Goal: Task Accomplishment & Management: Use online tool/utility

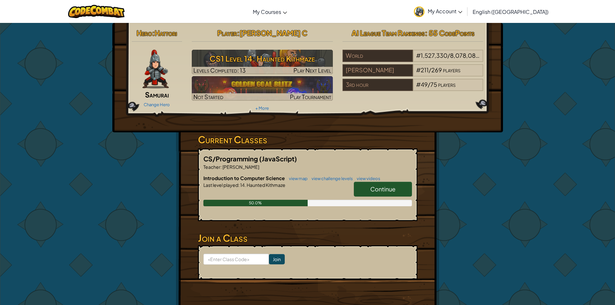
click at [356, 183] on link "Continue" at bounding box center [383, 189] width 58 height 15
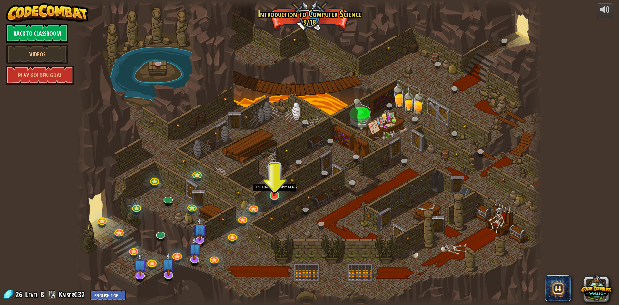
click at [274, 195] on img at bounding box center [274, 181] width 13 height 29
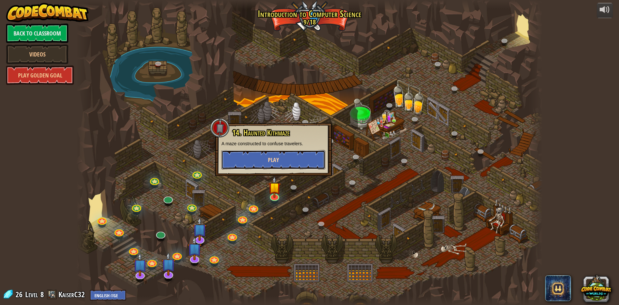
click at [308, 163] on button "Play" at bounding box center [274, 159] width 104 height 19
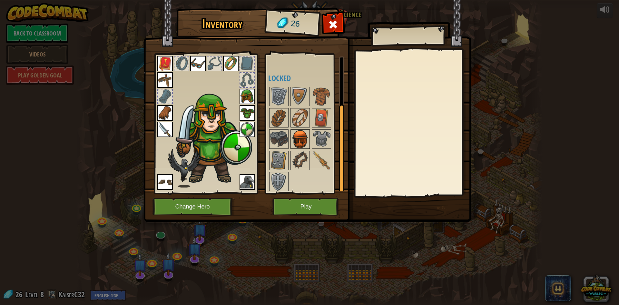
scroll to position [68, 0]
click at [321, 154] on img at bounding box center [322, 159] width 18 height 18
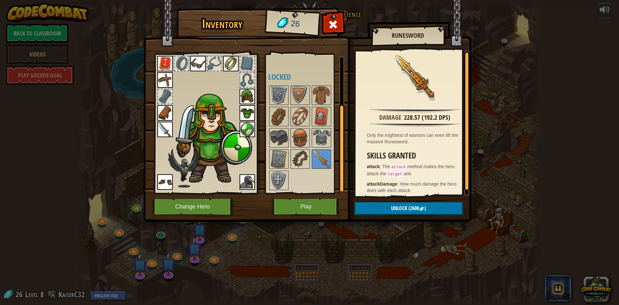
click at [289, 162] on div at bounding box center [308, 138] width 81 height 106
click at [296, 160] on img at bounding box center [300, 159] width 18 height 18
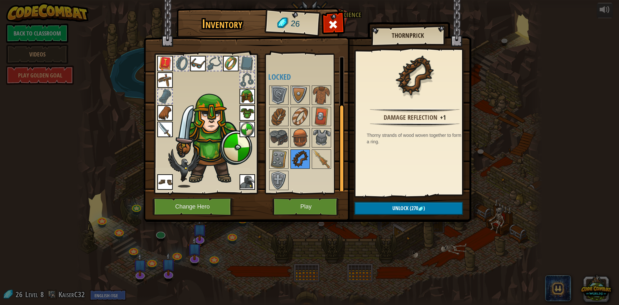
click at [293, 156] on img at bounding box center [300, 159] width 18 height 18
click at [282, 155] on img at bounding box center [279, 159] width 18 height 18
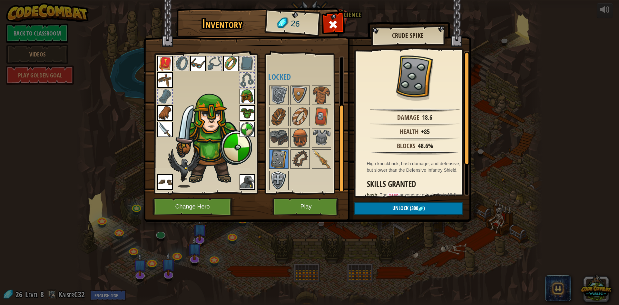
click at [275, 181] on img at bounding box center [279, 180] width 18 height 18
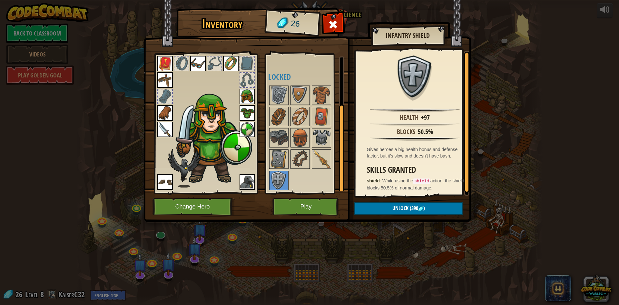
click at [320, 135] on img at bounding box center [322, 138] width 18 height 18
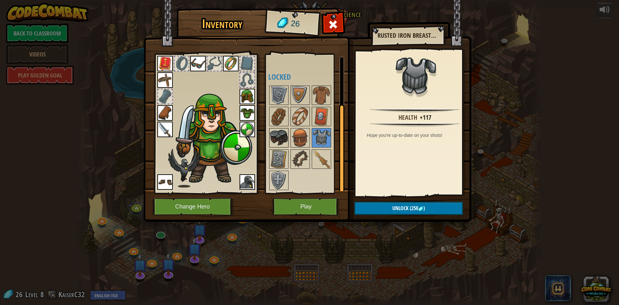
click at [278, 139] on img at bounding box center [279, 138] width 18 height 18
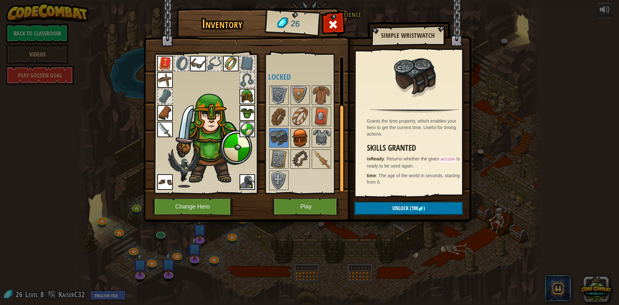
click at [305, 136] on img at bounding box center [300, 138] width 18 height 18
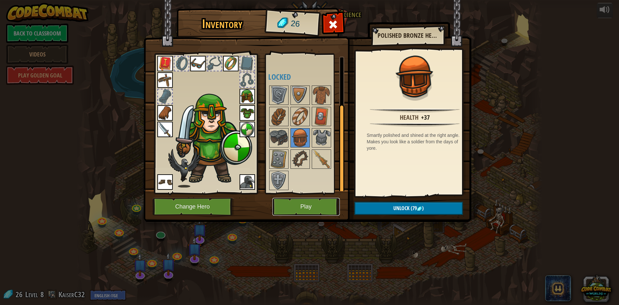
click at [317, 203] on button "Play" at bounding box center [306, 207] width 67 height 18
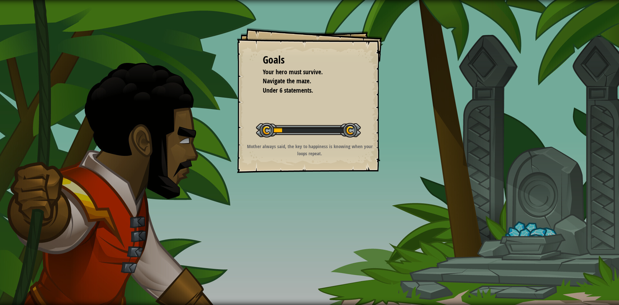
click at [352, 131] on div at bounding box center [308, 130] width 105 height 15
drag, startPoint x: 352, startPoint y: 131, endPoint x: 359, endPoint y: 131, distance: 6.8
click at [352, 131] on div at bounding box center [308, 130] width 105 height 15
drag, startPoint x: 359, startPoint y: 131, endPoint x: 367, endPoint y: 130, distance: 8.1
click at [367, 130] on div "Goals Your hero must survive. Navigate the maze. Under 6 statements. Start Leve…" at bounding box center [309, 100] width 145 height 145
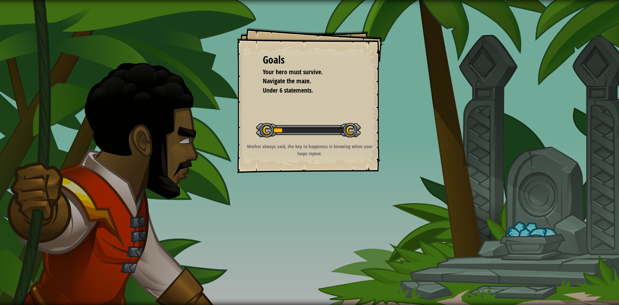
click at [367, 130] on div "Goals Your hero must survive. Navigate the maze. Under 6 statements. Start Leve…" at bounding box center [309, 100] width 145 height 145
click at [341, 146] on p "Mother always said, the key to happiness is knowing when your loops repeat." at bounding box center [309, 150] width 129 height 14
drag, startPoint x: 339, startPoint y: 147, endPoint x: 326, endPoint y: 171, distance: 26.6
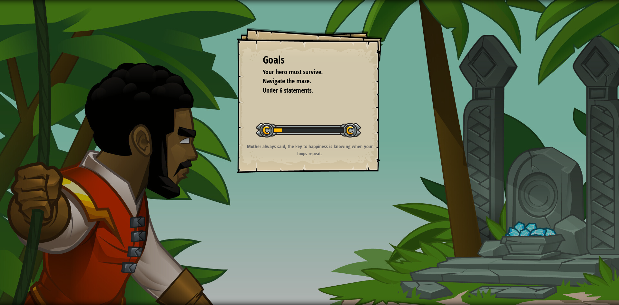
click at [333, 157] on div "Mother always said, the key to happiness is knowing when your loops repeat." at bounding box center [309, 151] width 129 height 17
drag, startPoint x: 326, startPoint y: 171, endPoint x: 319, endPoint y: 182, distance: 13.3
click at [326, 171] on div "Goals Your hero must survive. Navigate the maze. Under 6 statements. Start Leve…" at bounding box center [309, 100] width 145 height 145
click at [319, 182] on div "Goals Your hero must survive. Navigate the maze. Under 6 statements. Start Leve…" at bounding box center [309, 152] width 619 height 305
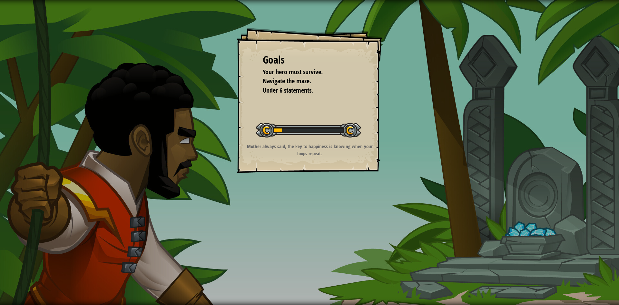
click at [318, 182] on div "Goals Your hero must survive. Navigate the maze. Under 6 statements. Start Leve…" at bounding box center [309, 152] width 619 height 305
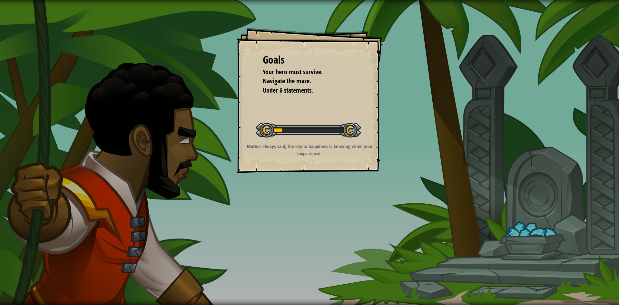
click at [318, 182] on div "Goals Your hero must survive. Navigate the maze. Under 6 statements. Start Leve…" at bounding box center [309, 152] width 619 height 305
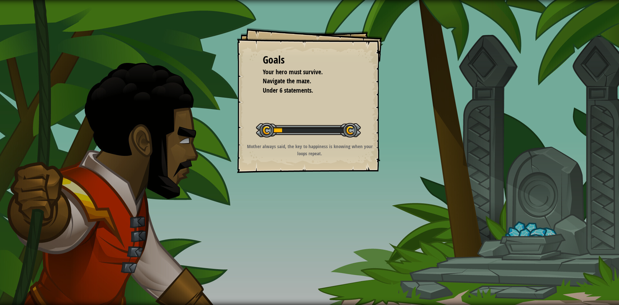
click at [317, 182] on div "Goals Your hero must survive. Navigate the maze. Under 6 statements. Start Leve…" at bounding box center [309, 152] width 619 height 305
click at [316, 182] on div "Goals Your hero must survive. Navigate the maze. Under 6 statements. Start Leve…" at bounding box center [309, 152] width 619 height 305
click at [315, 182] on div "Goals Your hero must survive. Navigate the maze. Under 6 statements. Start Leve…" at bounding box center [309, 152] width 619 height 305
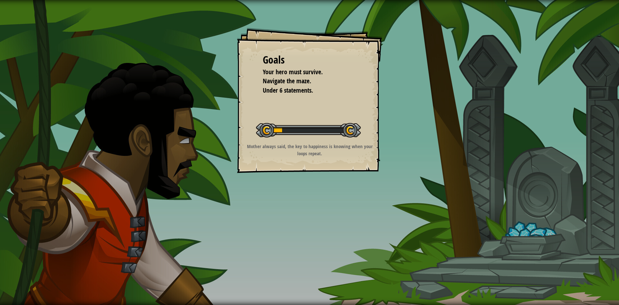
click at [315, 182] on div "Goals Your hero must survive. Navigate the maze. Under 6 statements. Start Leve…" at bounding box center [309, 152] width 619 height 305
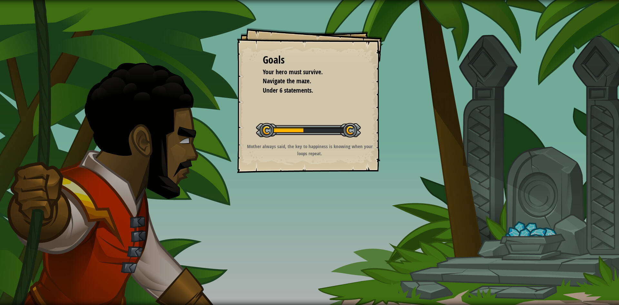
click at [315, 182] on div "Goals Your hero must survive. Navigate the maze. Under 6 statements. Start Leve…" at bounding box center [309, 152] width 619 height 305
click at [318, 185] on div "Goals Your hero must survive. Navigate the maze. Under 6 statements. Start Leve…" at bounding box center [309, 152] width 619 height 305
click at [319, 185] on div "Goals Your hero must survive. Navigate the maze. Under 6 statements. Start Leve…" at bounding box center [309, 152] width 619 height 305
click at [319, 186] on div "Goals Your hero must survive. Navigate the maze. Under 6 statements. Start Leve…" at bounding box center [309, 152] width 619 height 305
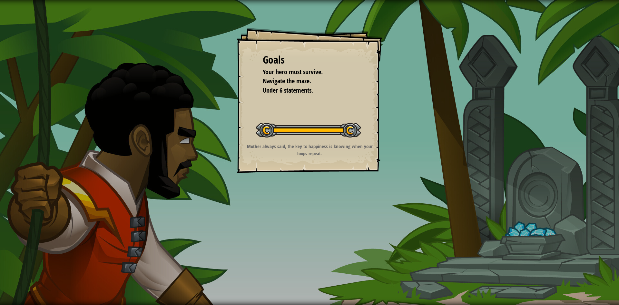
click at [316, 184] on div "Goals Your hero must survive. Navigate the maze. Under 6 statements. Start Leve…" at bounding box center [309, 152] width 619 height 305
click at [314, 182] on div "Goals Your hero must survive. Navigate the maze. Under 6 statements. Start Leve…" at bounding box center [309, 152] width 619 height 305
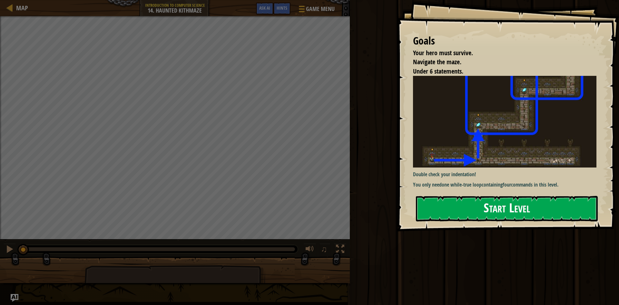
click at [417, 196] on button "Start Level" at bounding box center [507, 208] width 182 height 25
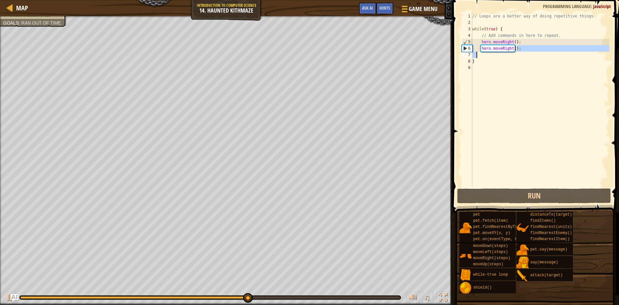
drag, startPoint x: 519, startPoint y: 48, endPoint x: 475, endPoint y: 54, distance: 44.5
click at [476, 54] on div "// Loops are a better way of doing repetitive things. while ( true ) { // Add c…" at bounding box center [540, 106] width 138 height 187
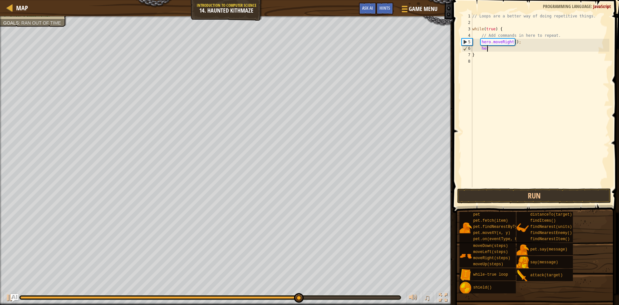
type textarea "h"
type textarea "hero.moveRight();"
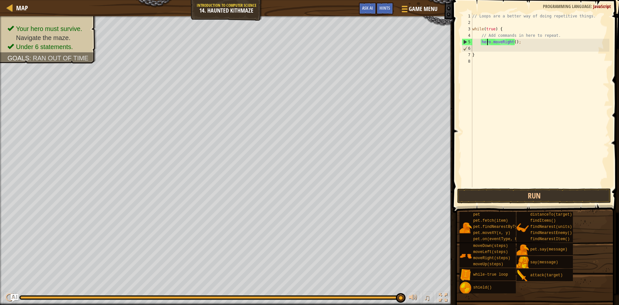
click at [502, 187] on span at bounding box center [537, 97] width 172 height 232
click at [501, 196] on button "Run" at bounding box center [534, 195] width 154 height 15
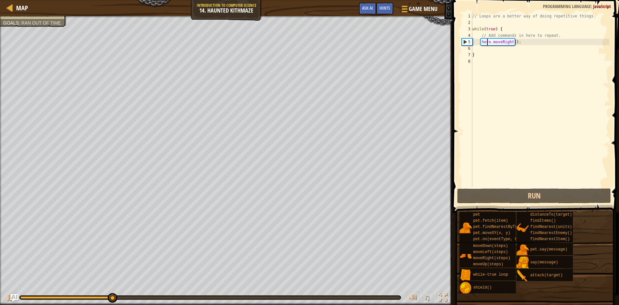
click at [482, 49] on div "// Loops are a better way of doing repetitive things. while ( true ) { // Add c…" at bounding box center [540, 106] width 138 height 187
click at [481, 49] on div "// Loops are a better way of doing repetitive things. while ( true ) { // Add c…" at bounding box center [540, 106] width 138 height 187
type textarea "\"
type textarea "hero.moveRight();"
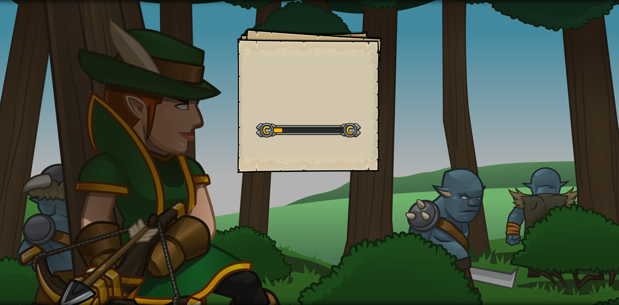
click at [420, 214] on div "Goals Start Level Error loading from server. Try refreshing the page. You'll ne…" at bounding box center [309, 152] width 619 height 305
click at [390, 208] on div "Goals Start Level Error loading from server. Try refreshing the page. You'll ne…" at bounding box center [309, 152] width 619 height 305
click at [396, 209] on div "Goals Start Level Error loading from server. Try refreshing the page. You'll ne…" at bounding box center [309, 152] width 619 height 305
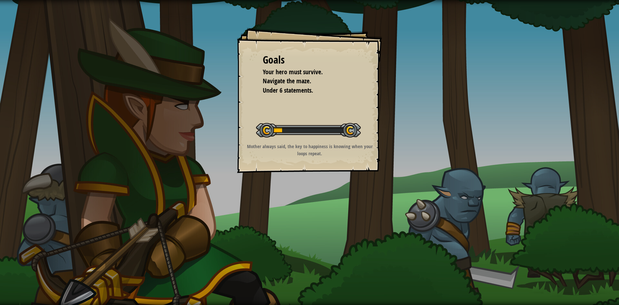
click at [396, 209] on div "Goals Your hero must survive. Navigate the maze. Under 6 statements. Start Leve…" at bounding box center [309, 152] width 619 height 305
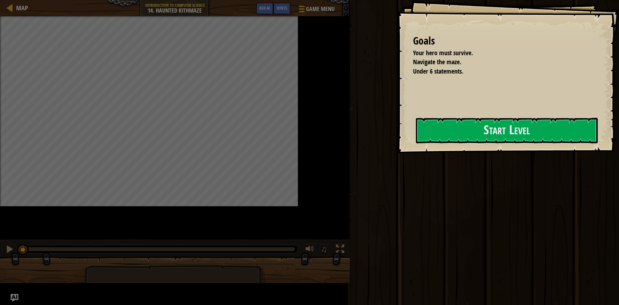
click at [396, 209] on div "Run Submit Done" at bounding box center [483, 151] width 271 height 302
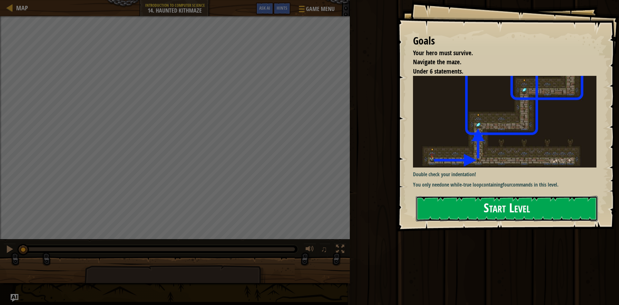
click at [444, 196] on button "Start Level" at bounding box center [507, 208] width 182 height 25
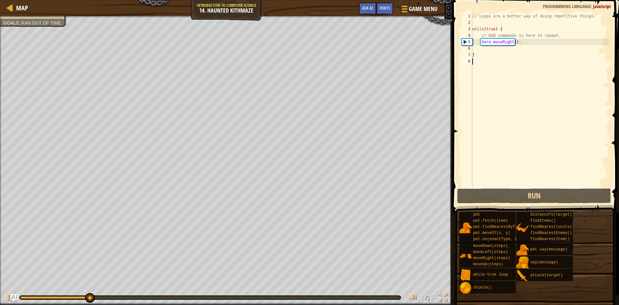
click at [513, 43] on div "// Loops are a better way of doing repetitive things. while ( true ) { // Add c…" at bounding box center [540, 106] width 138 height 187
type textarea "hero.moveRight(3);"
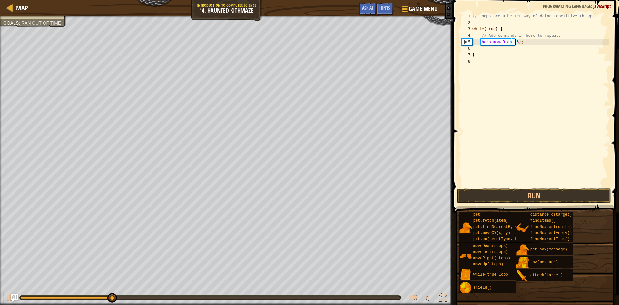
scroll to position [3, 0]
click at [529, 196] on button "Run" at bounding box center [534, 195] width 154 height 15
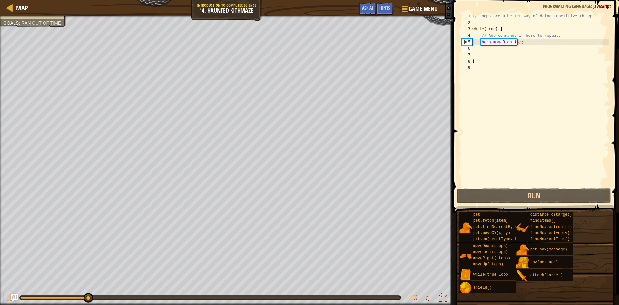
scroll to position [3, 0]
type textarea "hero.moveRight(3);"
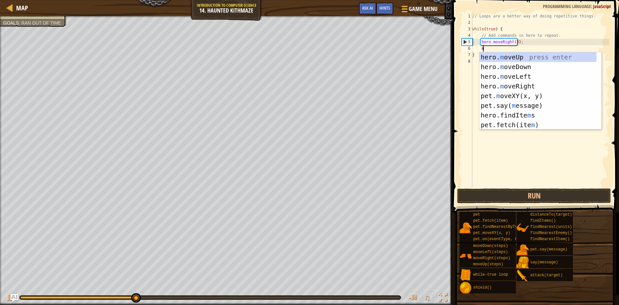
scroll to position [3, 1]
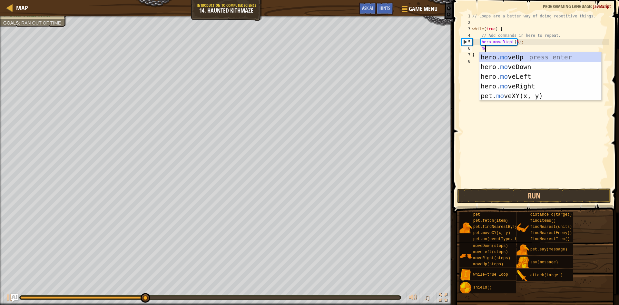
type textarea "m"
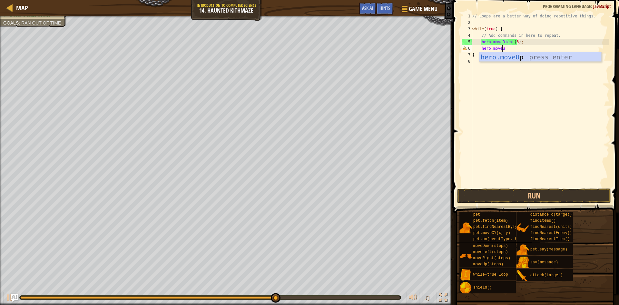
scroll to position [3, 2]
type textarea "hero.moveup"
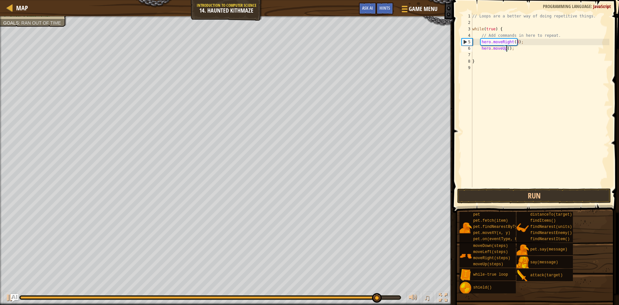
type textarea "hero.moveUp(2);"
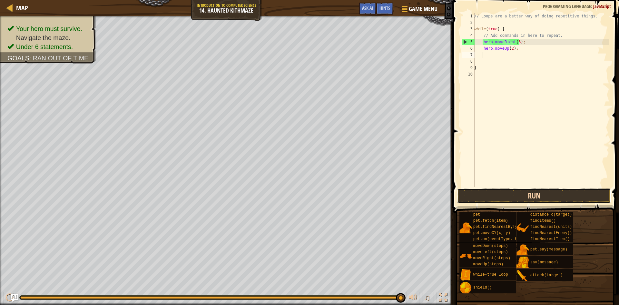
click at [496, 195] on button "Run" at bounding box center [534, 195] width 154 height 15
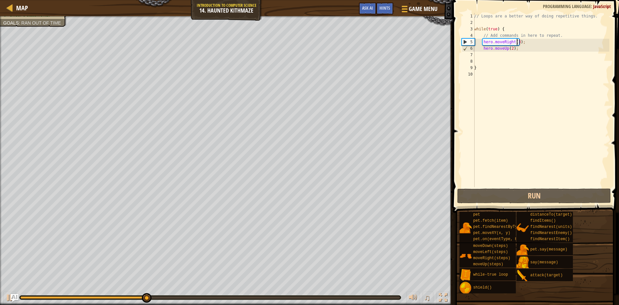
click at [517, 41] on div "// Loops are a better way of doing repetitive things. while ( true ) { // Add c…" at bounding box center [541, 106] width 136 height 187
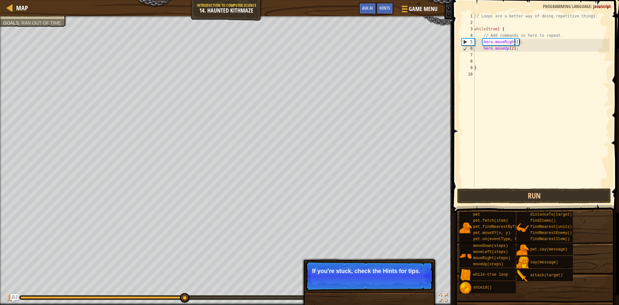
type textarea "hero.moveRight(2);"
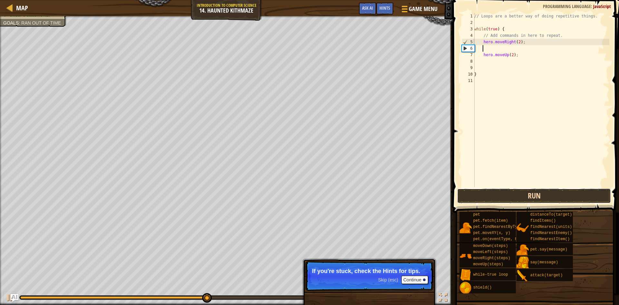
click at [475, 192] on button "Run" at bounding box center [534, 195] width 154 height 15
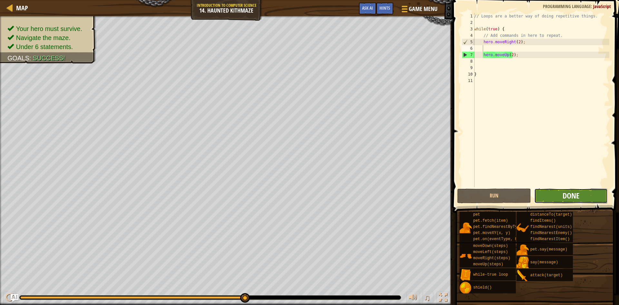
click at [572, 195] on span "Done" at bounding box center [571, 195] width 17 height 10
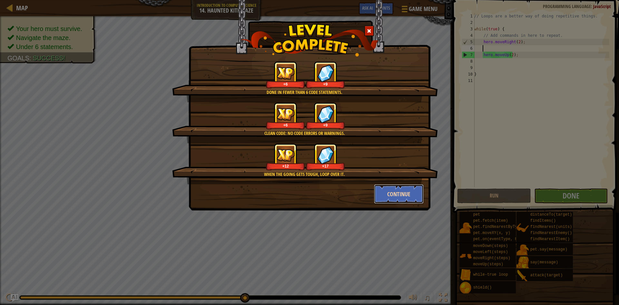
click at [400, 199] on button "Continue" at bounding box center [399, 193] width 50 height 19
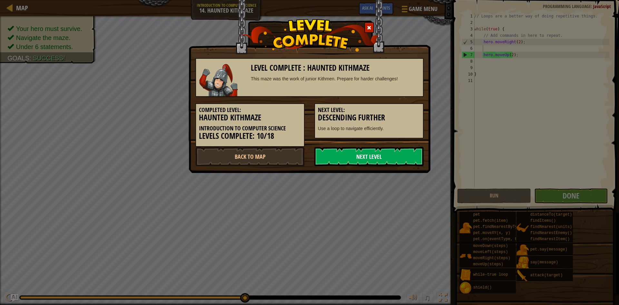
click at [404, 149] on link "Next Level" at bounding box center [369, 156] width 109 height 19
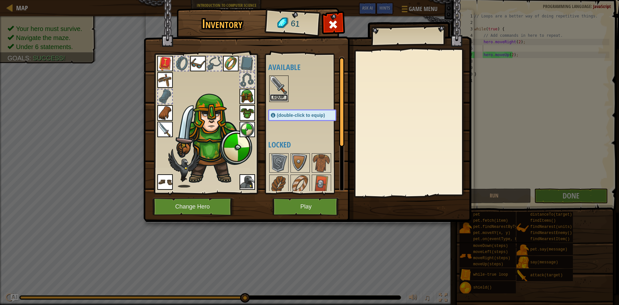
click at [281, 96] on button "Equip" at bounding box center [279, 97] width 18 height 7
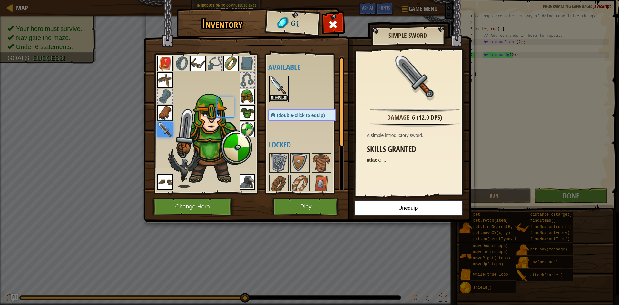
click at [281, 96] on button "Equip" at bounding box center [279, 98] width 18 height 7
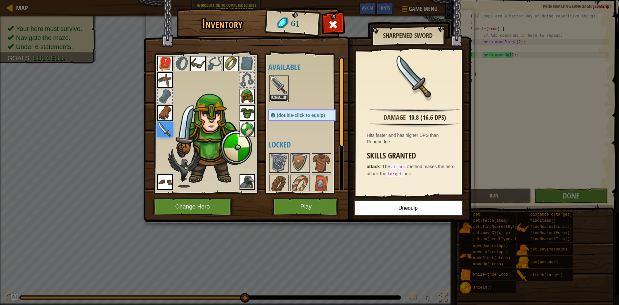
click at [281, 95] on button "Equip" at bounding box center [279, 97] width 18 height 7
click at [0, 0] on button "Equip" at bounding box center [0, 0] width 0 height 0
click at [279, 96] on button "Equip" at bounding box center [279, 98] width 18 height 7
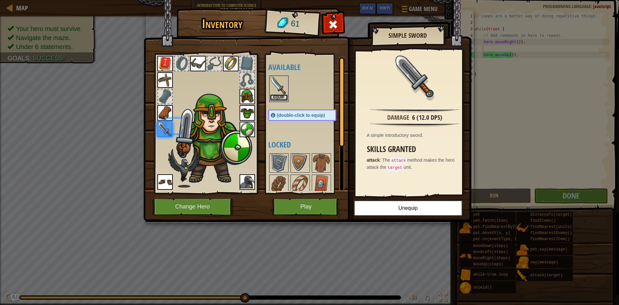
click at [279, 96] on button "Equip" at bounding box center [279, 97] width 18 height 7
click at [0, 0] on button "Equip" at bounding box center [0, 0] width 0 height 0
click at [279, 96] on button "Equip" at bounding box center [279, 97] width 18 height 7
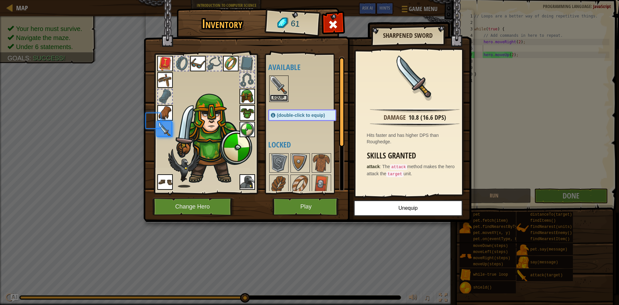
click at [279, 96] on button "Equip" at bounding box center [279, 98] width 18 height 7
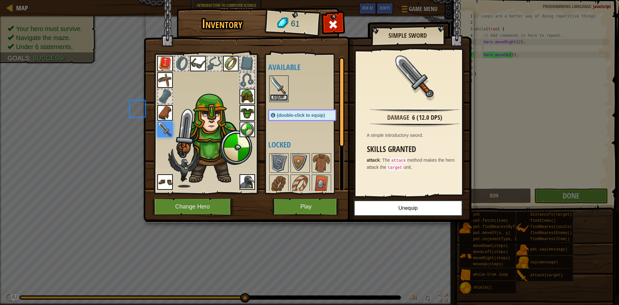
click at [279, 96] on button "Equip" at bounding box center [279, 97] width 18 height 7
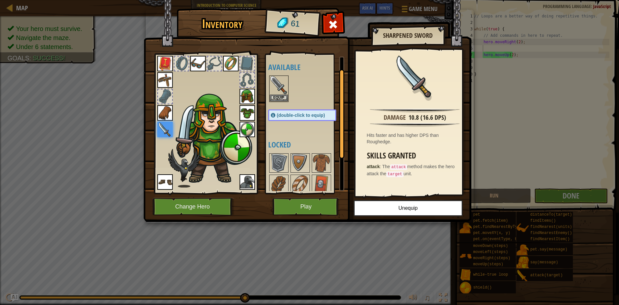
scroll to position [68, 0]
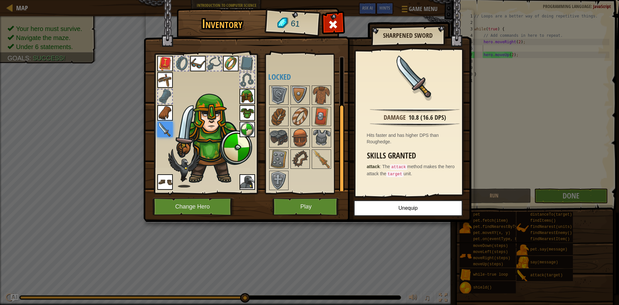
click at [253, 179] on img at bounding box center [247, 181] width 15 height 15
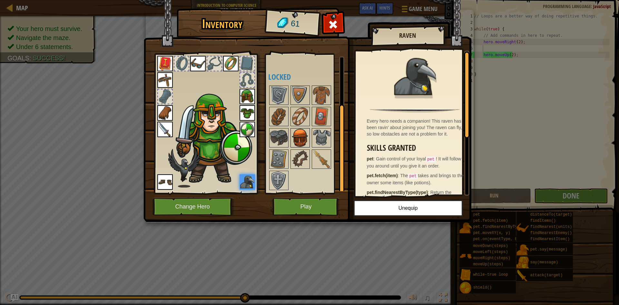
click at [295, 138] on img at bounding box center [300, 138] width 18 height 18
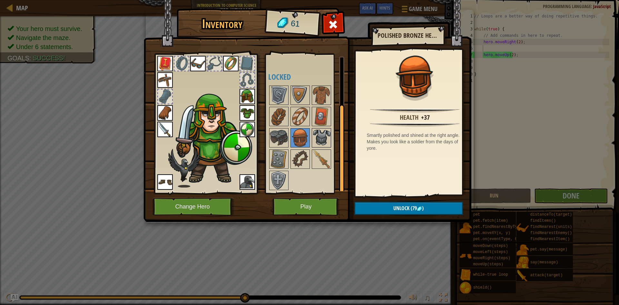
click at [318, 132] on img at bounding box center [322, 138] width 18 height 18
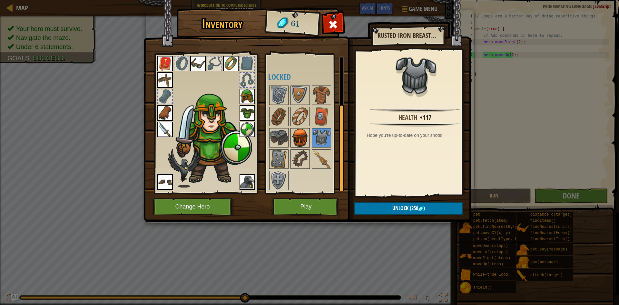
click at [308, 135] on img at bounding box center [300, 138] width 18 height 18
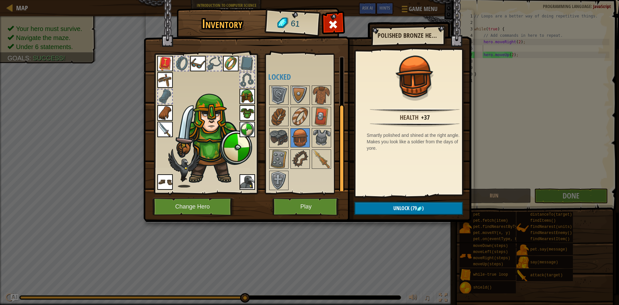
click at [244, 91] on img at bounding box center [247, 96] width 15 height 15
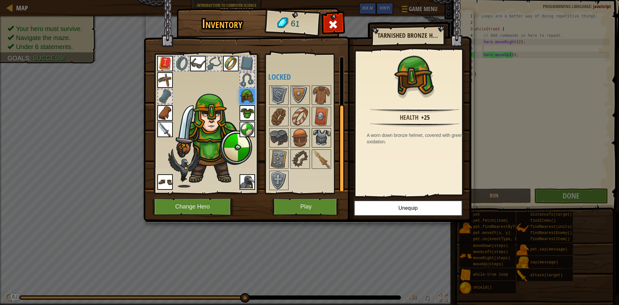
click at [314, 136] on img at bounding box center [322, 138] width 18 height 18
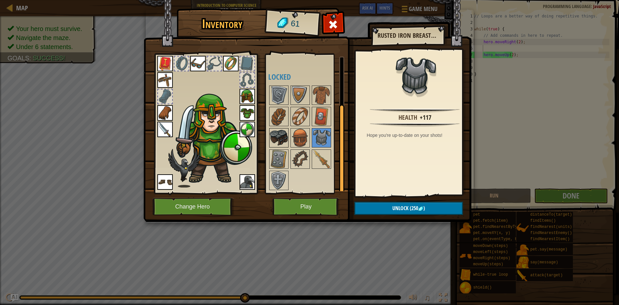
click at [278, 133] on img at bounding box center [279, 138] width 18 height 18
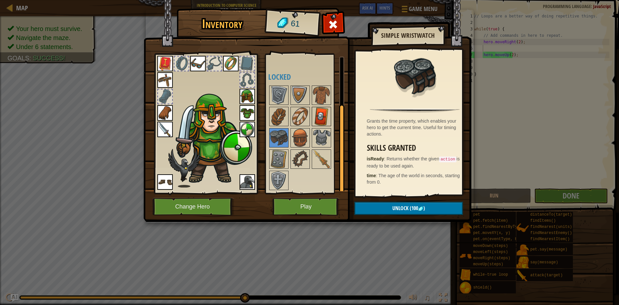
click at [324, 117] on img at bounding box center [322, 116] width 18 height 18
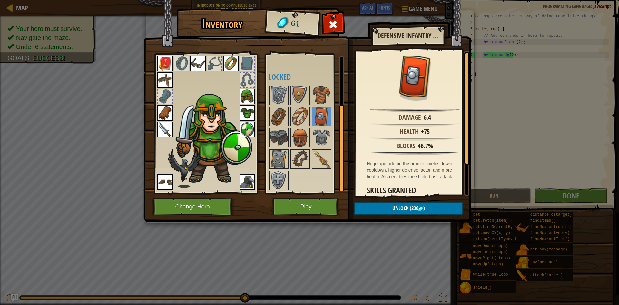
click at [289, 120] on div at bounding box center [308, 138] width 81 height 106
click at [300, 119] on img at bounding box center [300, 116] width 18 height 18
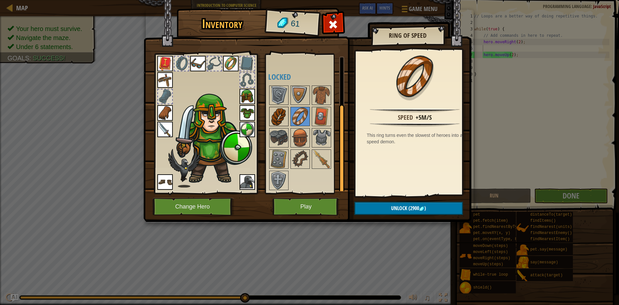
click at [281, 118] on img at bounding box center [279, 116] width 18 height 18
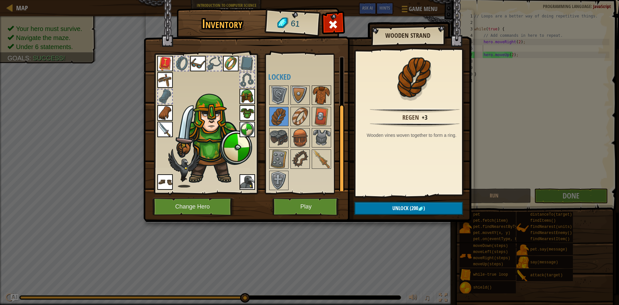
click at [318, 95] on img at bounding box center [322, 95] width 18 height 18
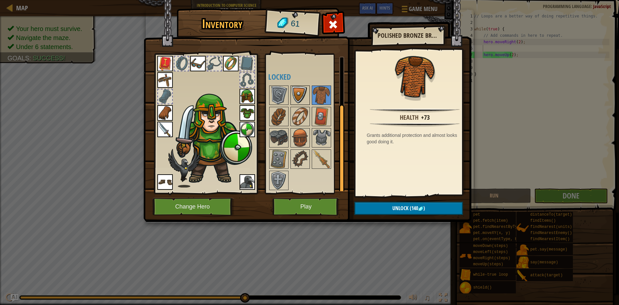
click at [302, 96] on img at bounding box center [300, 95] width 18 height 18
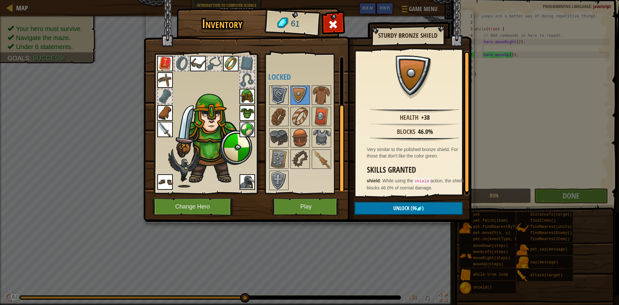
click at [279, 99] on img at bounding box center [279, 95] width 18 height 18
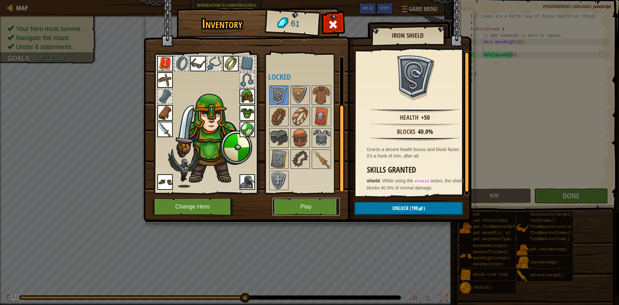
click at [287, 200] on button "Play" at bounding box center [306, 207] width 67 height 18
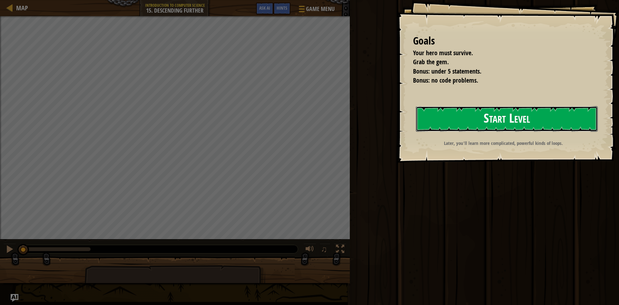
click at [497, 114] on button "Start Level" at bounding box center [507, 118] width 182 height 25
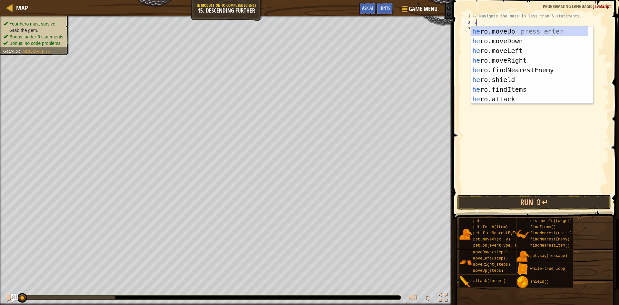
scroll to position [3, 0]
type textarea "hero"
click at [517, 58] on div "hero .moveUp press enter hero .moveDown press enter hero .moveLeft press enter …" at bounding box center [529, 74] width 117 height 97
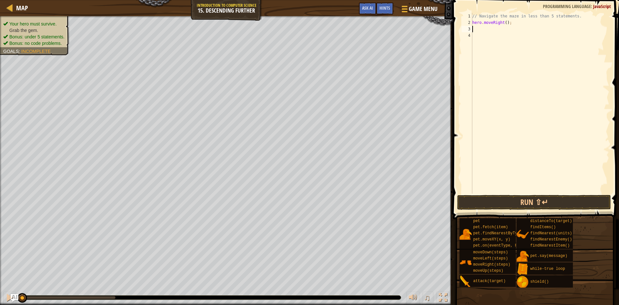
scroll to position [3, 0]
click at [504, 23] on div "// Navigate the maze in less than 5 statements. hero . moveRight ( ) ;" at bounding box center [540, 110] width 138 height 194
type textarea "hero.moveRight(2);"
click at [474, 32] on div "// Navigate the maze in less than 5 statements. hero . moveRight ( 2 ) ;" at bounding box center [540, 110] width 138 height 194
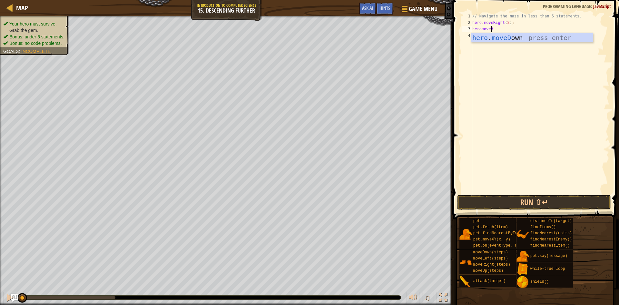
scroll to position [3, 2]
type textarea "heromovedow"
click at [562, 202] on button "Run ⇧↵" at bounding box center [534, 202] width 154 height 15
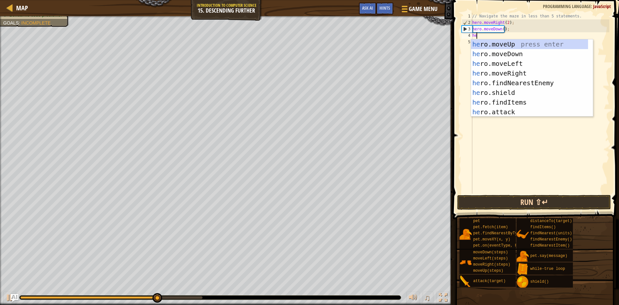
scroll to position [3, 0]
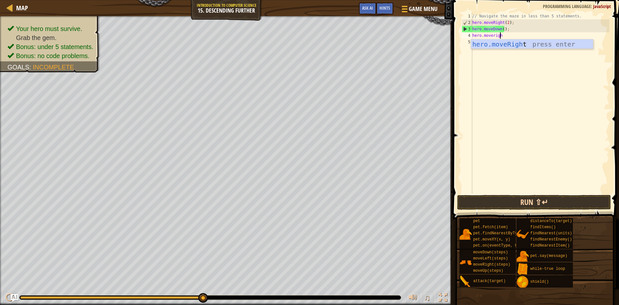
type textarea "hero.moveright"
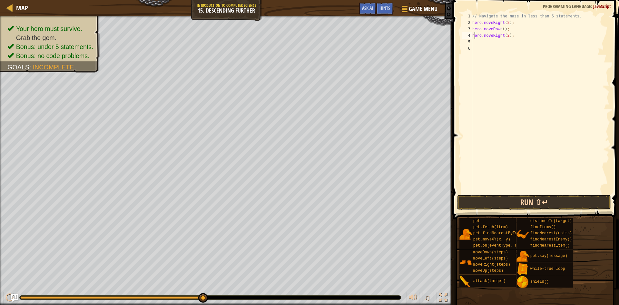
scroll to position [3, 3]
type textarea "hero.moveRight(2);"
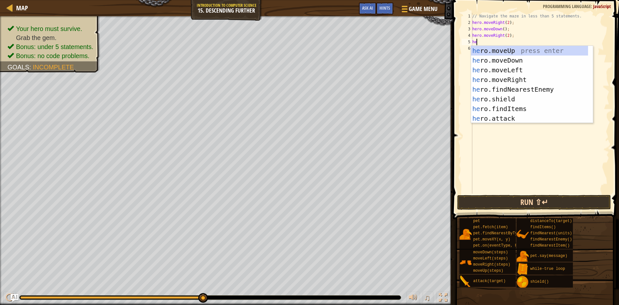
scroll to position [3, 0]
type textarea "h"
type textarea "hero"
click at [521, 60] on div "hero .moveUp press enter hero .moveDown press enter hero .moveLeft press enter …" at bounding box center [529, 94] width 117 height 97
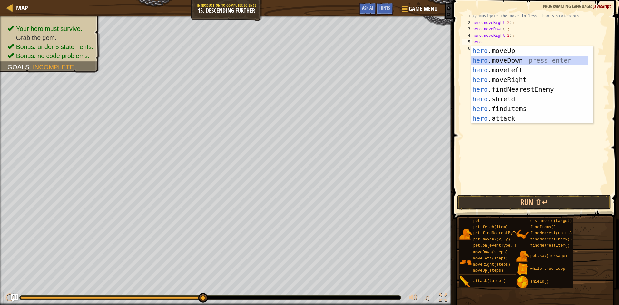
scroll to position [3, 0]
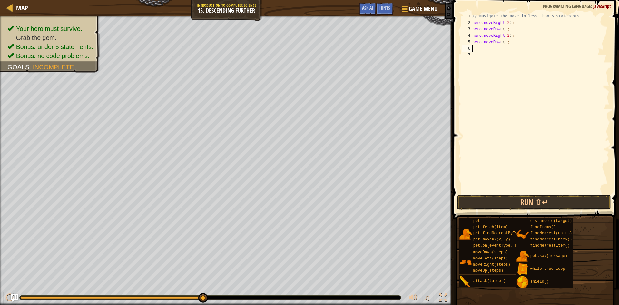
type textarea "h"
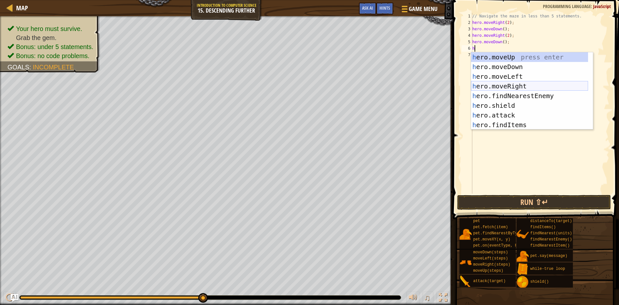
click at [504, 85] on div "h ero.moveUp press enter h ero.moveDown press enter h ero.moveLeft press enter …" at bounding box center [529, 100] width 117 height 97
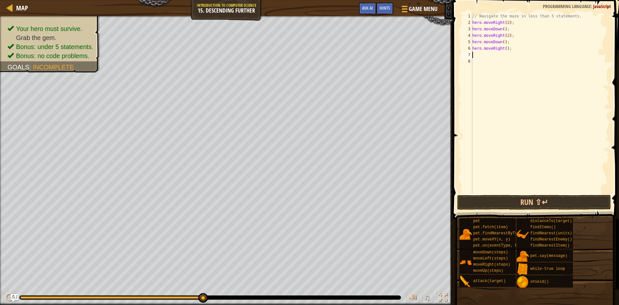
click at [504, 49] on div "// Navigate the maze in less than 5 statements. hero . moveRight ( 2 ) ; hero .…" at bounding box center [540, 110] width 138 height 194
click at [484, 201] on button "Run ⇧↵" at bounding box center [534, 202] width 154 height 15
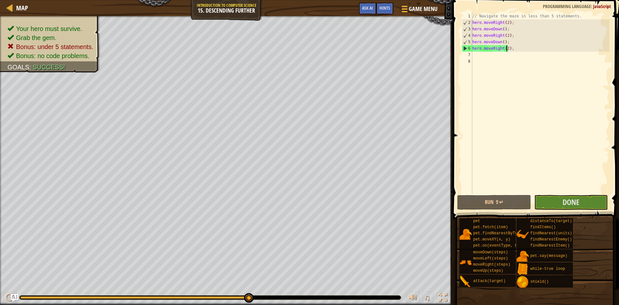
click at [507, 24] on div "// Navigate the maze in less than 5 statements. hero . moveRight ( 2 ) ; hero .…" at bounding box center [540, 110] width 138 height 194
click at [507, 33] on div "// Navigate the maze in less than 5 statements. hero . moveRight ( 2 ) ; hero .…" at bounding box center [540, 110] width 138 height 194
click at [508, 27] on div "// Navigate the maze in less than 5 statements. hero . moveRight ( 2 ) ; hero .…" at bounding box center [540, 110] width 138 height 194
type textarea "hero.moveDown();"
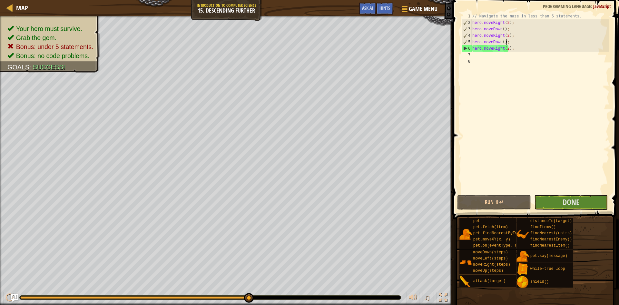
click at [515, 43] on div "// Navigate the maze in less than 5 statements. hero . moveRight ( 2 ) ; hero .…" at bounding box center [540, 110] width 138 height 194
click at [512, 52] on div "// Navigate the maze in less than 5 statements. hero . moveRight ( 2 ) ; hero .…" at bounding box center [540, 110] width 138 height 194
click at [514, 48] on div "// Navigate the maze in less than 5 statements. hero . moveRight ( 2 ) ; hero .…" at bounding box center [540, 110] width 138 height 194
type textarea "hero.moveRight(2);"
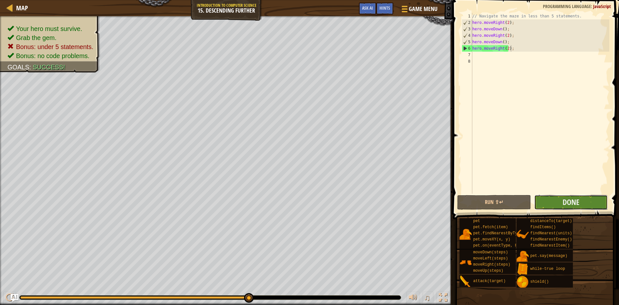
click at [557, 202] on button "Done" at bounding box center [572, 202] width 74 height 15
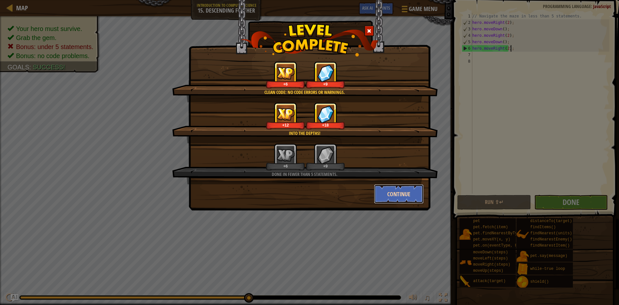
click at [395, 188] on button "Continue" at bounding box center [399, 193] width 50 height 19
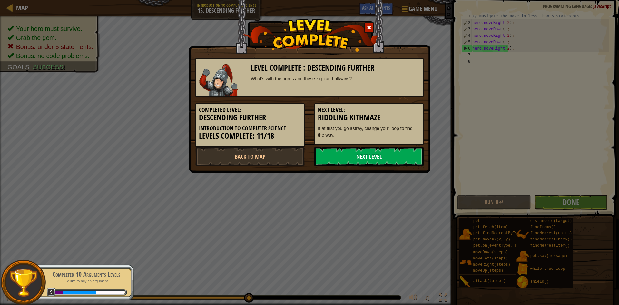
click at [361, 161] on link "Next Level" at bounding box center [369, 156] width 109 height 19
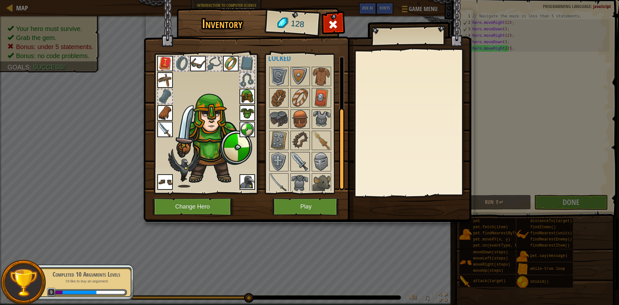
scroll to position [89, 0]
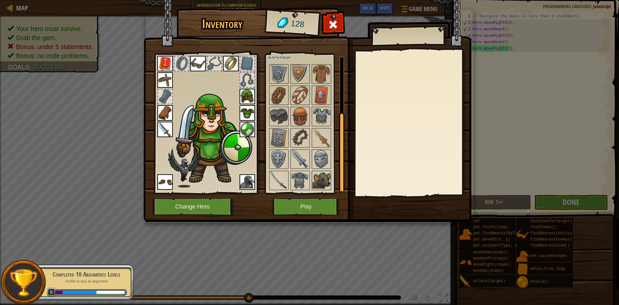
click at [322, 179] on img at bounding box center [322, 180] width 18 height 18
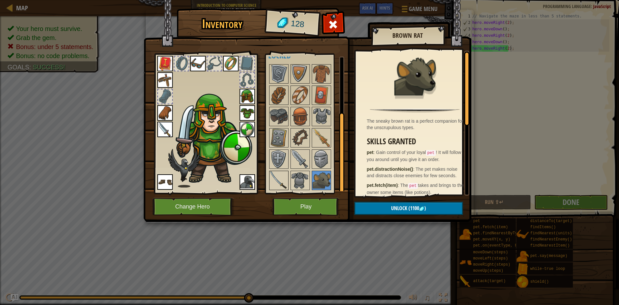
click at [278, 174] on img at bounding box center [279, 180] width 18 height 18
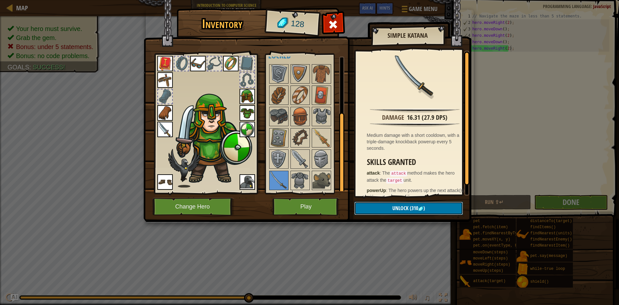
click at [412, 209] on span "(310" at bounding box center [414, 208] width 10 height 7
click at [297, 25] on span "128" at bounding box center [297, 24] width 15 height 13
click at [307, 204] on button "Play" at bounding box center [306, 207] width 67 height 18
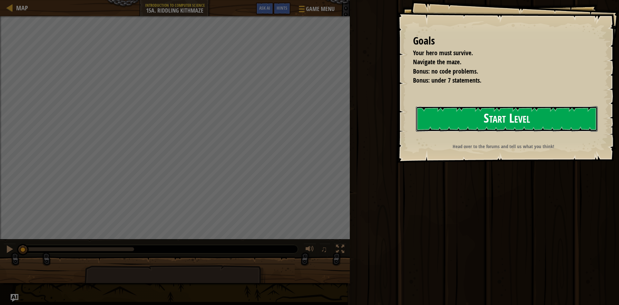
click at [519, 121] on button "Start Level" at bounding box center [507, 118] width 182 height 25
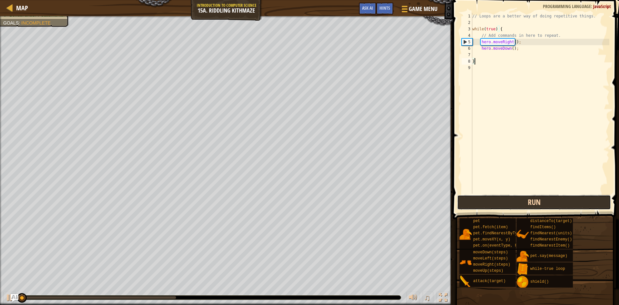
click at [465, 203] on button "Run" at bounding box center [534, 202] width 154 height 15
click at [465, 203] on button "Running" at bounding box center [534, 202] width 154 height 15
click at [465, 203] on button "Run" at bounding box center [534, 202] width 154 height 15
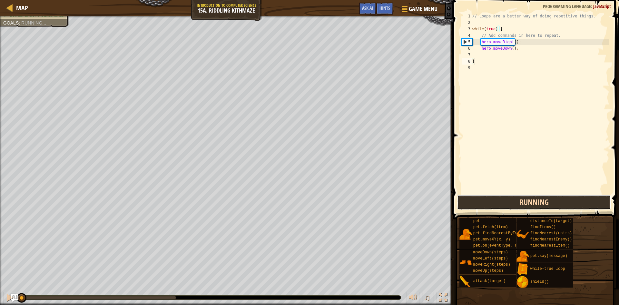
click at [465, 203] on button "Running" at bounding box center [534, 202] width 154 height 15
click at [465, 203] on button "Run" at bounding box center [534, 202] width 154 height 15
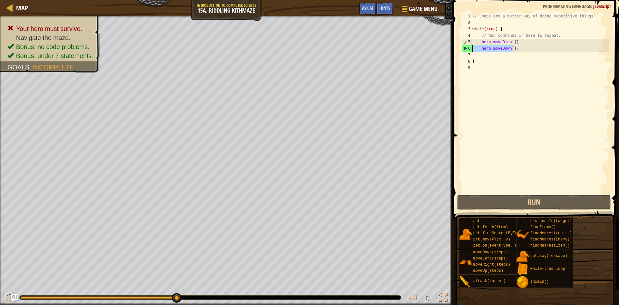
drag, startPoint x: 513, startPoint y: 47, endPoint x: 461, endPoint y: 48, distance: 51.6
click at [461, 48] on div "} 1 2 3 4 5 6 7 8 9 // Loops are a better way of doing repetitive things. while…" at bounding box center [535, 103] width 149 height 181
type textarea ";"
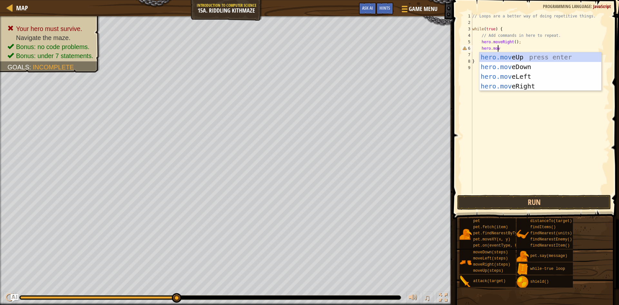
scroll to position [3, 2]
type textarea "hero.move"
click at [524, 68] on div "hero.move Up press enter hero.move Down press enter hero.move Left press enter …" at bounding box center [541, 81] width 122 height 58
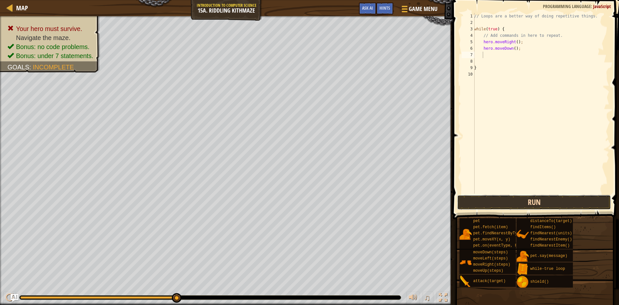
click at [491, 205] on button "Run" at bounding box center [534, 202] width 154 height 15
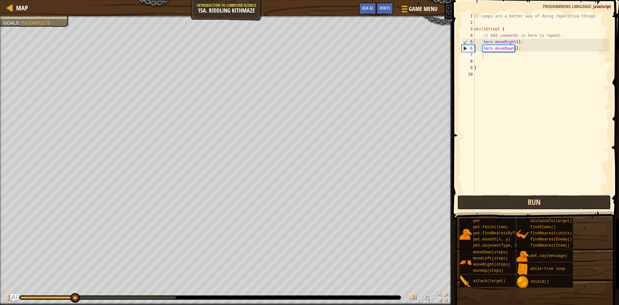
click at [491, 205] on button "Run" at bounding box center [534, 202] width 154 height 15
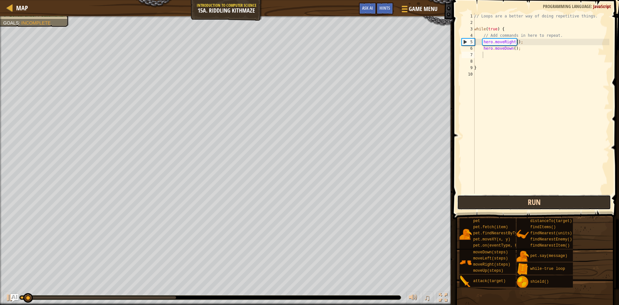
click at [495, 204] on button "Run" at bounding box center [534, 202] width 154 height 15
click at [496, 204] on button "Run" at bounding box center [534, 202] width 154 height 15
click at [497, 198] on button "Run" at bounding box center [534, 202] width 154 height 15
click at [496, 206] on button "Run" at bounding box center [534, 202] width 154 height 15
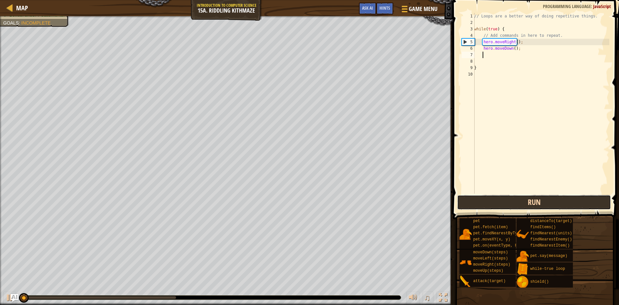
click at [496, 206] on button "Run" at bounding box center [534, 202] width 154 height 15
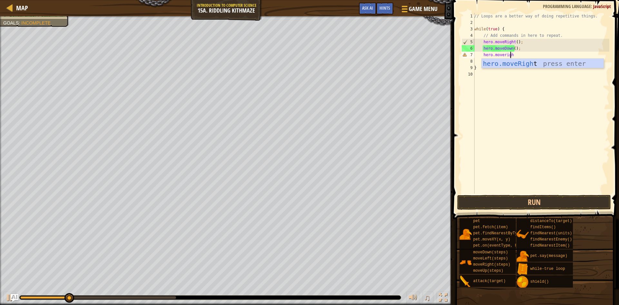
type textarea "hero.moveright"
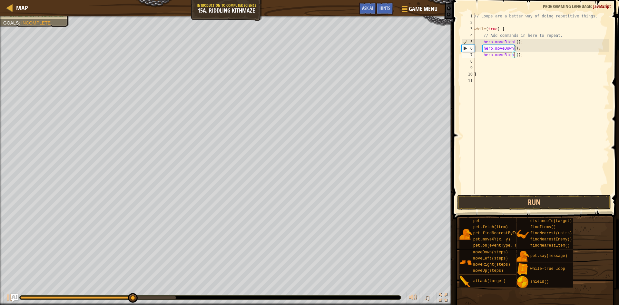
type textarea "hero.moveRight(2);"
click at [466, 206] on button "Run" at bounding box center [534, 202] width 154 height 15
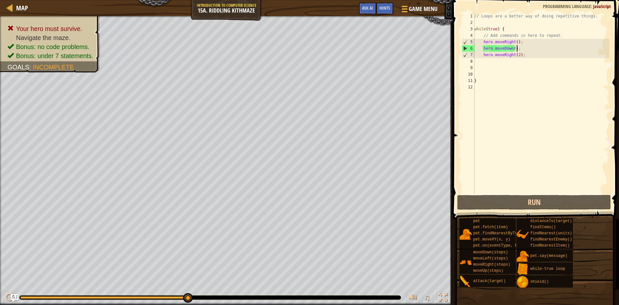
click at [521, 47] on div "// Loops are a better way of doing repetitive things. while ( true ) { // Add c…" at bounding box center [541, 110] width 136 height 194
type textarea "hero.moveDown();"
click at [526, 59] on div "// Loops are a better way of doing repetitive things. while ( true ) { // Add c…" at bounding box center [541, 110] width 136 height 194
click at [527, 54] on div "// Loops are a better way of doing repetitive things. while ( true ) { // Add c…" at bounding box center [541, 110] width 136 height 194
type textarea "hero.moveRight(2);"
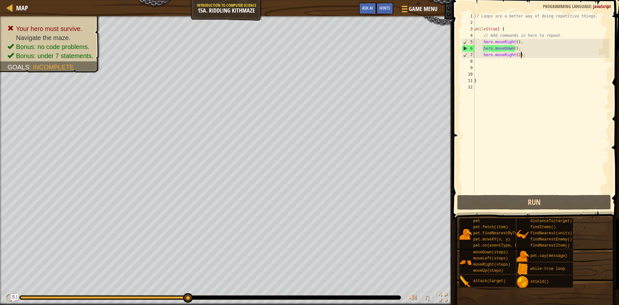
click at [493, 62] on div "// Loops are a better way of doing repetitive things. while ( true ) { // Add c…" at bounding box center [541, 110] width 136 height 194
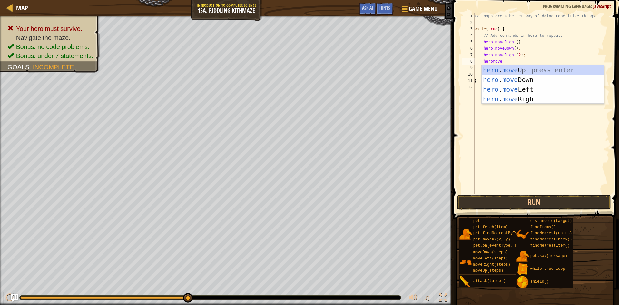
scroll to position [3, 2]
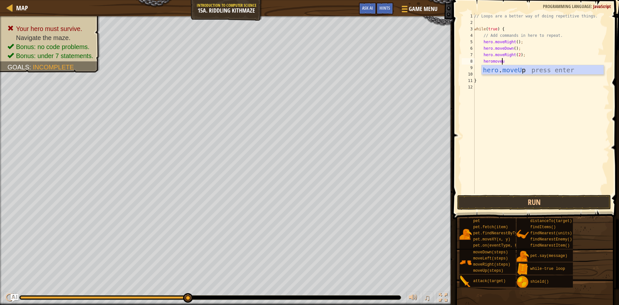
type textarea "heromoveup"
type textarea "hero.moveright"
click at [498, 198] on button "Run" at bounding box center [534, 202] width 154 height 15
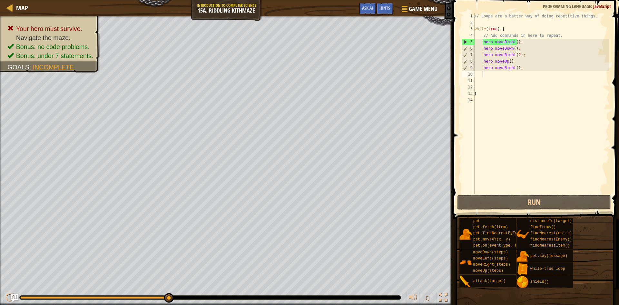
type textarea "h"
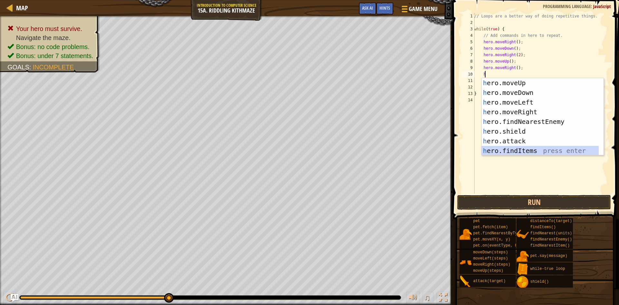
click at [516, 151] on div "h ero.moveUp press enter h ero.moveDown press enter h ero.moveLeft press enter …" at bounding box center [543, 126] width 122 height 97
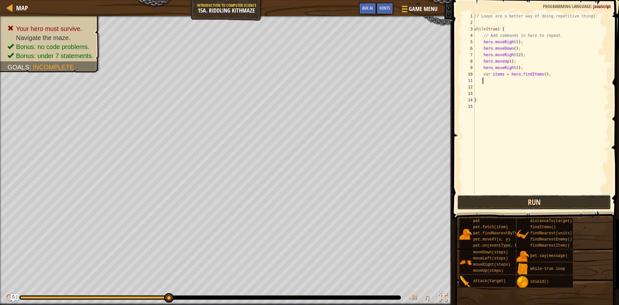
click at [490, 203] on button "Run" at bounding box center [534, 202] width 154 height 15
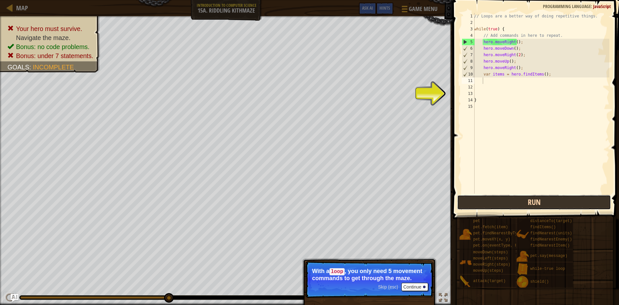
click at [490, 203] on button "Run" at bounding box center [534, 202] width 154 height 15
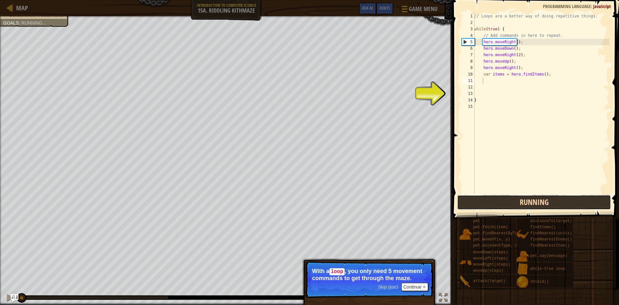
click at [490, 203] on button "Running" at bounding box center [534, 202] width 154 height 15
click at [490, 203] on button "Run" at bounding box center [534, 202] width 154 height 15
click at [490, 203] on button "Running" at bounding box center [534, 202] width 154 height 15
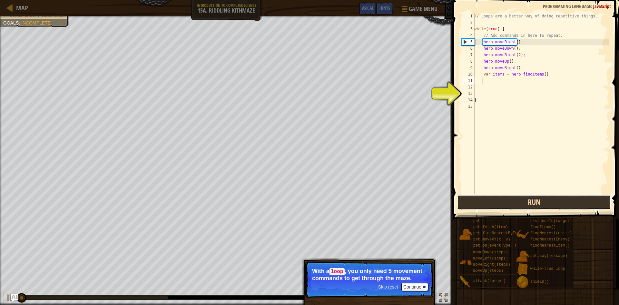
drag, startPoint x: 490, startPoint y: 203, endPoint x: 547, endPoint y: 198, distance: 57.9
click at [547, 198] on button "Run" at bounding box center [534, 202] width 154 height 15
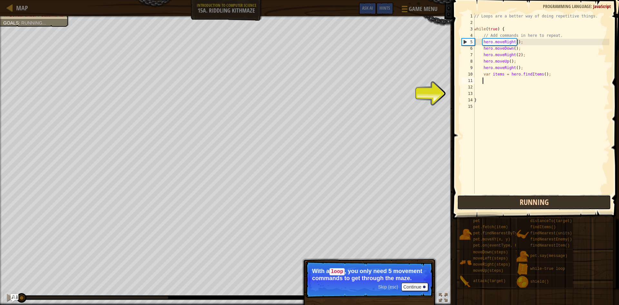
click at [547, 198] on button "Running" at bounding box center [534, 202] width 154 height 15
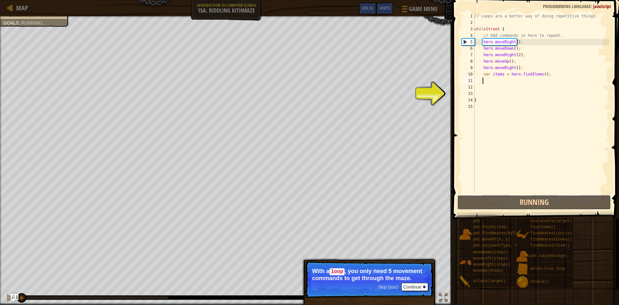
drag, startPoint x: 547, startPoint y: 198, endPoint x: 527, endPoint y: 217, distance: 28.3
click at [527, 217] on div "Hints Videos 1 2 3 4 5 6 7 8 9 10 11 12 13 14 15 // Loops are a better way of d…" at bounding box center [535, 151] width 168 height 302
click at [527, 217] on span at bounding box center [535, 306] width 162 height 191
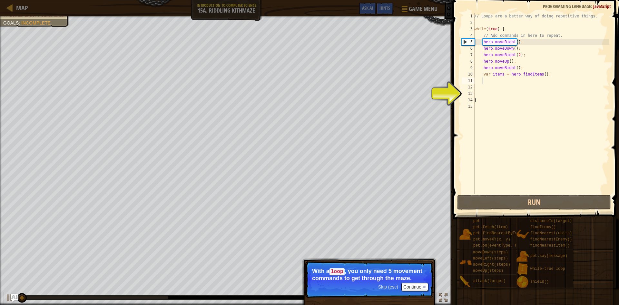
click at [527, 217] on span at bounding box center [535, 306] width 162 height 191
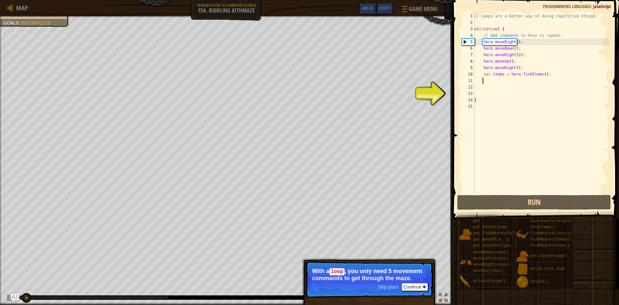
click at [527, 217] on span at bounding box center [535, 306] width 162 height 191
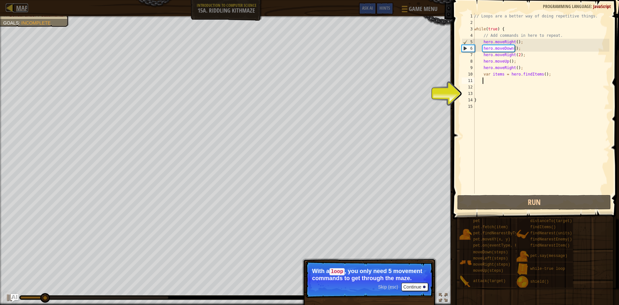
click at [21, 5] on span "Map" at bounding box center [22, 8] width 12 height 9
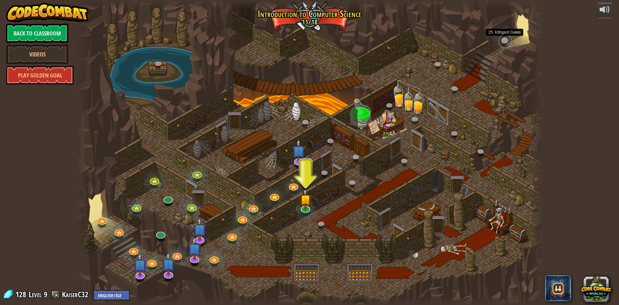
click at [508, 42] on link at bounding box center [505, 41] width 13 height 13
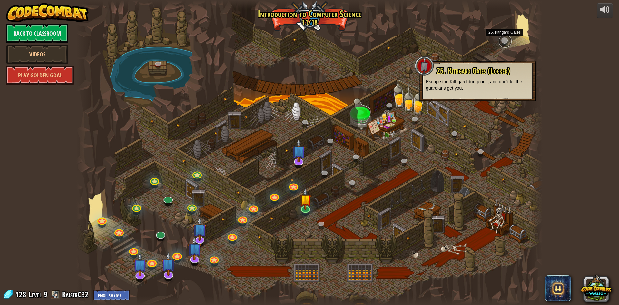
click at [508, 42] on link at bounding box center [505, 41] width 13 height 13
click at [509, 42] on link at bounding box center [505, 41] width 13 height 13
click at [309, 205] on img at bounding box center [305, 194] width 13 height 29
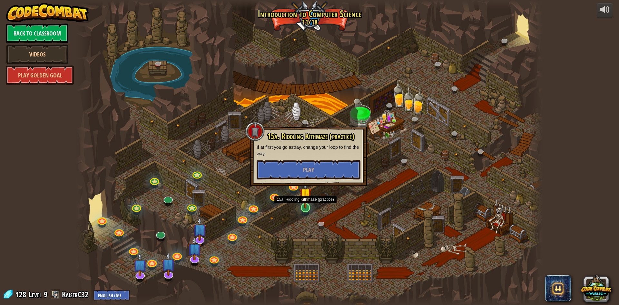
click at [309, 205] on img at bounding box center [305, 194] width 13 height 29
click at [311, 175] on button "Play" at bounding box center [309, 169] width 104 height 19
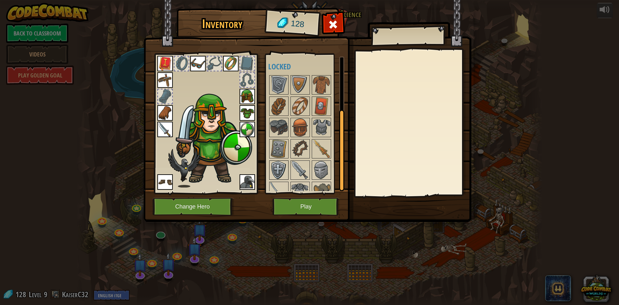
scroll to position [89, 0]
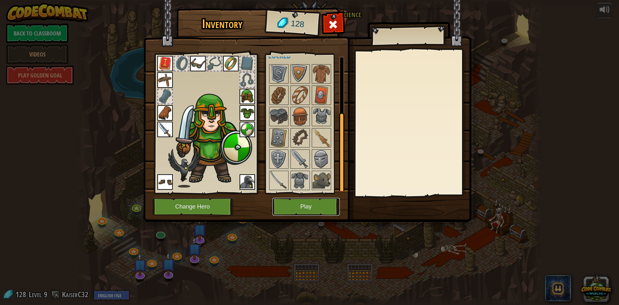
click at [291, 202] on button "Play" at bounding box center [306, 207] width 67 height 18
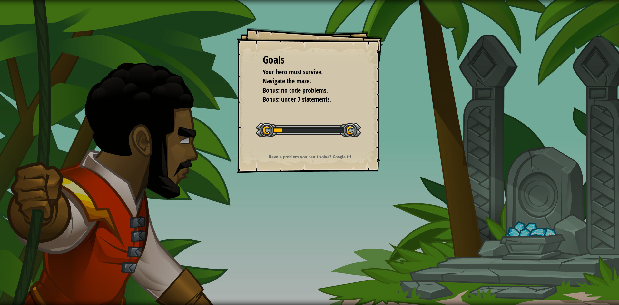
click at [328, 242] on div "Goals Your hero must survive. Navigate the maze. Bonus: no code problems. Bonus…" at bounding box center [309, 152] width 619 height 305
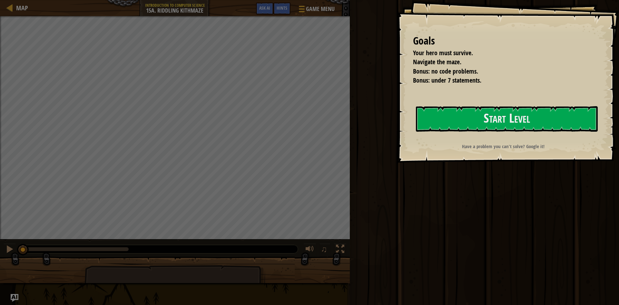
drag, startPoint x: 323, startPoint y: 243, endPoint x: 347, endPoint y: 254, distance: 26.9
drag, startPoint x: 347, startPoint y: 254, endPoint x: 509, endPoint y: 163, distance: 185.6
click at [509, 163] on div "Run Submit Done" at bounding box center [483, 151] width 271 height 302
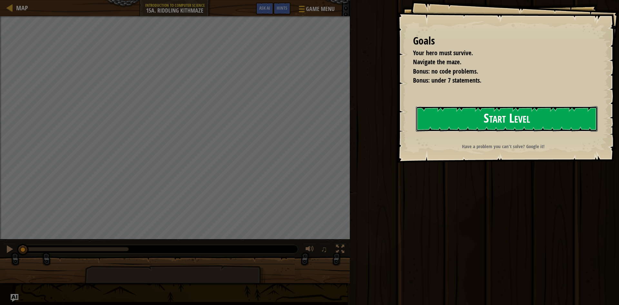
click at [506, 117] on button "Start Level" at bounding box center [507, 118] width 182 height 25
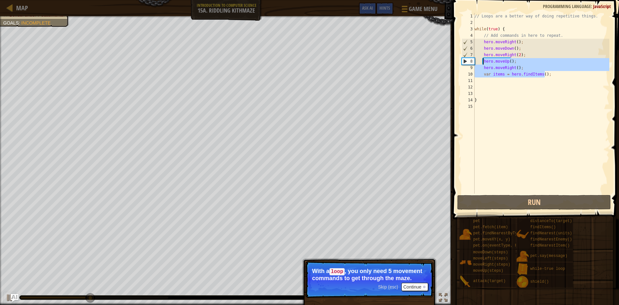
drag, startPoint x: 545, startPoint y: 74, endPoint x: 483, endPoint y: 60, distance: 64.1
click at [483, 60] on div "// Loops are a better way of doing repetitive things. while ( true ) { // Add c…" at bounding box center [542, 110] width 136 height 194
type textarea "hero.moveUp(); hero.moveRight();"
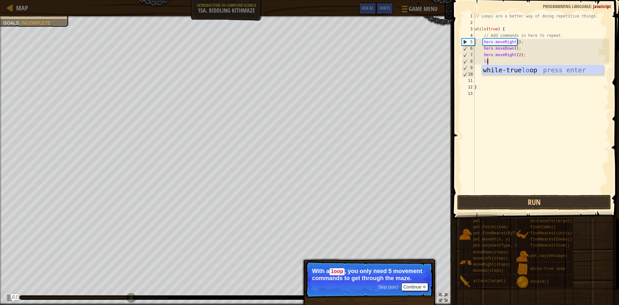
scroll to position [3, 1]
type textarea "loop"
click at [495, 200] on button "Run" at bounding box center [534, 202] width 154 height 15
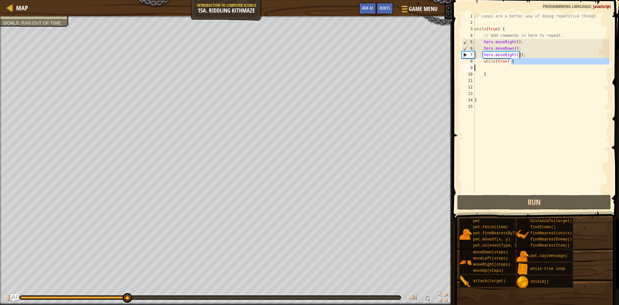
click at [428, 64] on div "Map Introduction to Computer Science 15a. Riddling Kithmaze Game Menu Done Hint…" at bounding box center [309, 152] width 619 height 305
type textarea "while(true) {"
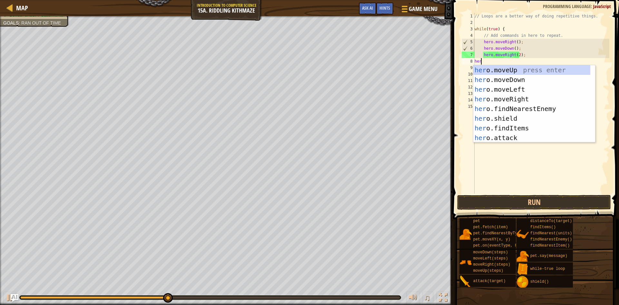
scroll to position [3, 0]
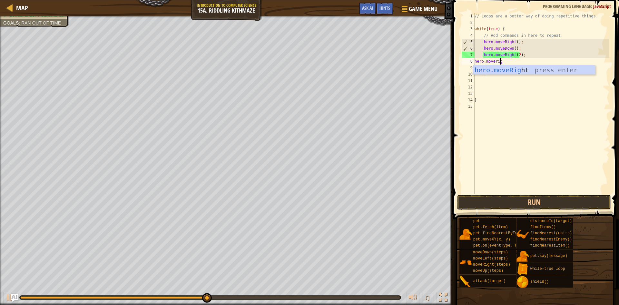
type textarea "hero.moveright"
type textarea "h"
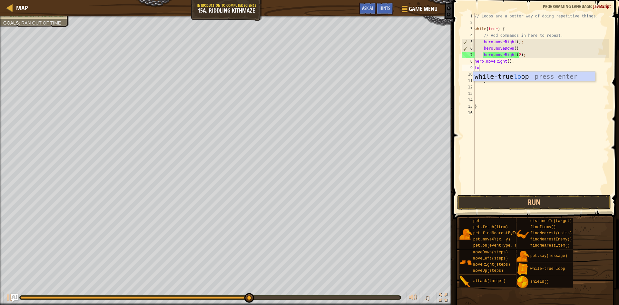
type textarea "looop"
type textarea "loop"
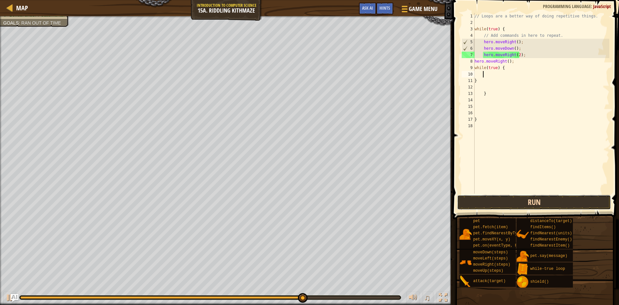
click at [525, 201] on button "Run" at bounding box center [534, 202] width 154 height 15
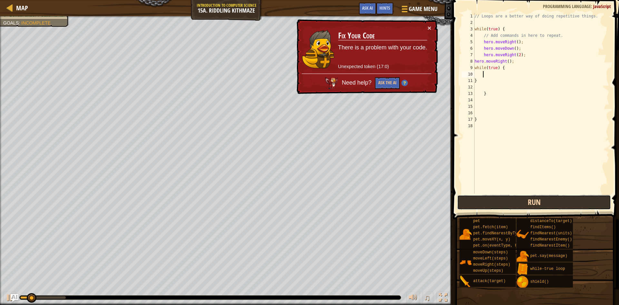
click at [525, 201] on button "Run" at bounding box center [534, 202] width 154 height 15
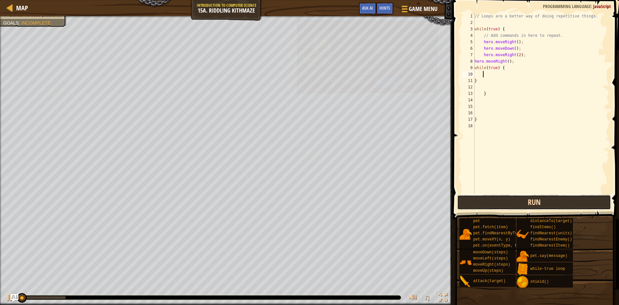
click at [525, 201] on button "Run" at bounding box center [534, 202] width 154 height 15
click at [525, 201] on button "Running" at bounding box center [534, 202] width 154 height 15
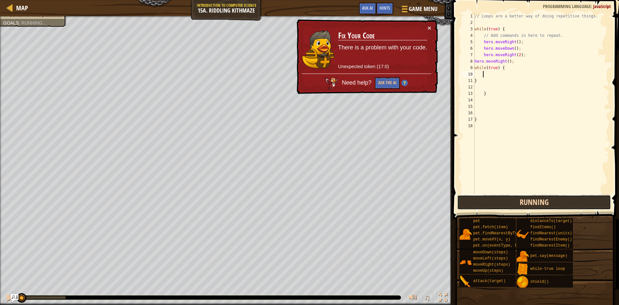
click at [525, 201] on button "Running" at bounding box center [534, 202] width 154 height 15
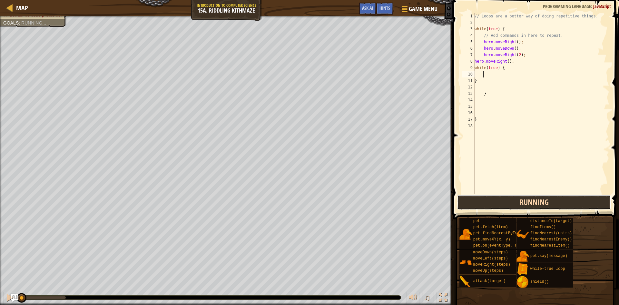
click at [525, 201] on button "Running" at bounding box center [534, 202] width 154 height 15
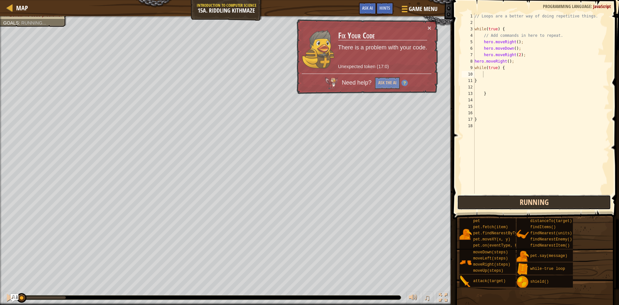
click at [525, 201] on button "Running" at bounding box center [534, 202] width 154 height 15
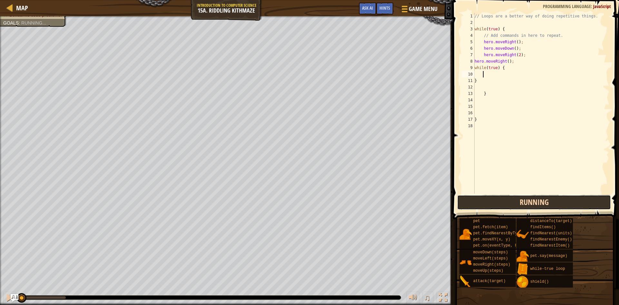
click at [525, 201] on button "Running" at bounding box center [534, 202] width 154 height 15
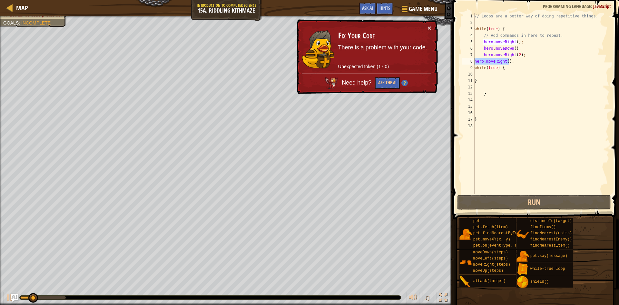
drag, startPoint x: 509, startPoint y: 59, endPoint x: 452, endPoint y: 59, distance: 57.4
click at [452, 59] on div "1 2 3 4 5 6 7 8 9 10 11 12 13 14 15 16 17 18 // Loops are a better way of doing…" at bounding box center [535, 122] width 168 height 238
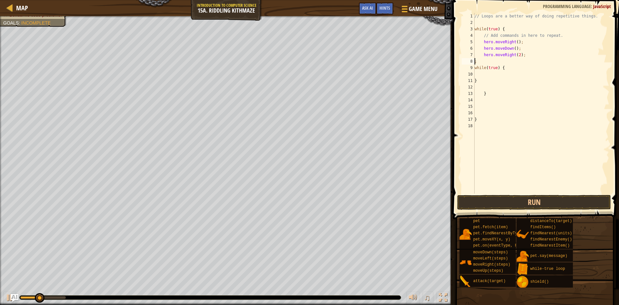
scroll to position [3, 0]
click at [456, 201] on span at bounding box center [537, 100] width 172 height 238
click at [462, 201] on button "Run" at bounding box center [534, 202] width 154 height 15
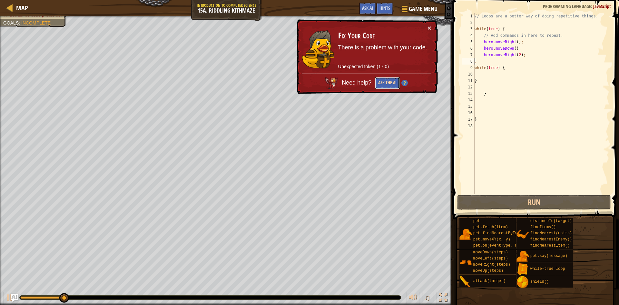
click at [381, 81] on button "Ask the AI" at bounding box center [387, 83] width 25 height 12
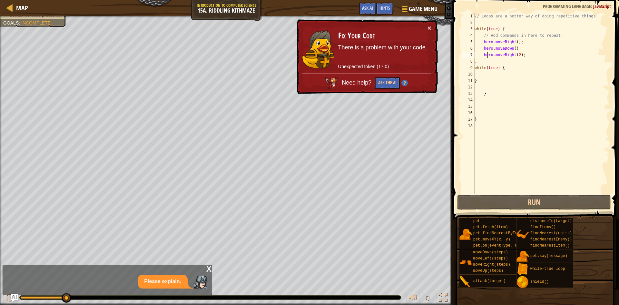
click at [487, 57] on div "// Loops are a better way of doing repetitive things. while ( true ) { // Add c…" at bounding box center [542, 110] width 136 height 194
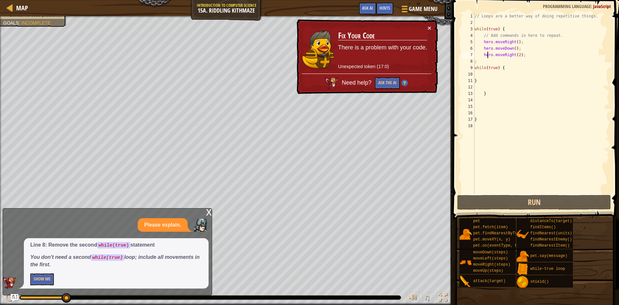
click at [476, 63] on div "// Loops are a better way of doing repetitive things. while ( true ) { // Add c…" at bounding box center [542, 110] width 136 height 194
type textarea ";"
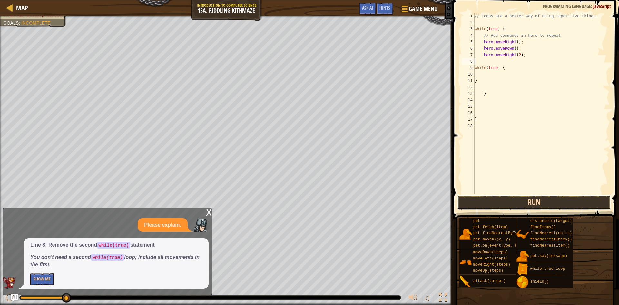
click at [543, 203] on button "Run" at bounding box center [534, 202] width 154 height 15
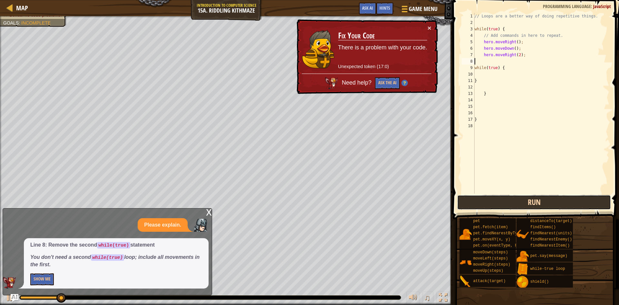
click at [533, 200] on button "Run" at bounding box center [534, 202] width 154 height 15
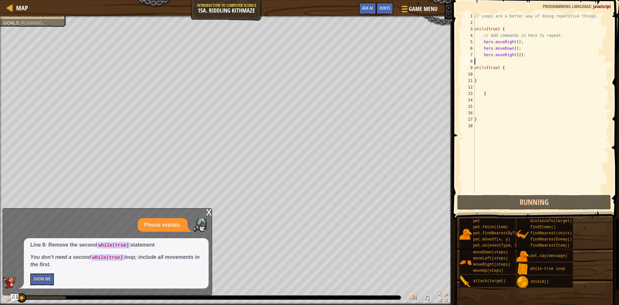
click at [524, 179] on div "// Loops are a better way of doing repetitive things. while ( true ) { // Add c…" at bounding box center [542, 110] width 136 height 194
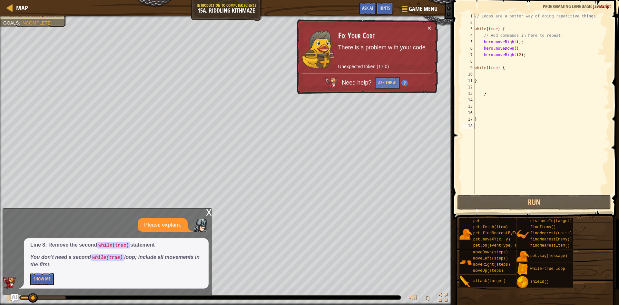
click at [515, 214] on span at bounding box center [535, 306] width 162 height 191
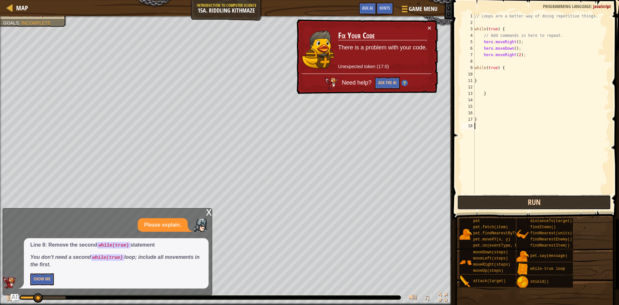
click at [513, 199] on button "Run" at bounding box center [534, 202] width 154 height 15
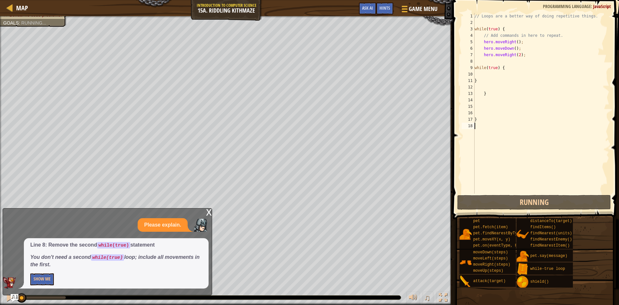
click at [512, 195] on span at bounding box center [537, 100] width 172 height 238
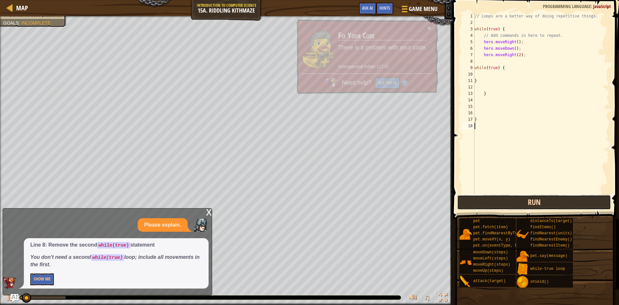
click at [512, 199] on button "Run" at bounding box center [534, 202] width 154 height 15
click at [512, 201] on button "Run" at bounding box center [534, 202] width 154 height 15
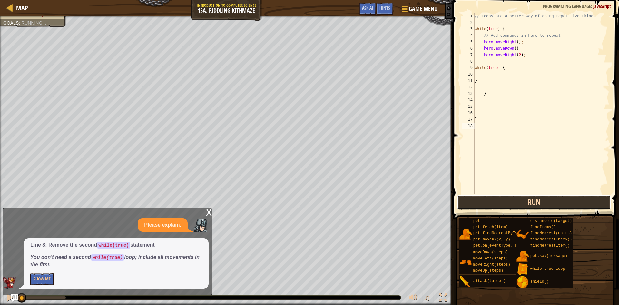
click at [512, 201] on button "Run" at bounding box center [534, 202] width 154 height 15
click at [512, 201] on button "Running" at bounding box center [534, 202] width 154 height 15
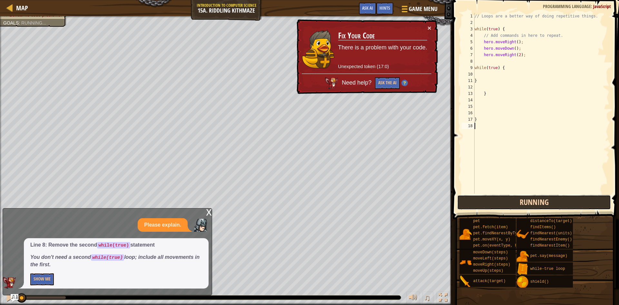
click at [512, 201] on button "Running" at bounding box center [534, 202] width 154 height 15
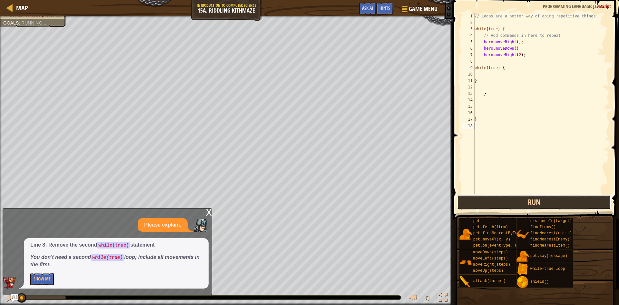
click at [512, 201] on button "Run" at bounding box center [534, 202] width 154 height 15
click at [512, 201] on button "Running" at bounding box center [534, 202] width 154 height 15
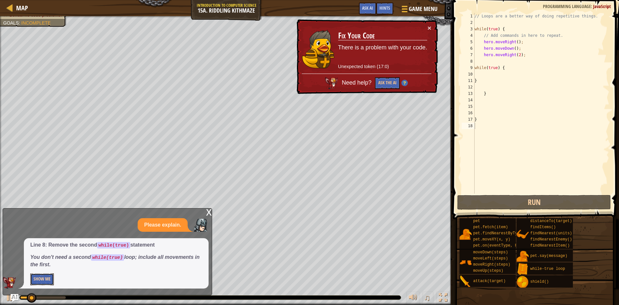
click at [45, 281] on button "Show Me" at bounding box center [42, 279] width 24 height 12
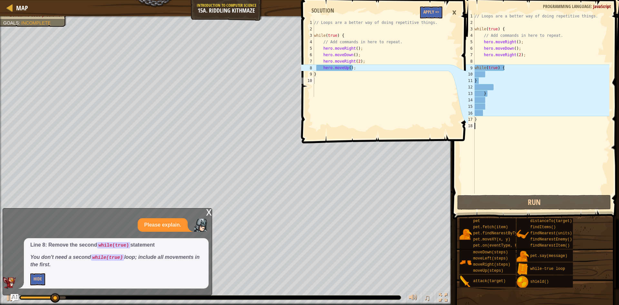
type textarea "}"
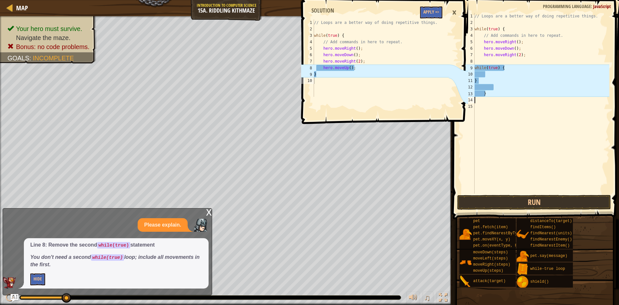
type textarea "}"
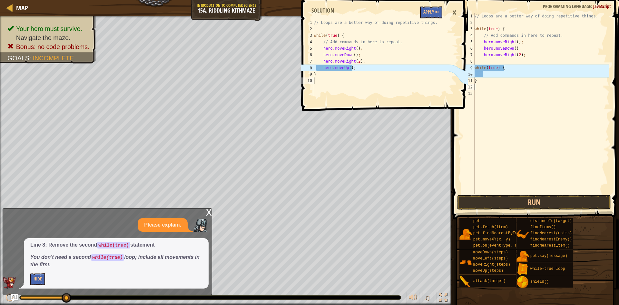
type textarea "}"
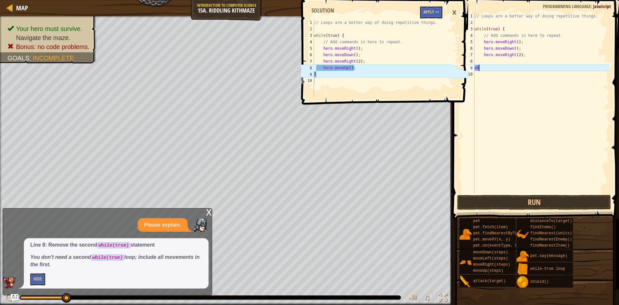
type textarea "w"
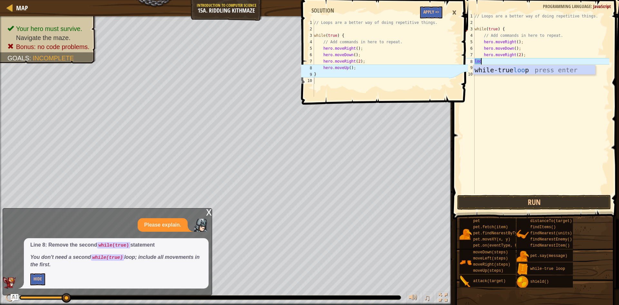
scroll to position [3, 0]
type textarea "loop"
click at [530, 70] on div "while-true loop press enter" at bounding box center [535, 79] width 122 height 29
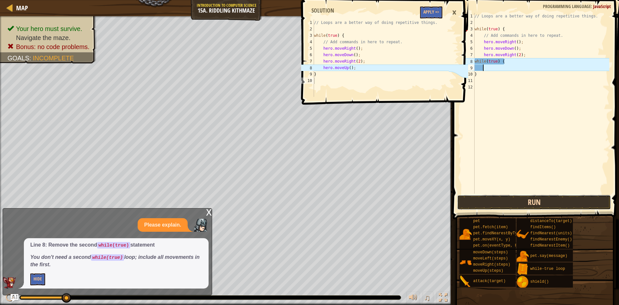
click at [509, 201] on button "Run" at bounding box center [534, 202] width 154 height 15
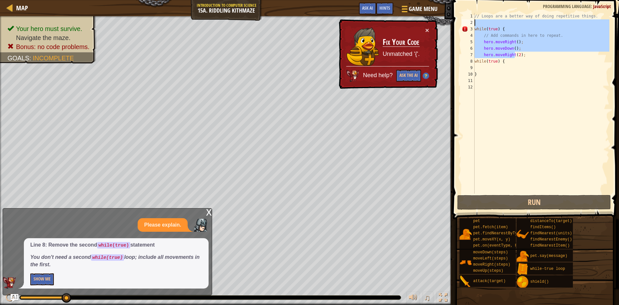
drag, startPoint x: 516, startPoint y: 55, endPoint x: 466, endPoint y: 24, distance: 58.4
click at [466, 24] on div "1 2 3 4 5 6 7 8 9 10 11 12 // Loops are a better way of doing repetitive things…" at bounding box center [535, 103] width 149 height 181
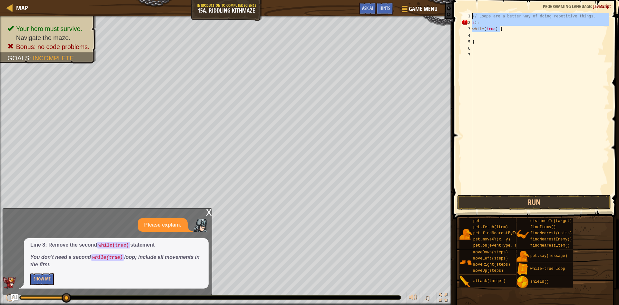
drag, startPoint x: 509, startPoint y: 29, endPoint x: 467, endPoint y: -1, distance: 51.7
click at [467, 0] on html "Map Introduction to Computer Science 15a. Riddling Kithmaze Game Menu Done Hint…" at bounding box center [309, 0] width 619 height 0
type textarea "// Loops are a better way of doing repetitive things. 2);"
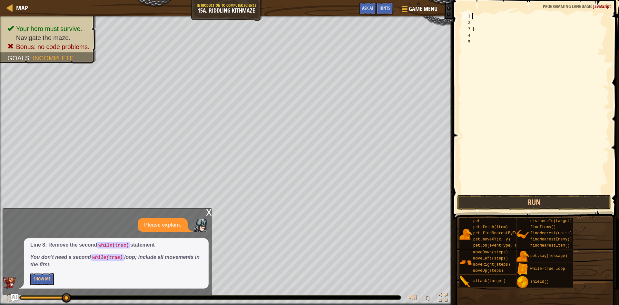
scroll to position [3, 0]
type textarea "}"
click at [48, 281] on button "Show Me" at bounding box center [42, 279] width 24 height 12
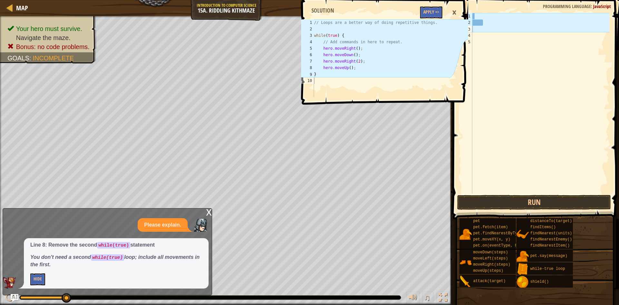
drag, startPoint x: 564, startPoint y: 118, endPoint x: 577, endPoint y: 120, distance: 13.9
click at [577, 120] on div at bounding box center [540, 110] width 138 height 194
drag, startPoint x: 347, startPoint y: 57, endPoint x: 384, endPoint y: 14, distance: 56.8
click at [346, 43] on div "// Loops are a better way of doing repetitive things. while ( true ) { // Add c…" at bounding box center [381, 64] width 136 height 90
type textarea "// Add commands in here to repeat. hero.moveRight();"
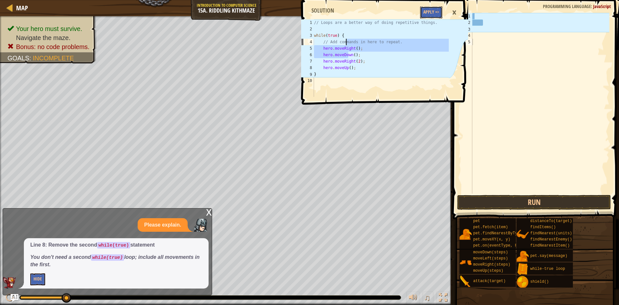
click at [426, 11] on button "Apply =>" at bounding box center [431, 12] width 22 height 12
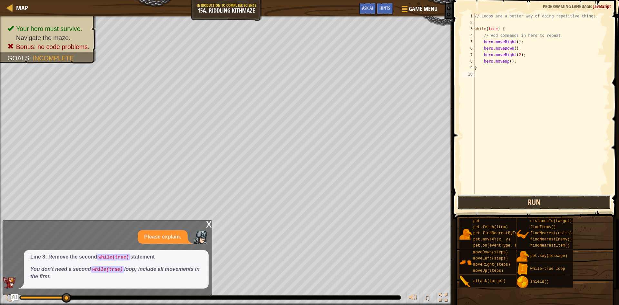
drag, startPoint x: 496, startPoint y: 200, endPoint x: 492, endPoint y: 196, distance: 5.7
click at [495, 202] on button "Run" at bounding box center [534, 202] width 154 height 15
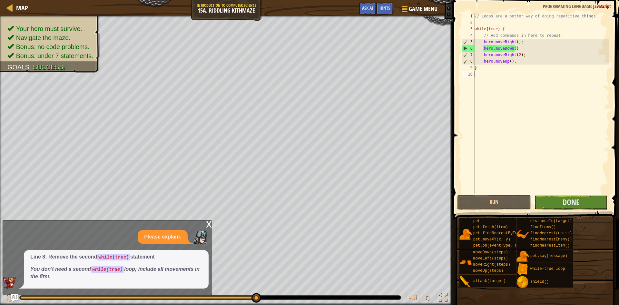
click at [581, 206] on button "Done" at bounding box center [572, 202] width 74 height 15
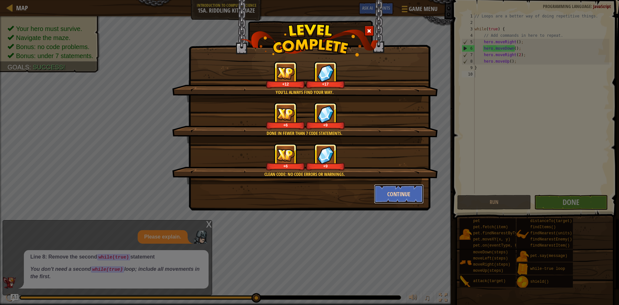
click at [391, 193] on button "Continue" at bounding box center [399, 193] width 50 height 19
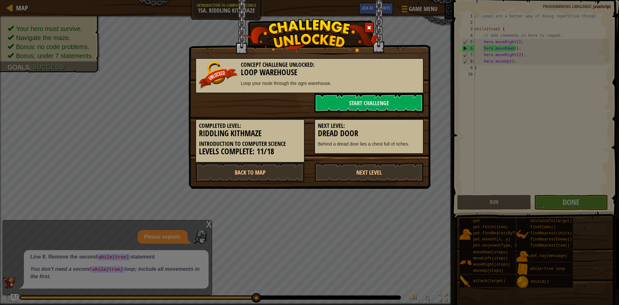
click at [391, 193] on div "Concept Challenge Unlocked: Loop Warehouse Loop your route through the ogre war…" at bounding box center [309, 152] width 619 height 305
click at [367, 171] on link "Next Level" at bounding box center [369, 172] width 109 height 19
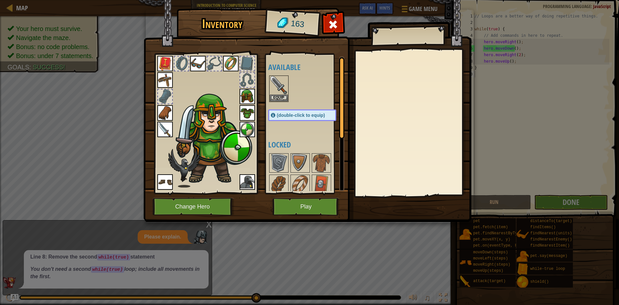
drag, startPoint x: 295, startPoint y: 22, endPoint x: 287, endPoint y: 23, distance: 7.8
click at [295, 22] on span "163" at bounding box center [297, 24] width 15 height 13
drag, startPoint x: 289, startPoint y: 23, endPoint x: 309, endPoint y: 22, distance: 20.0
click at [309, 22] on div "163" at bounding box center [292, 24] width 53 height 26
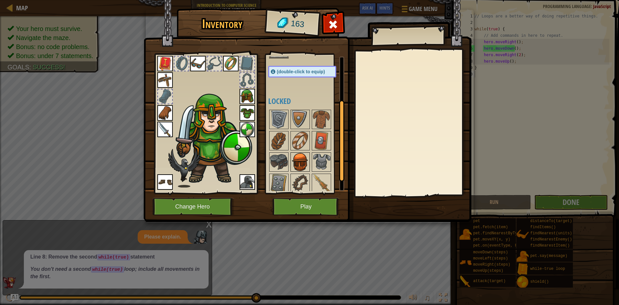
scroll to position [89, 0]
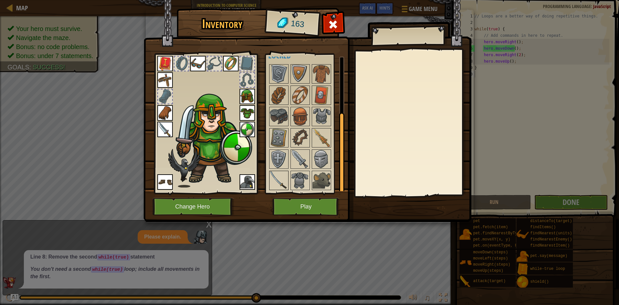
click at [281, 188] on img at bounding box center [279, 180] width 18 height 18
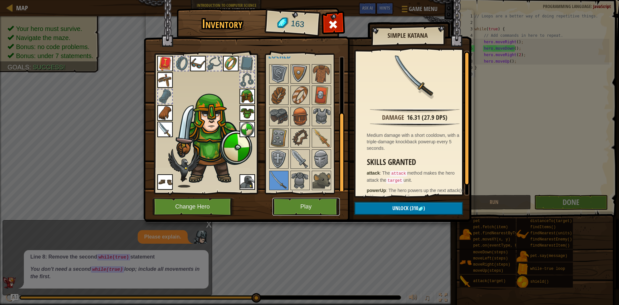
click at [299, 213] on button "Play" at bounding box center [306, 207] width 67 height 18
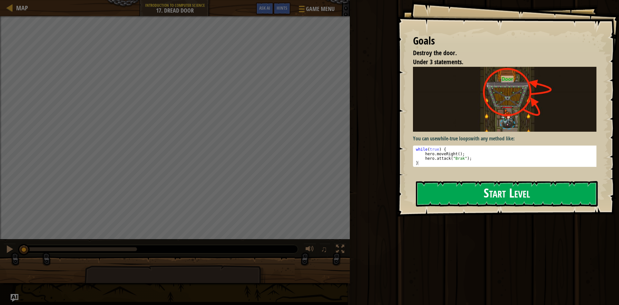
click at [529, 192] on button "Start Level" at bounding box center [507, 193] width 182 height 25
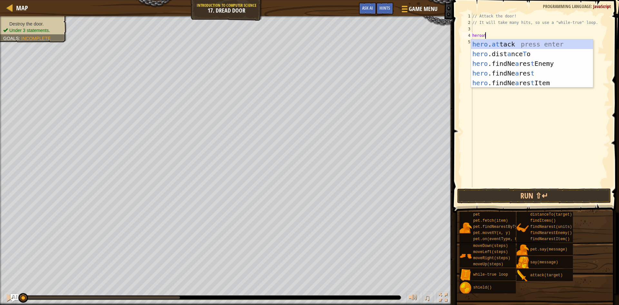
scroll to position [3, 1]
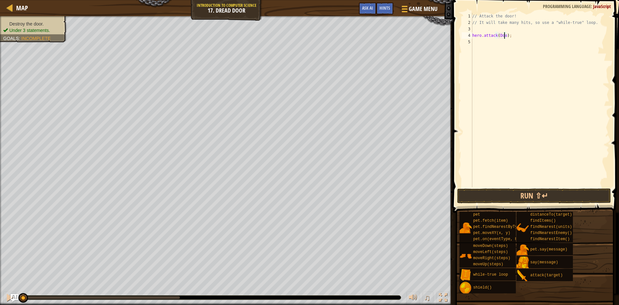
type textarea "hero.attack(Door);"
click at [474, 191] on button "Run ⇧↵" at bounding box center [534, 195] width 154 height 15
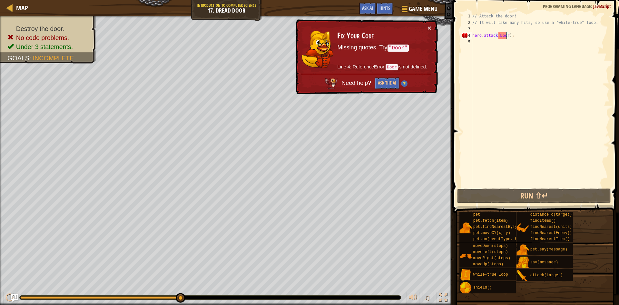
click at [507, 35] on div "// Attack the door! // It will take many hits, so use a "while-true" loop. hero…" at bounding box center [540, 106] width 138 height 187
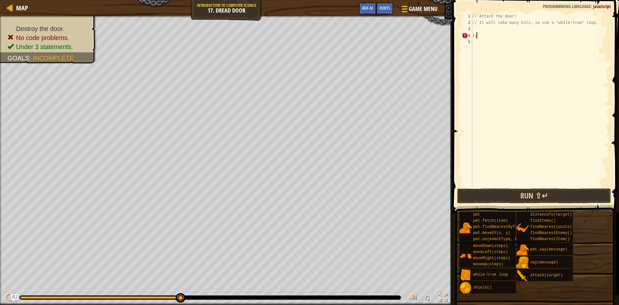
type textarea ")"
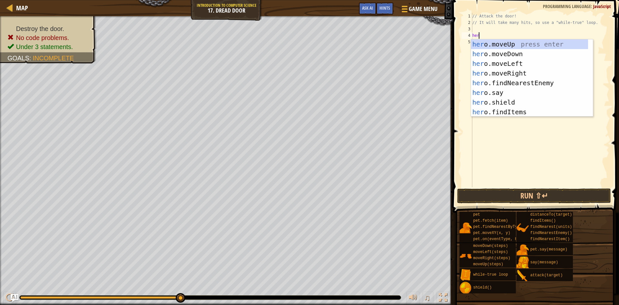
scroll to position [3, 0]
type textarea "hero"
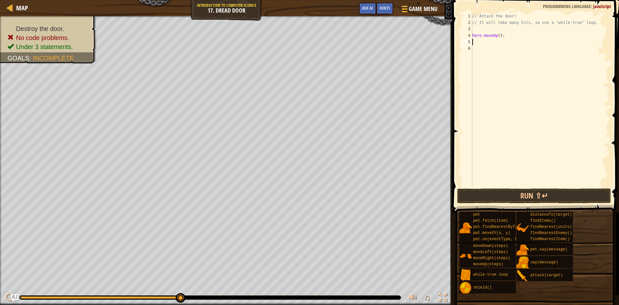
type textarea "hero.moveUp();"
type textarea "h"
type textarea "hero.attack("Door");"
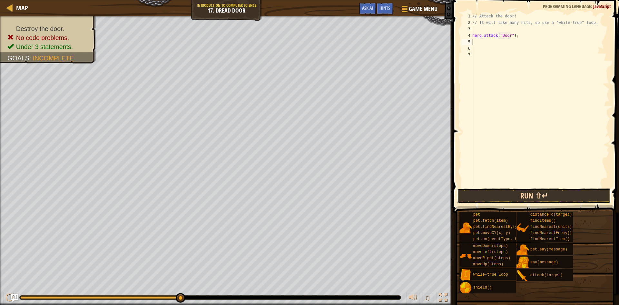
click at [502, 197] on button "Run ⇧↵" at bounding box center [534, 195] width 154 height 15
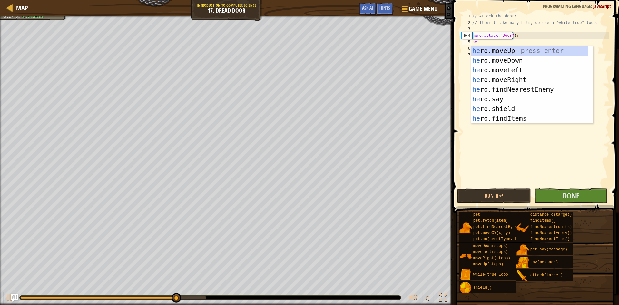
scroll to position [3, 0]
type textarea "hero"
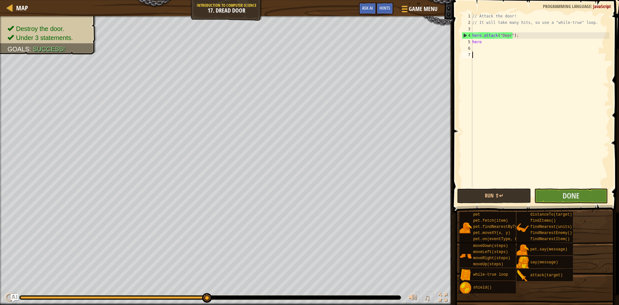
click at [550, 153] on div "// Attack the door! // It will take many hits, so use a "while-true" loop. hero…" at bounding box center [540, 106] width 138 height 187
click at [551, 194] on button "Done" at bounding box center [572, 195] width 74 height 15
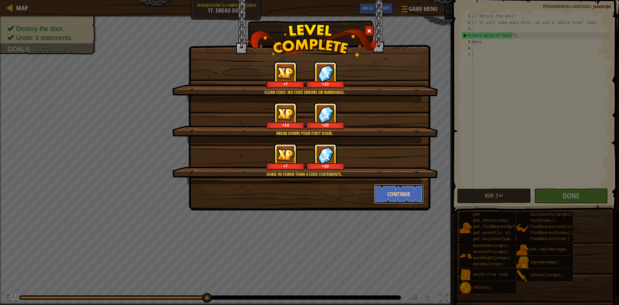
click at [398, 196] on button "Continue" at bounding box center [399, 193] width 50 height 19
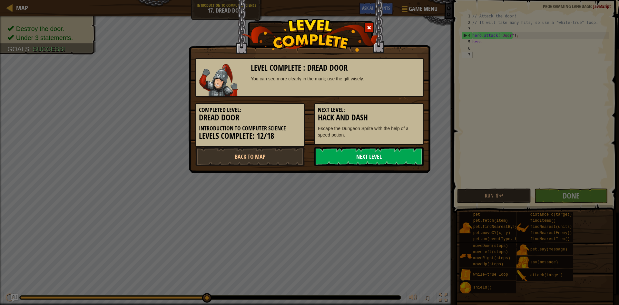
click at [360, 156] on link "Next Level" at bounding box center [369, 156] width 109 height 19
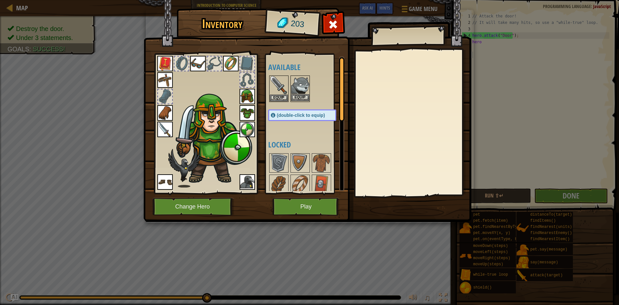
click at [300, 94] on img at bounding box center [300, 85] width 18 height 18
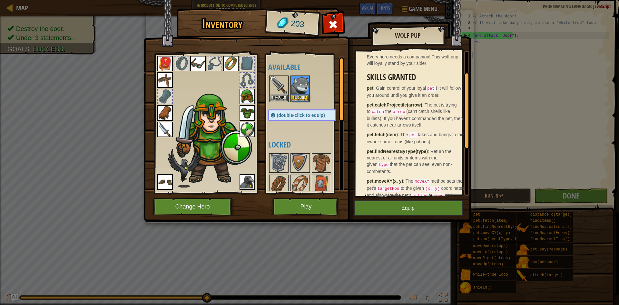
scroll to position [65, 0]
click at [405, 205] on button "Equip" at bounding box center [408, 208] width 109 height 16
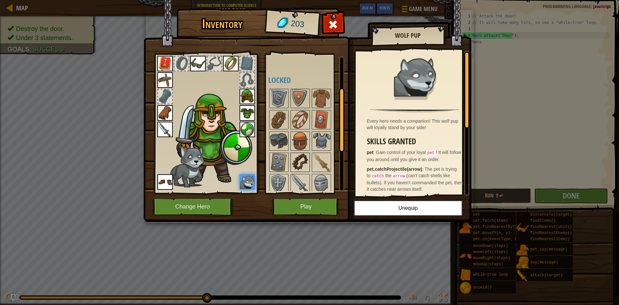
scroll to position [153, 0]
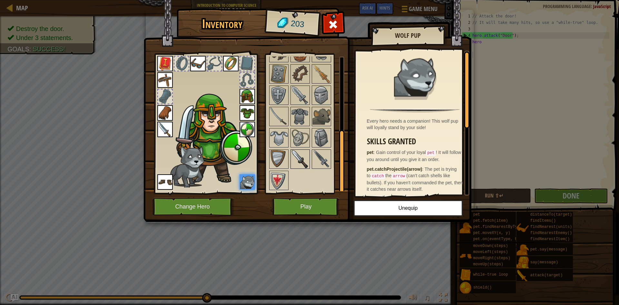
click at [303, 159] on img at bounding box center [300, 159] width 18 height 18
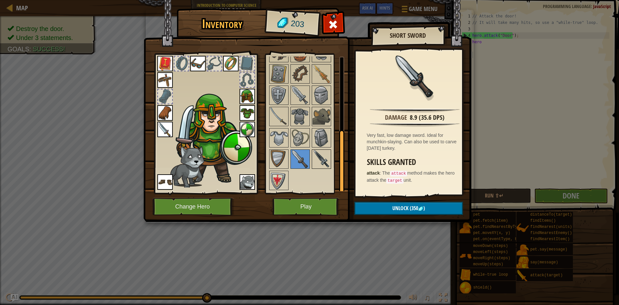
click at [317, 158] on img at bounding box center [322, 159] width 18 height 18
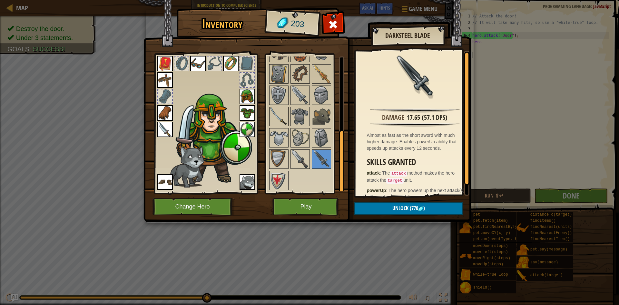
click at [283, 113] on img at bounding box center [279, 116] width 18 height 18
click at [319, 154] on img at bounding box center [322, 159] width 18 height 18
click at [303, 158] on img at bounding box center [300, 159] width 18 height 18
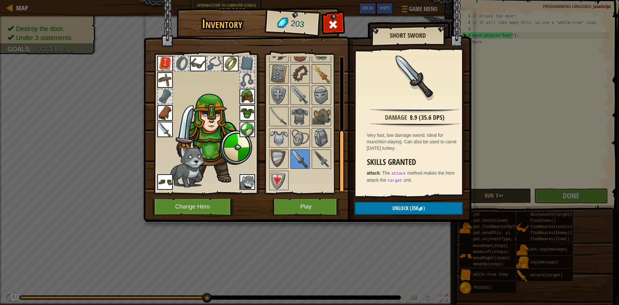
click at [329, 69] on img at bounding box center [322, 74] width 18 height 18
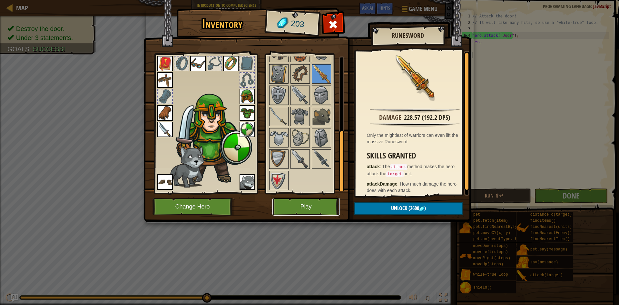
click at [289, 206] on button "Play" at bounding box center [306, 207] width 67 height 18
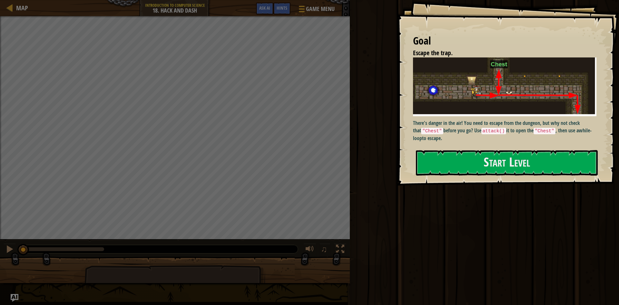
click at [450, 148] on div "Goal Escape the trap. There's danger in the air! You need to escape from the du…" at bounding box center [508, 93] width 222 height 186
click at [452, 152] on button "Start Level" at bounding box center [507, 162] width 182 height 25
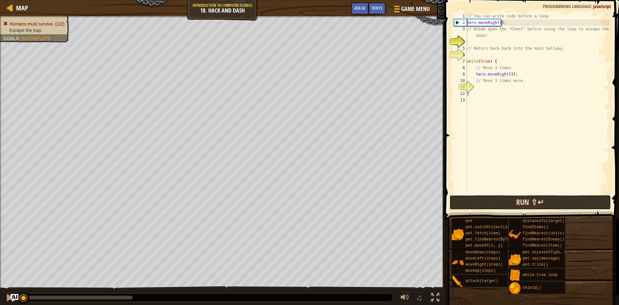
click at [510, 203] on button "Run ⇧↵" at bounding box center [531, 202] width 162 height 15
click at [509, 203] on button "Run ⇧↵" at bounding box center [531, 202] width 162 height 15
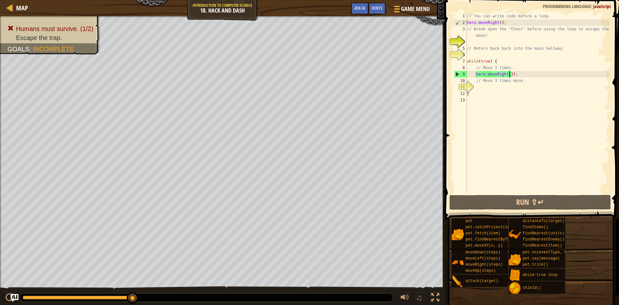
click at [509, 74] on div "// You can write code before a loop. hero . moveRight ( ) ; // Break open the "…" at bounding box center [538, 110] width 144 height 194
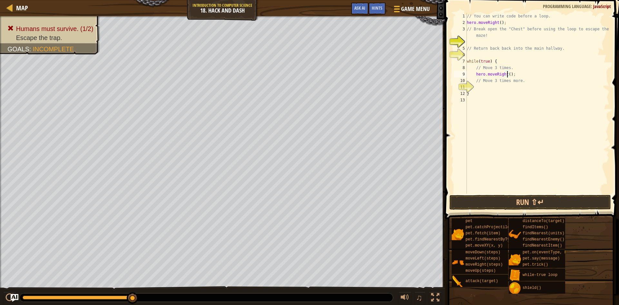
type textarea "hero.moveRight(2);"
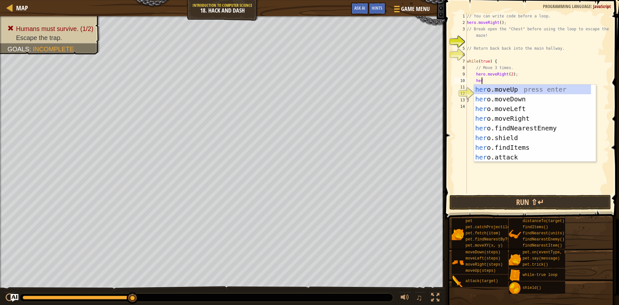
scroll to position [3, 1]
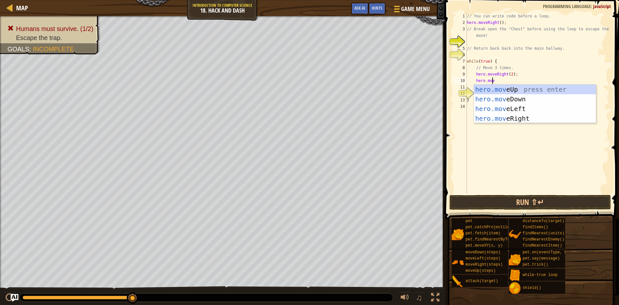
type textarea "hero.move"
click at [520, 88] on div "hero.move Up press enter hero.move Down press enter hero.move Left press enter …" at bounding box center [535, 114] width 122 height 58
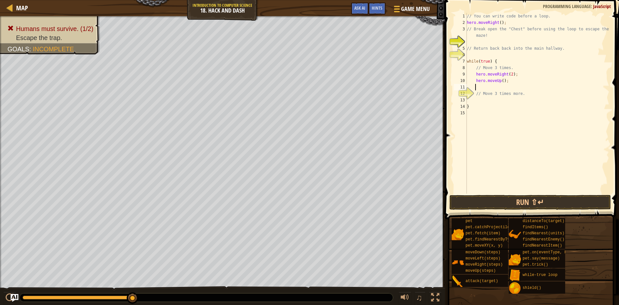
scroll to position [3, 0]
click at [496, 197] on button "Run ⇧↵" at bounding box center [531, 202] width 162 height 15
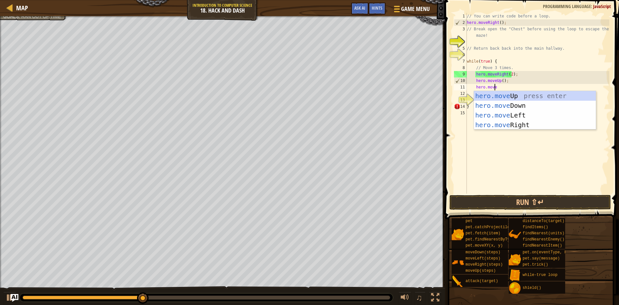
scroll to position [3, 2]
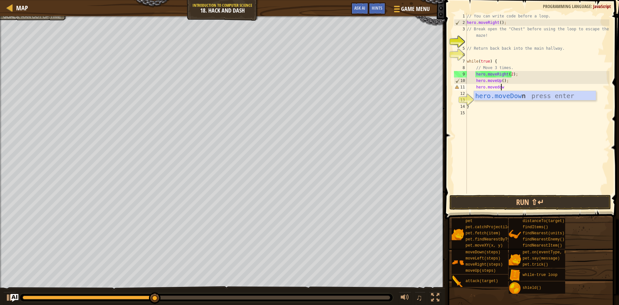
type textarea "hero.movedown"
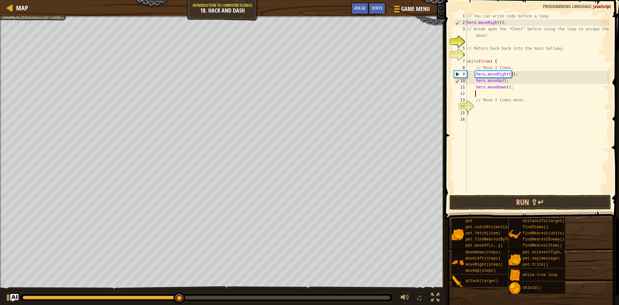
click at [466, 202] on button "Run ⇧↵" at bounding box center [531, 202] width 162 height 15
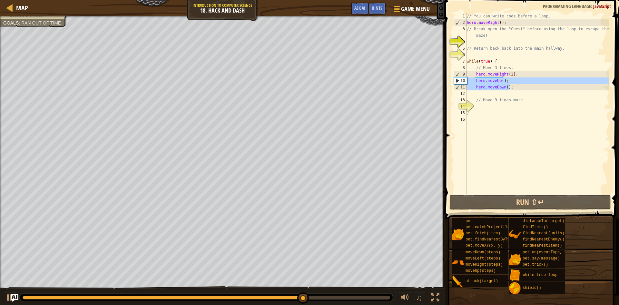
drag, startPoint x: 512, startPoint y: 86, endPoint x: 464, endPoint y: 79, distance: 48.9
click at [464, 79] on div "1 2 3 4 5 6 7 8 9 10 11 12 13 14 15 16 // You can write code before a loop. her…" at bounding box center [531, 103] width 157 height 181
type textarea "hero.moveUp(); hero.moveDown();"
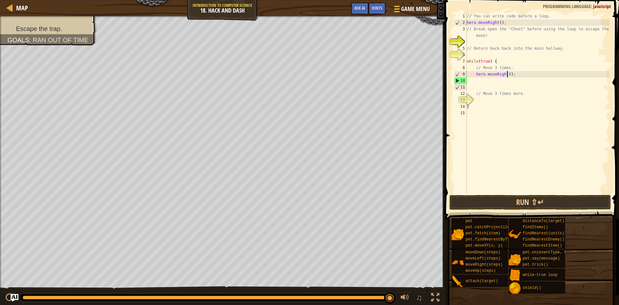
type textarea "hero.moveRight(1);"
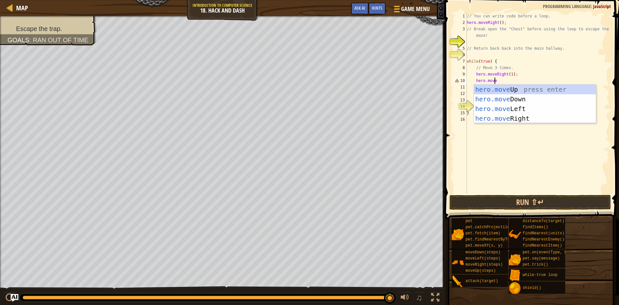
type textarea "hero.moveup"
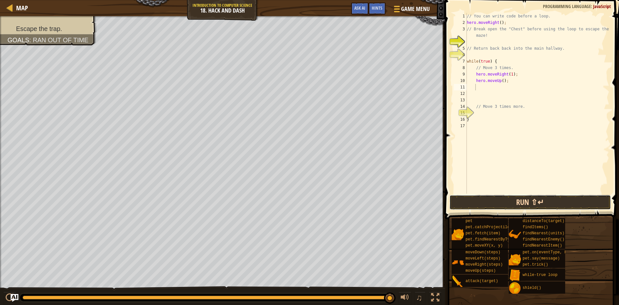
click at [469, 202] on button "Run ⇧↵" at bounding box center [531, 202] width 162 height 15
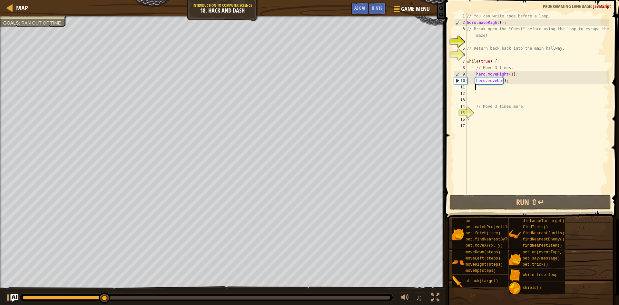
click at [510, 74] on div "// You can write code before a loop. hero . moveRight ( ) ; // Break open the "…" at bounding box center [538, 110] width 144 height 194
type textarea "hero.moveRight();"
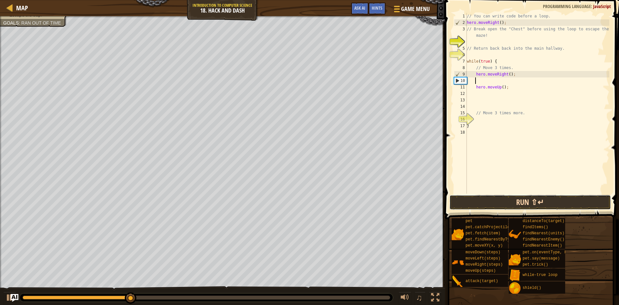
click at [486, 200] on button "Run ⇧↵" at bounding box center [531, 202] width 162 height 15
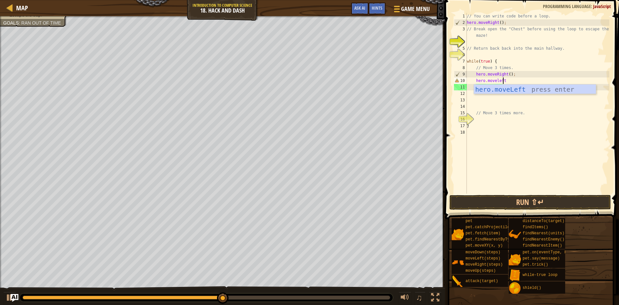
scroll to position [3, 3]
type textarea "hero.moveleft1"
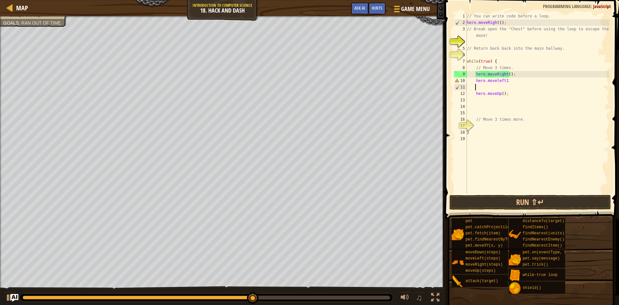
click at [506, 83] on div "// You can write code before a loop. hero . moveRight ( ) ; // Break open the "…" at bounding box center [538, 110] width 144 height 194
type textarea "hero.moveleft"
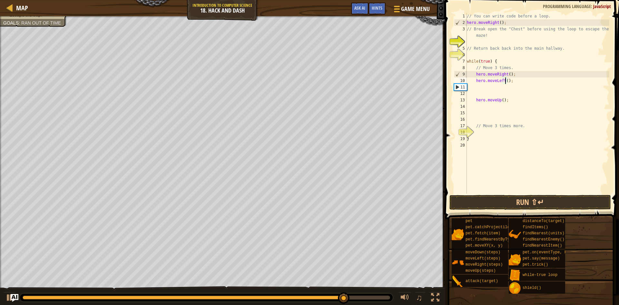
type textarea "hero.moveLeft(1);"
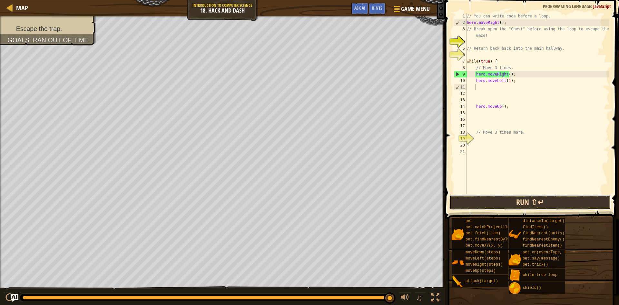
click at [463, 201] on button "Run ⇧↵" at bounding box center [531, 202] width 162 height 15
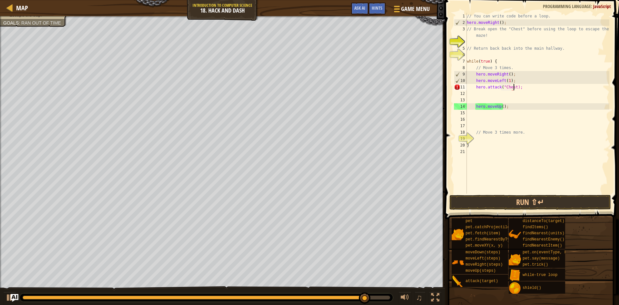
scroll to position [3, 4]
type textarea "hero.attack("Chest");"
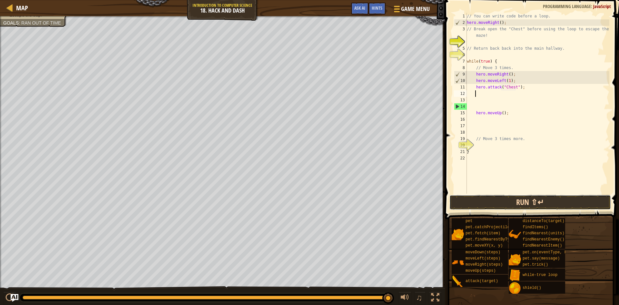
drag, startPoint x: 468, startPoint y: 207, endPoint x: 469, endPoint y: 203, distance: 3.6
click at [468, 206] on button "Run ⇧↵" at bounding box center [531, 202] width 162 height 15
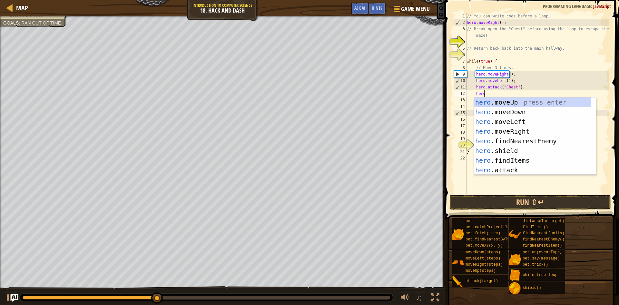
scroll to position [3, 1]
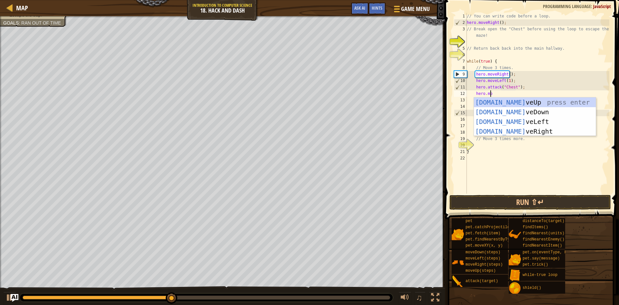
type textarea "hero.move"
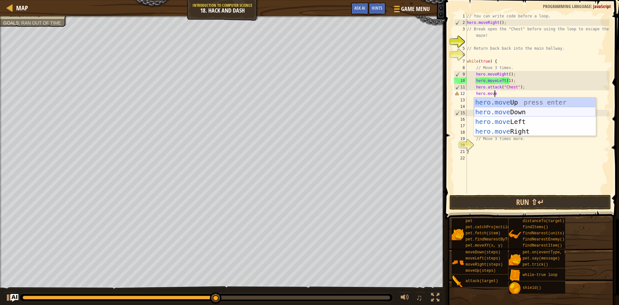
click at [527, 111] on div "hero.move Up press enter hero.move Down press enter hero.move Left press enter …" at bounding box center [535, 126] width 122 height 58
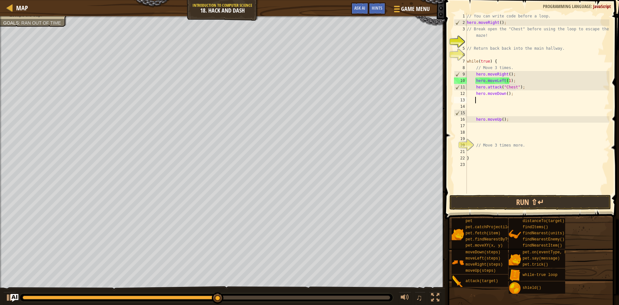
scroll to position [3, 0]
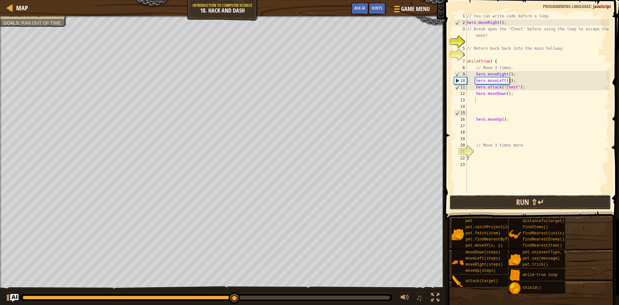
click at [507, 203] on button "Run ⇧↵" at bounding box center [531, 202] width 162 height 15
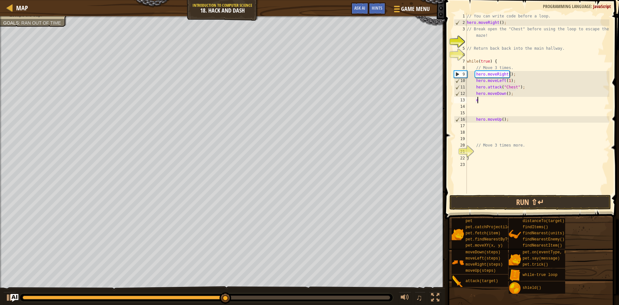
type textarea "e"
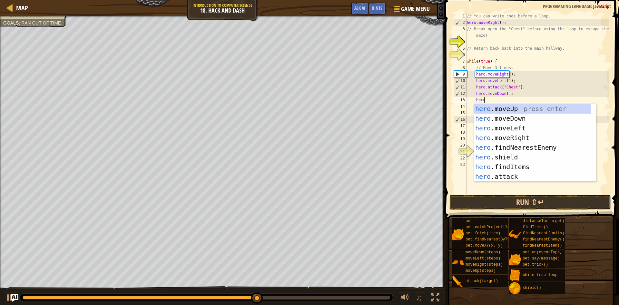
scroll to position [3, 1]
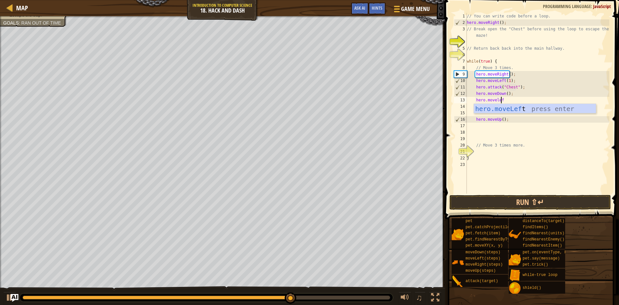
type textarea "hero.moveleft"
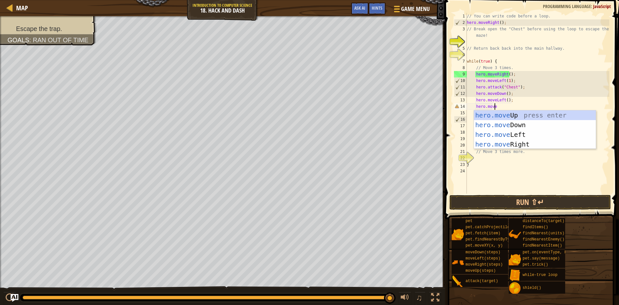
scroll to position [3, 2]
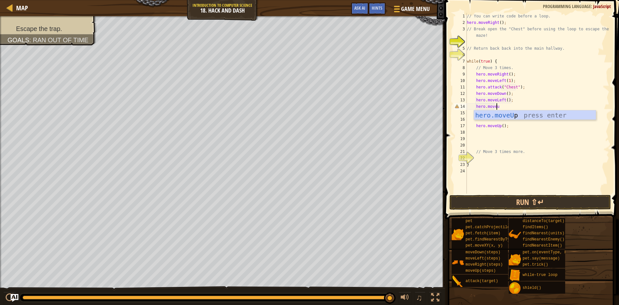
type textarea "hero.moveup"
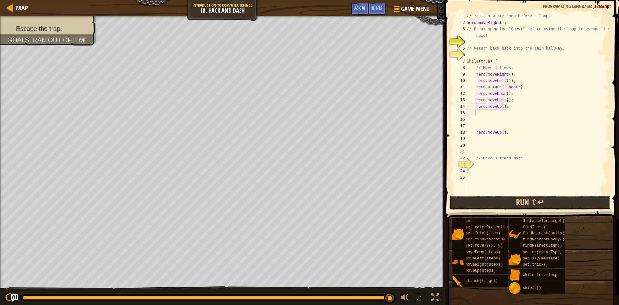
click at [494, 202] on button "Run ⇧↵" at bounding box center [531, 202] width 162 height 15
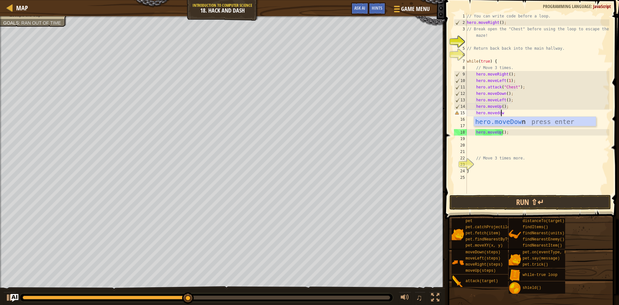
type textarea "hero.movedown"
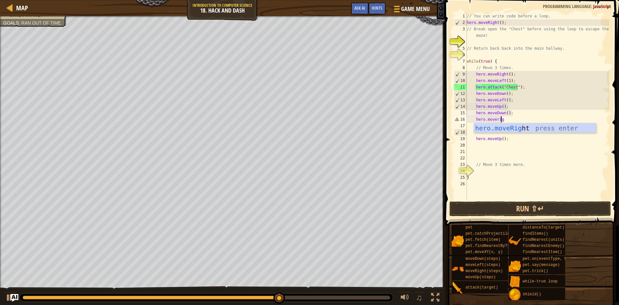
scroll to position [3, 3]
type textarea "hero.moveright"
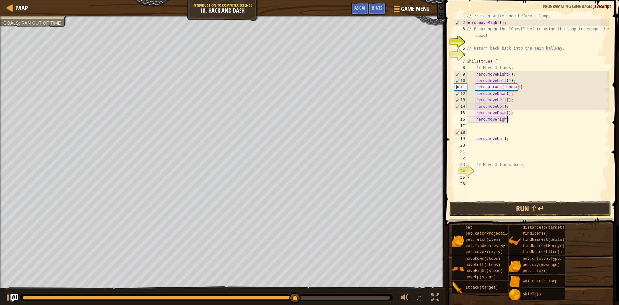
scroll to position [3, 0]
click at [516, 122] on div "// You can write code before a loop. hero . moveRight ( ) ; // Break open the "…" at bounding box center [538, 113] width 144 height 200
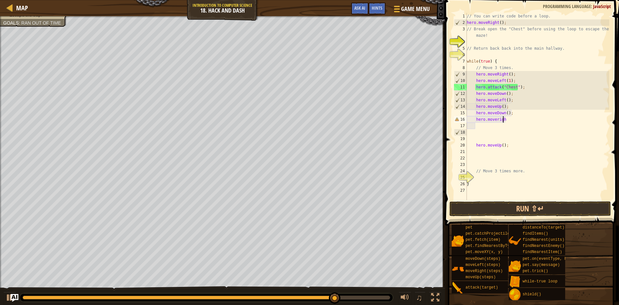
type textarea "hero.moveright"
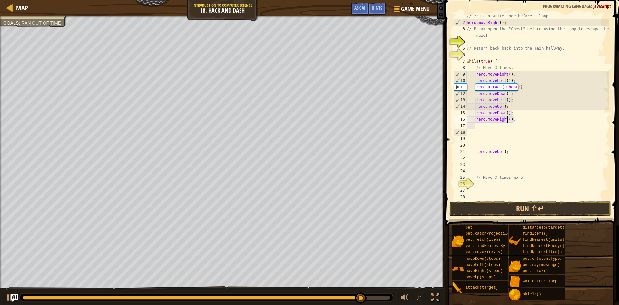
click at [507, 119] on div "// You can write code before a loop. hero . moveRight ( ) ; // Break open the "…" at bounding box center [538, 113] width 144 height 200
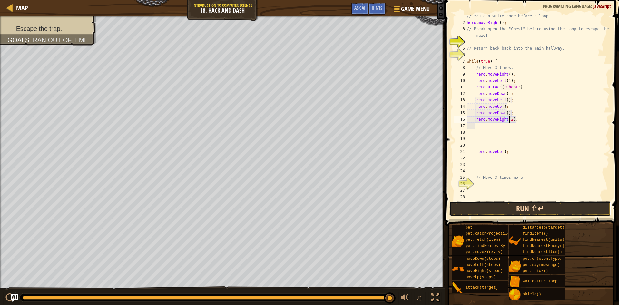
click at [515, 203] on button "Run ⇧↵" at bounding box center [531, 208] width 162 height 15
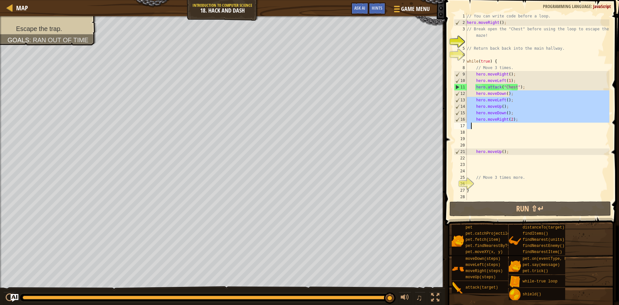
drag, startPoint x: 509, startPoint y: 93, endPoint x: 469, endPoint y: 125, distance: 51.7
click at [469, 125] on div "// You can write code before a loop. hero . moveRight ( ) ; // Break open the "…" at bounding box center [538, 113] width 144 height 200
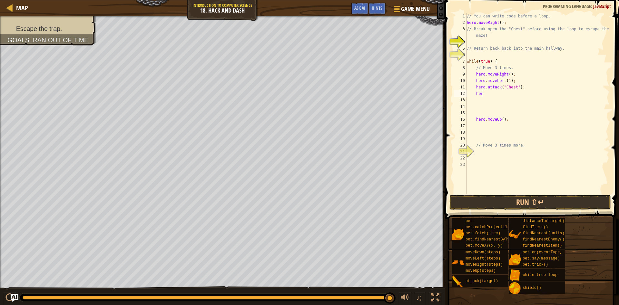
type textarea "h"
click at [498, 202] on button "Run ⇧↵" at bounding box center [531, 202] width 162 height 15
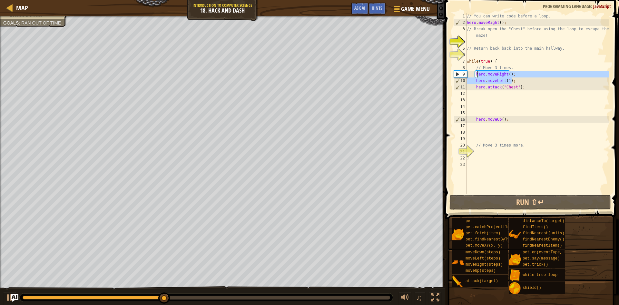
drag, startPoint x: 513, startPoint y: 78, endPoint x: 477, endPoint y: 74, distance: 36.1
click at [477, 74] on div "// You can write code before a loop. hero . moveRight ( ) ; // Break open the "…" at bounding box center [538, 110] width 144 height 194
type textarea "h"
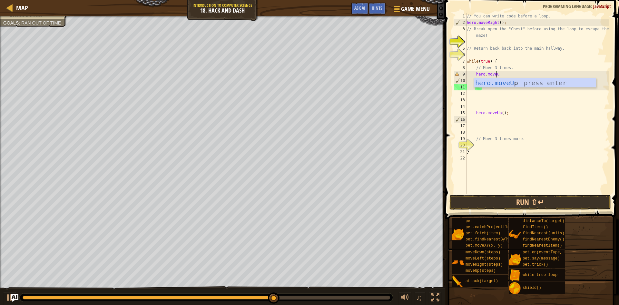
type textarea "hero.moveup"
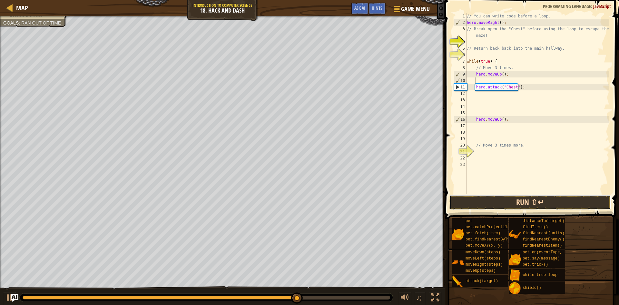
click at [482, 200] on button "Run ⇧↵" at bounding box center [531, 202] width 162 height 15
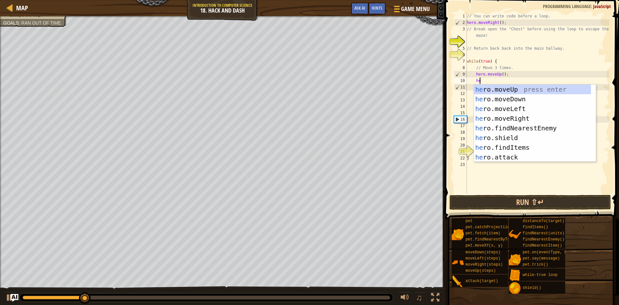
scroll to position [3, 1]
type textarea "h"
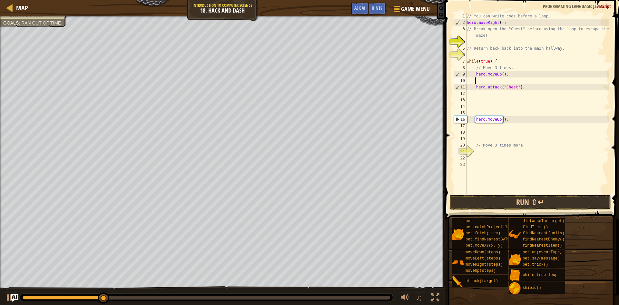
scroll to position [3, 0]
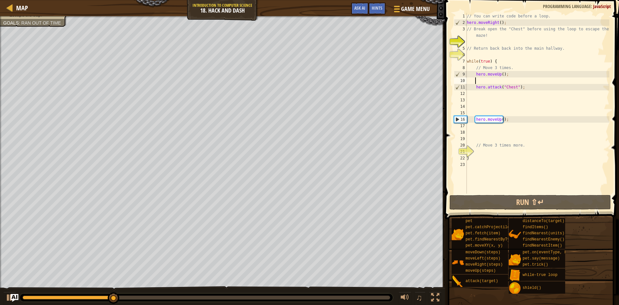
type textarea "hero.attack("Chest");"
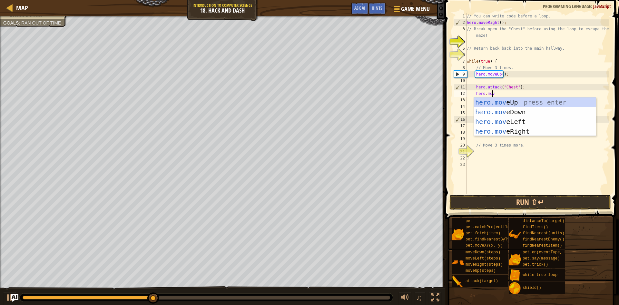
scroll to position [3, 2]
type textarea "hero.moved"
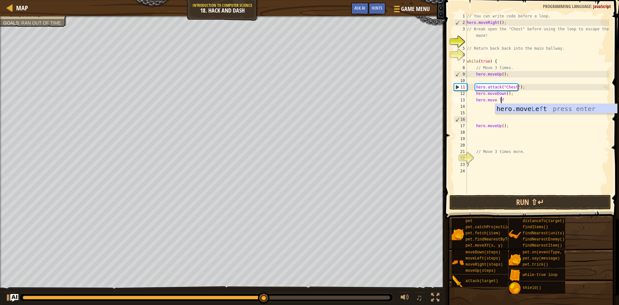
scroll to position [3, 3]
type textarea "hero.move lfet"
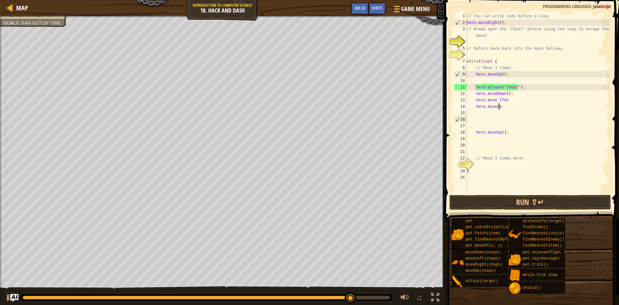
scroll to position [3, 2]
type textarea "hero.movedown"
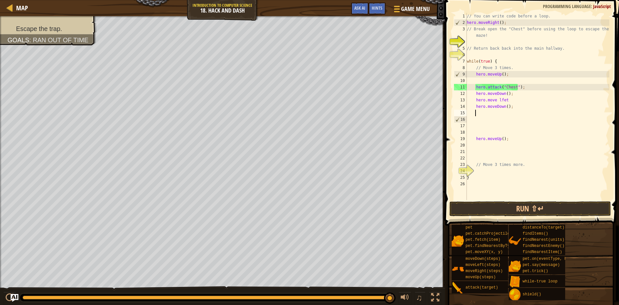
click at [511, 97] on div "// You can write code before a loop. hero . moveRight ( ) ; // Break open the "…" at bounding box center [538, 113] width 144 height 200
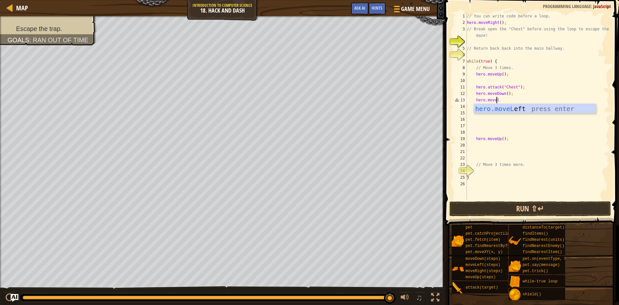
scroll to position [3, 2]
type textarea "hero.moveleft"
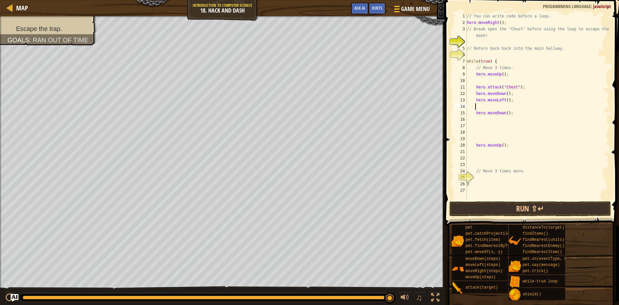
click at [489, 201] on span at bounding box center [532, 103] width 179 height 245
click at [489, 209] on button "Run ⇧↵" at bounding box center [531, 208] width 162 height 15
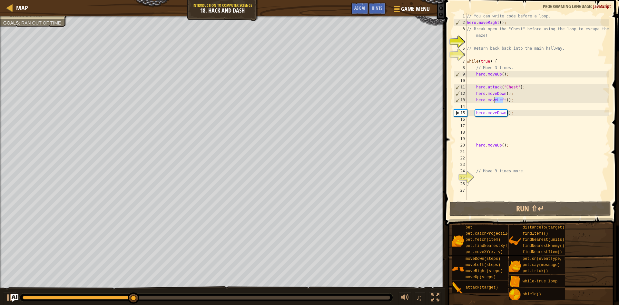
drag, startPoint x: 503, startPoint y: 100, endPoint x: 495, endPoint y: 100, distance: 7.7
click at [495, 100] on div "// You can write code before a loop. hero . moveRight ( ) ; // Break open the "…" at bounding box center [538, 113] width 144 height 200
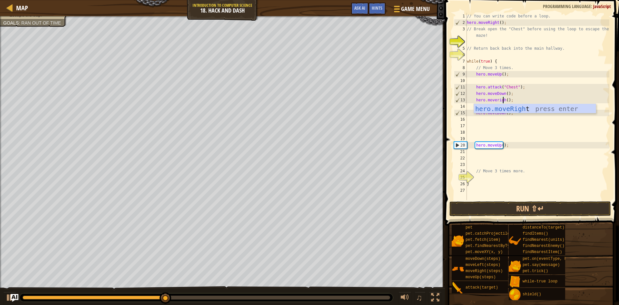
scroll to position [3, 3]
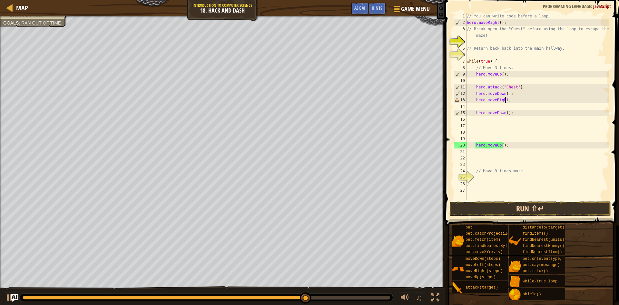
type textarea "hero.moveRight;"
click at [484, 205] on button "Run ⇧↵" at bounding box center [531, 208] width 162 height 15
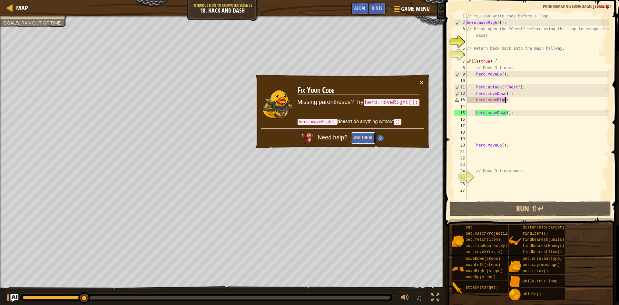
click at [368, 140] on button "Ask the AI" at bounding box center [363, 138] width 25 height 12
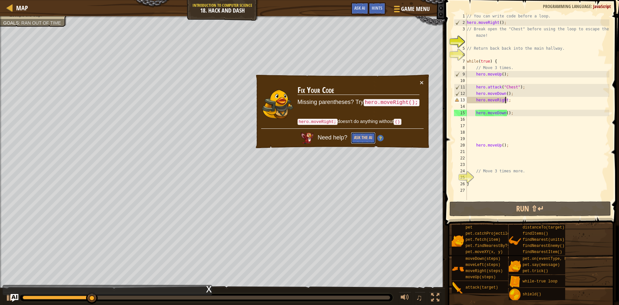
click at [368, 140] on button "Ask the AI" at bounding box center [363, 138] width 25 height 12
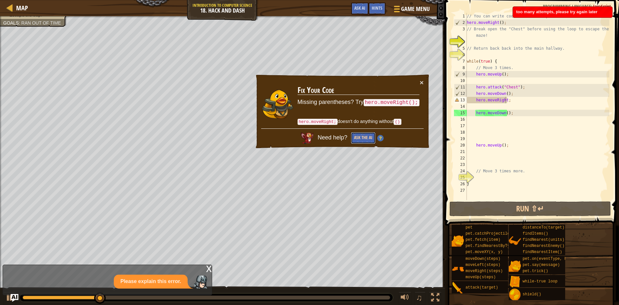
click at [368, 140] on button "Ask the AI" at bounding box center [363, 138] width 25 height 12
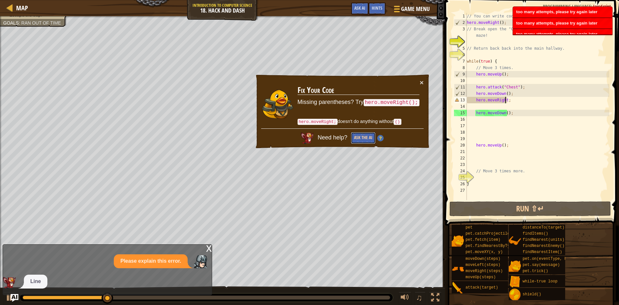
click at [368, 140] on button "Ask the AI" at bounding box center [363, 138] width 25 height 12
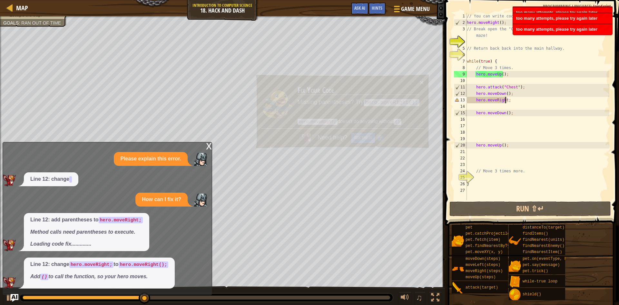
scroll to position [9, 0]
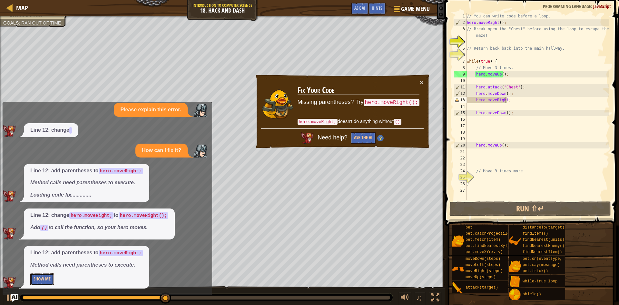
click at [34, 275] on button "Show Me" at bounding box center [42, 279] width 24 height 12
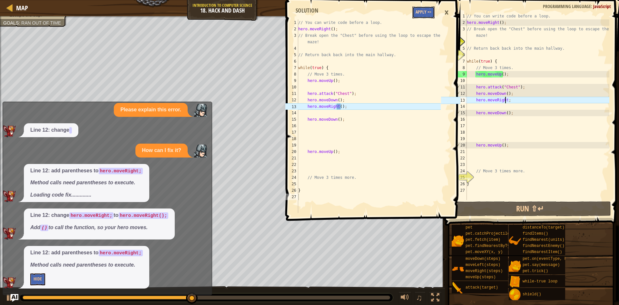
click at [418, 7] on button "Apply =>" at bounding box center [424, 12] width 22 height 12
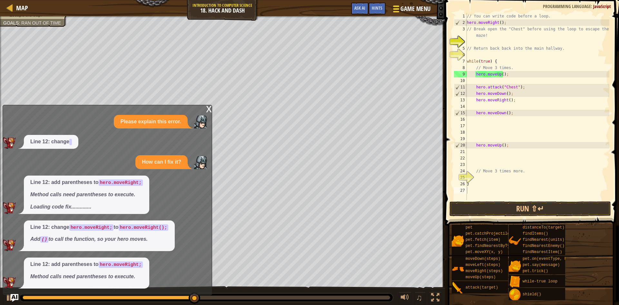
scroll to position [0, 0]
click at [478, 208] on button "Run ⇧↵" at bounding box center [531, 208] width 162 height 15
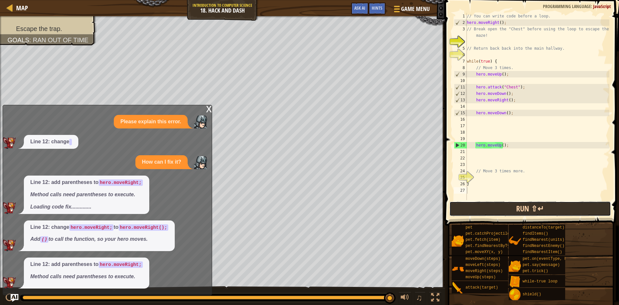
click at [506, 201] on button "Run ⇧↵" at bounding box center [531, 208] width 162 height 15
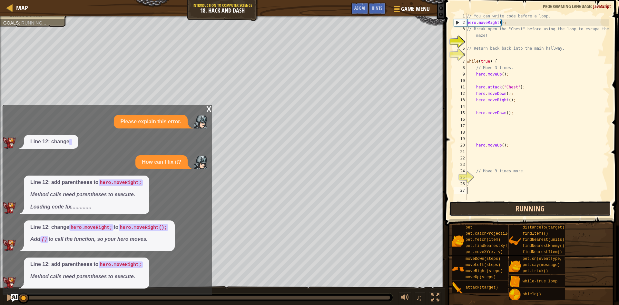
click at [506, 201] on button "Running" at bounding box center [531, 208] width 162 height 15
click at [503, 201] on button "Running" at bounding box center [531, 208] width 162 height 15
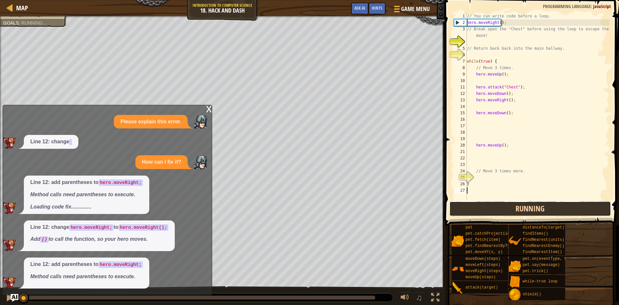
click at [503, 201] on button "Running" at bounding box center [531, 208] width 162 height 15
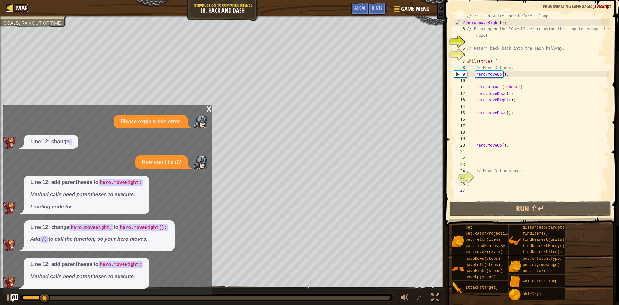
click at [27, 11] on span "Map" at bounding box center [22, 8] width 12 height 9
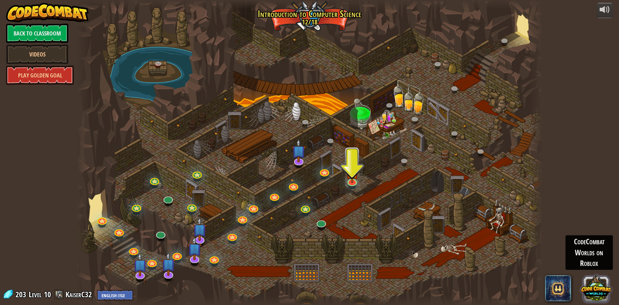
click at [599, 292] on button at bounding box center [596, 287] width 31 height 31
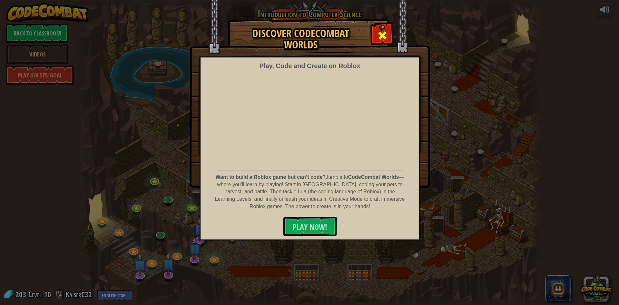
click at [383, 44] on div at bounding box center [382, 35] width 20 height 20
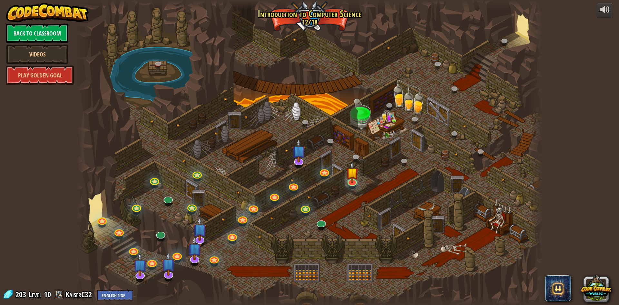
click at [551, 217] on div "powered by Back to Classroom Videos Play Golden Goal 25. Kithgard Gates (Locked…" at bounding box center [309, 152] width 619 height 305
click at [41, 35] on link "Back to Classroom" at bounding box center [37, 33] width 62 height 19
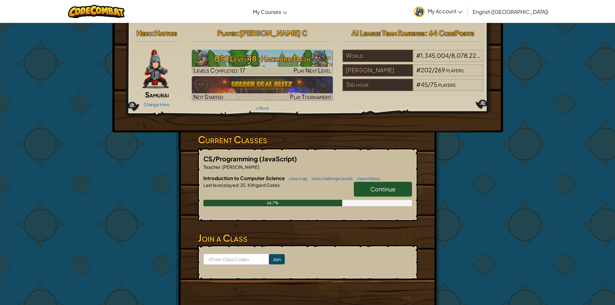
drag, startPoint x: 385, startPoint y: 197, endPoint x: 384, endPoint y: 187, distance: 10.0
click at [384, 197] on div "Continue" at bounding box center [379, 191] width 65 height 18
click at [384, 186] on span "Continue" at bounding box center [382, 188] width 25 height 7
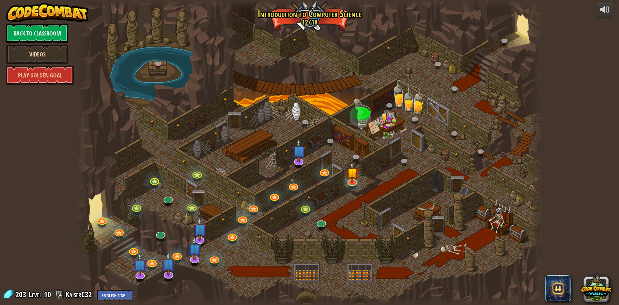
click at [53, 56] on link "Videos" at bounding box center [37, 54] width 62 height 19
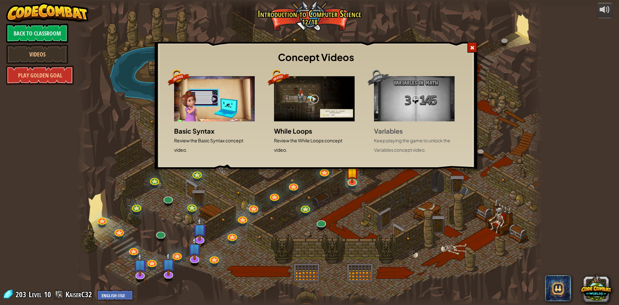
click at [474, 43] on div at bounding box center [473, 47] width 10 height 11
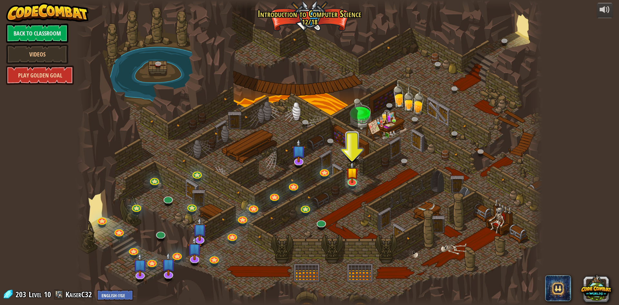
click at [63, 78] on link "Play Golden Goal" at bounding box center [40, 74] width 68 height 19
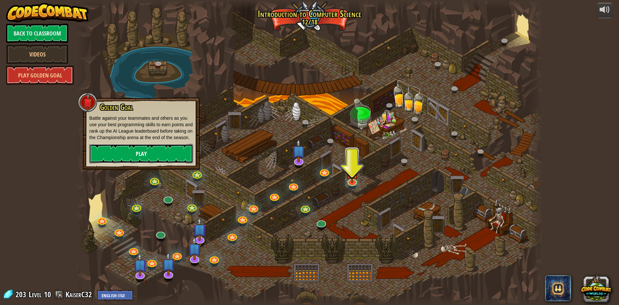
click at [126, 151] on link "Play" at bounding box center [141, 153] width 104 height 19
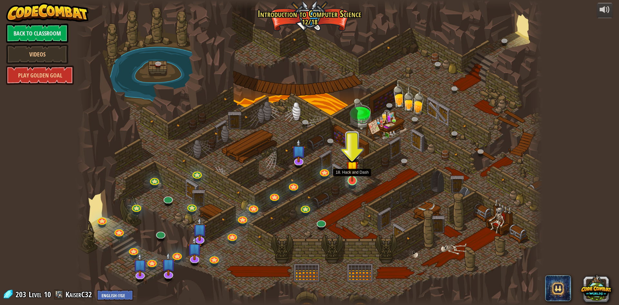
click at [352, 179] on img at bounding box center [352, 167] width 13 height 29
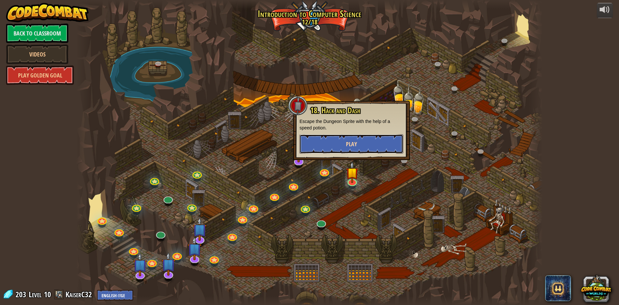
click at [351, 145] on span "Play" at bounding box center [351, 144] width 11 height 8
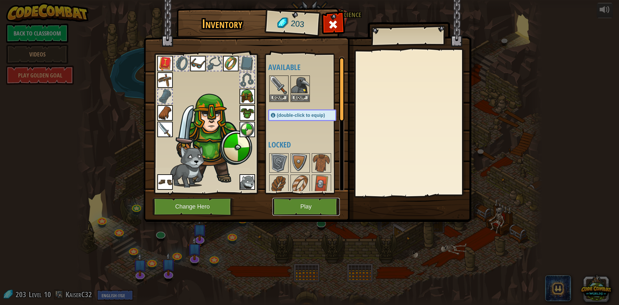
click at [276, 211] on button "Play" at bounding box center [306, 207] width 67 height 18
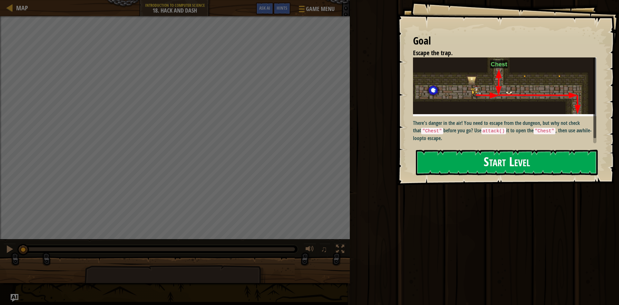
click at [531, 111] on img at bounding box center [507, 86] width 188 height 59
click at [506, 150] on button "Start Level" at bounding box center [507, 162] width 182 height 25
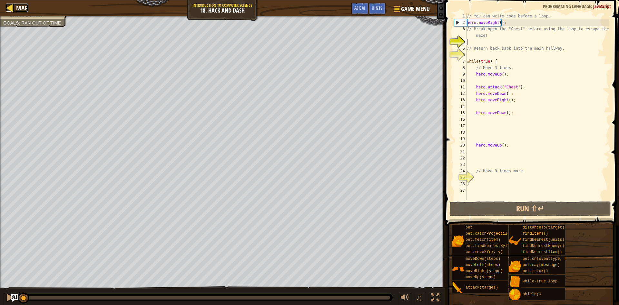
click at [16, 10] on span "Map" at bounding box center [22, 8] width 12 height 9
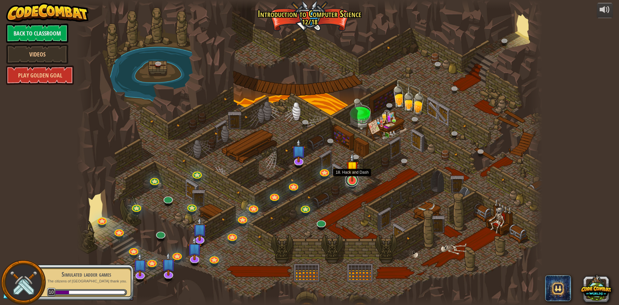
click at [351, 182] on link at bounding box center [352, 180] width 13 height 13
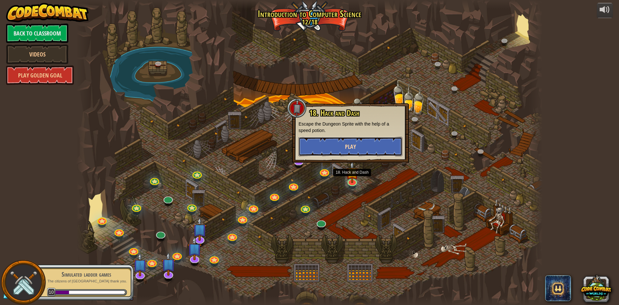
click at [359, 146] on button "Play" at bounding box center [351, 146] width 104 height 19
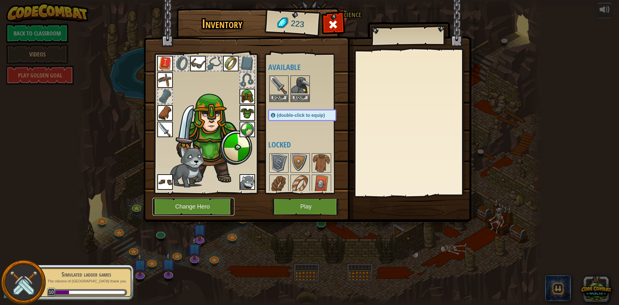
click at [208, 203] on button "Change Hero" at bounding box center [194, 207] width 82 height 18
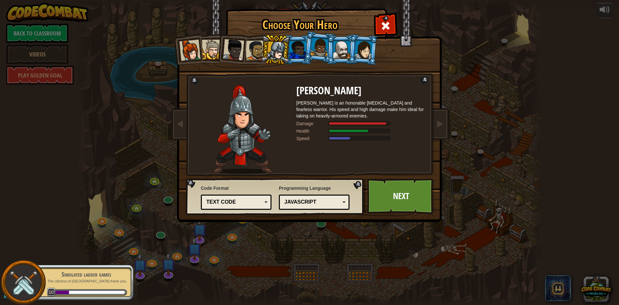
click at [340, 49] on div at bounding box center [342, 49] width 17 height 17
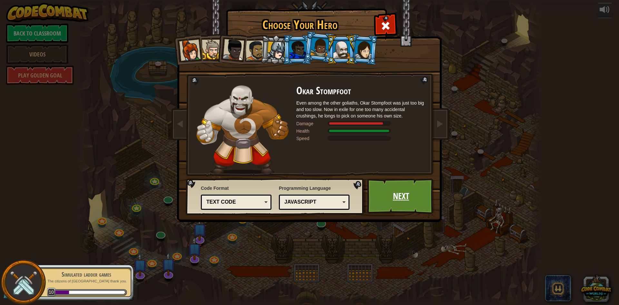
click at [408, 192] on link "Next" at bounding box center [400, 195] width 67 height 35
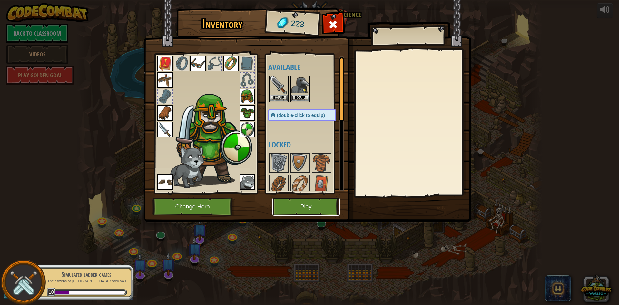
click at [306, 212] on button "Play" at bounding box center [306, 207] width 67 height 18
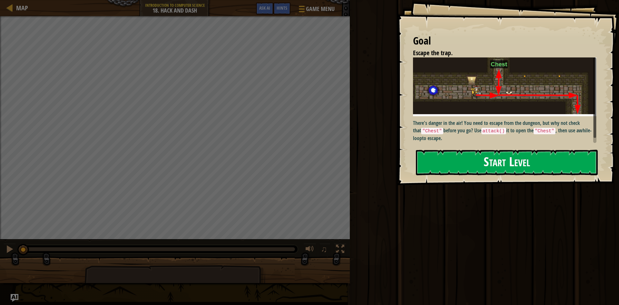
click at [462, 171] on button "Start Level" at bounding box center [507, 162] width 182 height 25
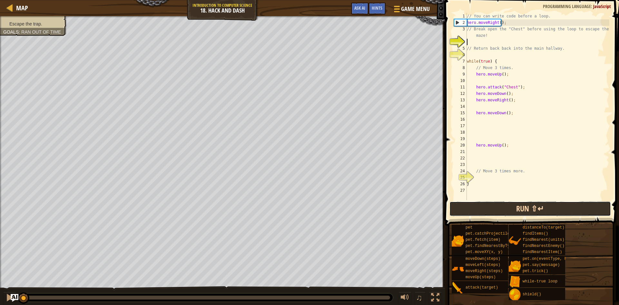
click at [551, 206] on button "Run ⇧↵" at bounding box center [531, 208] width 162 height 15
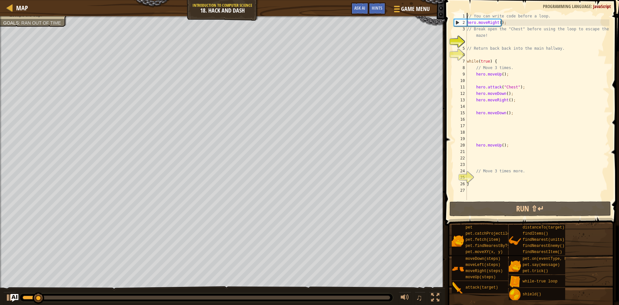
scroll to position [3, 0]
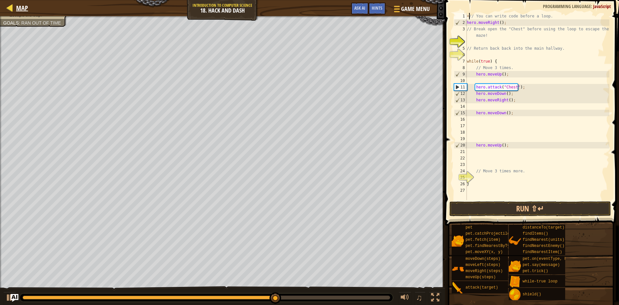
type textarea "+// You can write code before a loop."
click at [20, 10] on span "Map" at bounding box center [22, 8] width 12 height 9
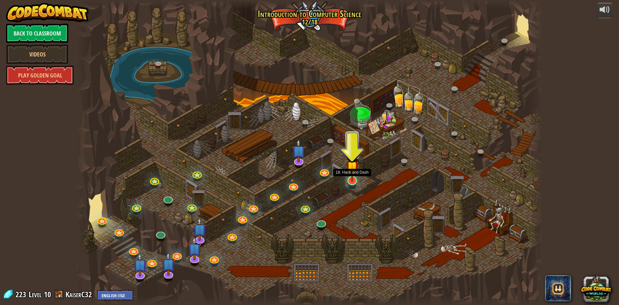
click at [355, 181] on div at bounding box center [352, 180] width 9 height 9
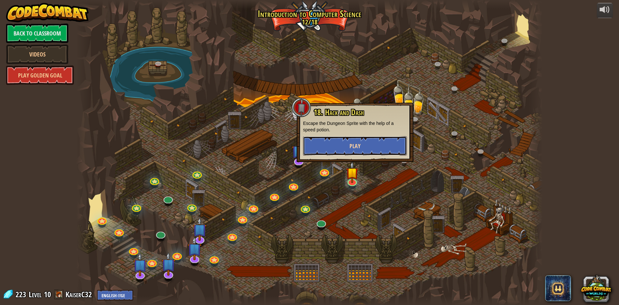
click at [343, 140] on button "Play" at bounding box center [355, 145] width 104 height 19
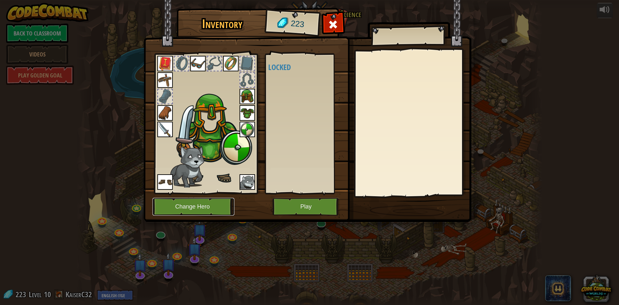
click at [196, 206] on button "Change Hero" at bounding box center [194, 207] width 82 height 18
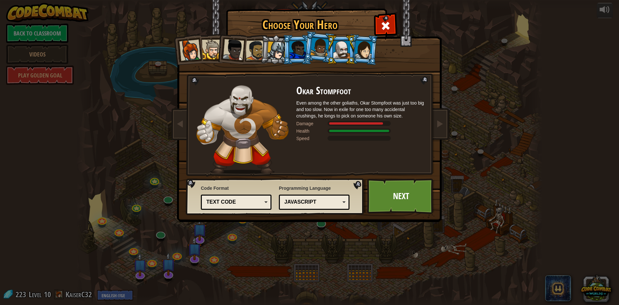
click at [357, 45] on div at bounding box center [364, 49] width 18 height 18
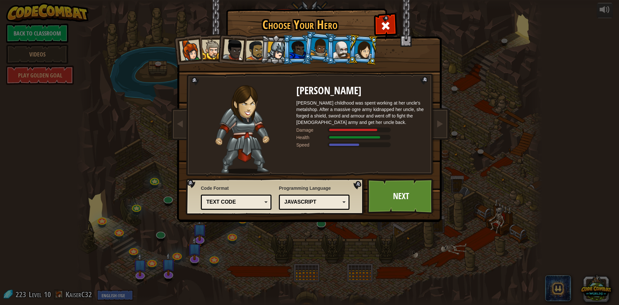
click at [312, 46] on div at bounding box center [320, 47] width 18 height 19
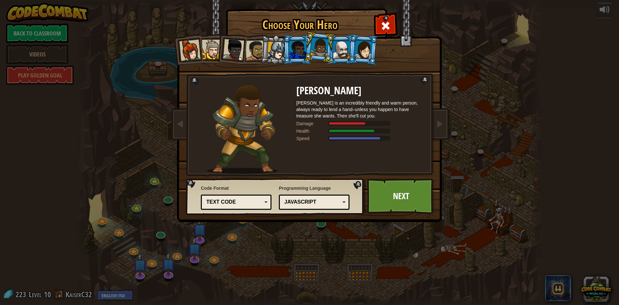
click at [290, 43] on div at bounding box center [298, 49] width 17 height 17
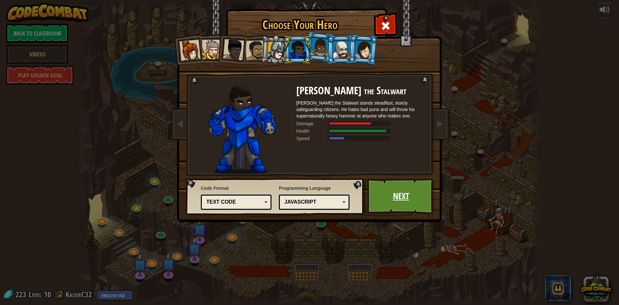
click at [403, 194] on link "Next" at bounding box center [400, 195] width 67 height 35
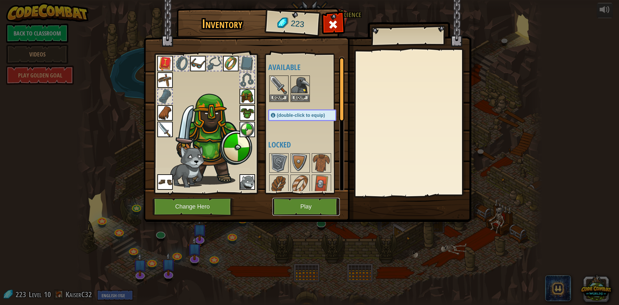
click at [320, 204] on button "Play" at bounding box center [306, 207] width 67 height 18
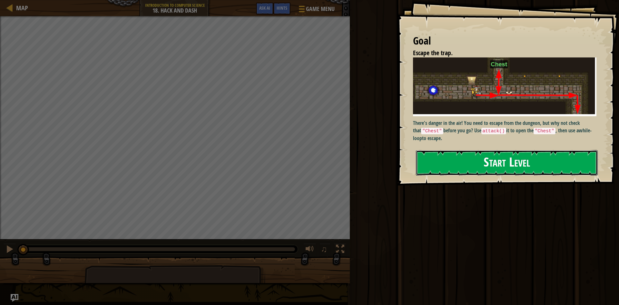
click at [555, 156] on button "Start Level" at bounding box center [507, 162] width 182 height 25
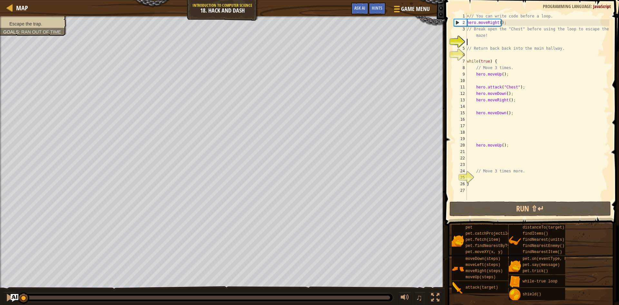
click at [528, 164] on div "+ // You can write code before a loop. hero . moveRight ( ) ; // Break open the…" at bounding box center [538, 113] width 144 height 200
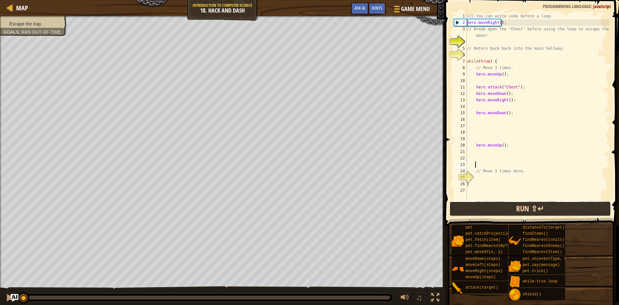
click at [529, 213] on button "Run ⇧↵" at bounding box center [531, 208] width 162 height 15
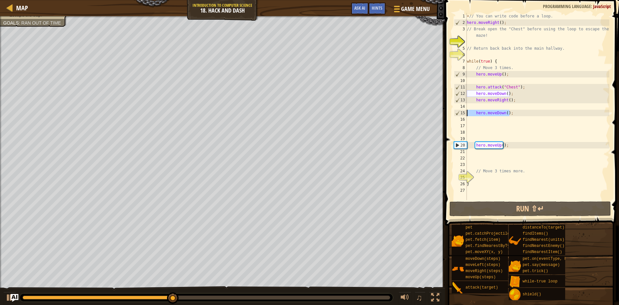
drag, startPoint x: 512, startPoint y: 113, endPoint x: 468, endPoint y: 115, distance: 44.5
click at [468, 115] on div "+ // You can write code before a loop. hero . moveRight ( ) ; // Break open the…" at bounding box center [538, 113] width 144 height 200
type textarea "hero.moveDown();"
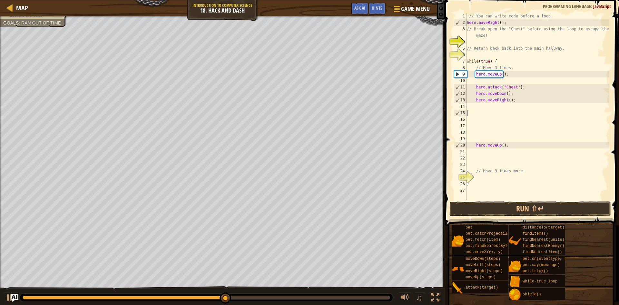
click at [507, 100] on div "+ // You can write code before a loop. hero . moveRight ( ) ; // Break open the…" at bounding box center [538, 113] width 144 height 200
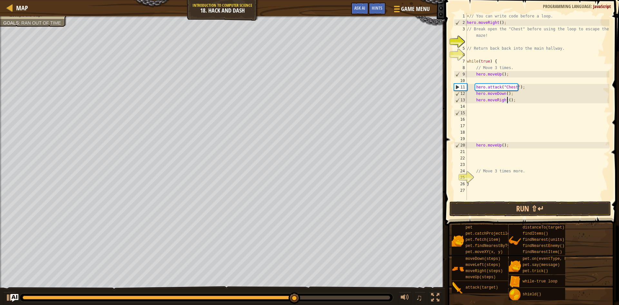
scroll to position [3, 4]
drag, startPoint x: 509, startPoint y: 147, endPoint x: 467, endPoint y: 145, distance: 42.3
click at [467, 145] on div "+ // You can write code before a loop. hero . moveRight ( ) ; // Break open the…" at bounding box center [538, 113] width 144 height 200
type textarea "hero.moveUp();"
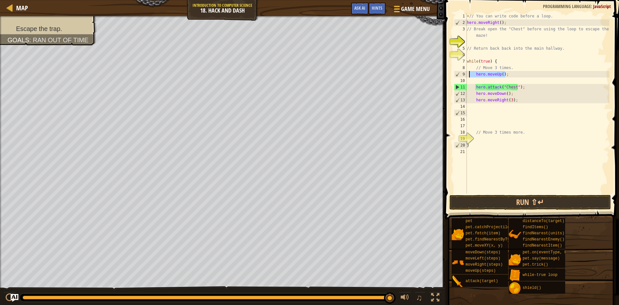
drag, startPoint x: 508, startPoint y: 75, endPoint x: 470, endPoint y: 74, distance: 38.1
click at [470, 74] on div "+ // You can write code before a loop. hero . moveRight ( ) ; // Break open the…" at bounding box center [538, 110] width 144 height 194
type textarea "hero.moveUp();"
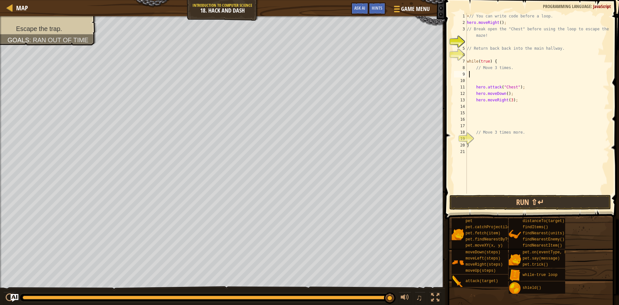
click at [481, 42] on div "+ // You can write code before a loop. hero . moveRight ( ) ; // Break open the…" at bounding box center [538, 110] width 144 height 194
paste textarea "hero.moveUp();"
drag, startPoint x: 522, startPoint y: 86, endPoint x: 476, endPoint y: 88, distance: 45.9
click at [476, 88] on div "+ // You can write code before a loop. hero . moveRight ( ) ; // Break open the…" at bounding box center [538, 110] width 144 height 194
type textarea "hero.attack("Chest");"
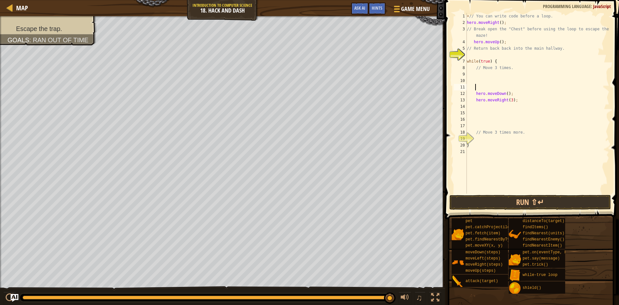
click at [477, 56] on div "+ // You can write code before a loop. hero . moveRight ( ) ; // Break open the…" at bounding box center [538, 110] width 144 height 194
paste textarea "hero.attack("Chest");"
type textarea "hero.attack("Chest");"
drag, startPoint x: 514, startPoint y: 56, endPoint x: 467, endPoint y: 58, distance: 47.1
click at [467, 58] on div "+ // You can write code before a loop. hero . moveRight ( ) ; // Break open the…" at bounding box center [538, 110] width 144 height 194
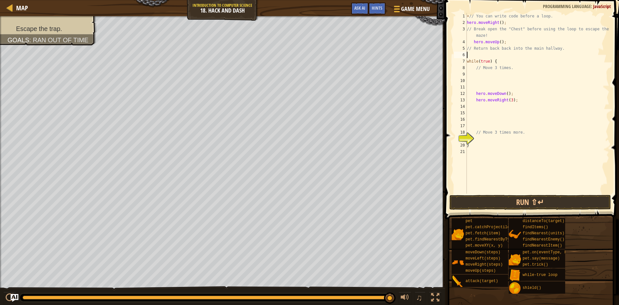
click at [506, 43] on div "+ // You can write code before a loop. hero . moveRight ( ) ; // Break open the…" at bounding box center [538, 110] width 144 height 194
type textarea "hero.moveUp();"
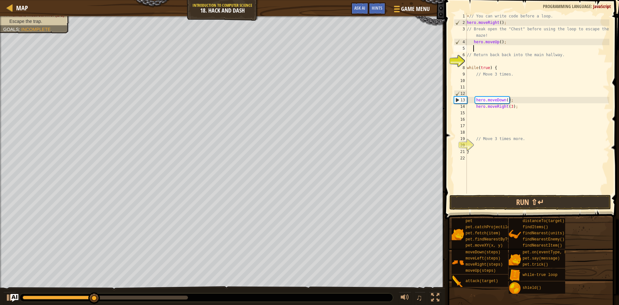
paste textarea "hero.attack("Chest");"
type textarea "hero.attack("Chest");"
click at [482, 63] on div "+ // You can write code before a loop. hero . moveRight ( ) ; // Break open the…" at bounding box center [538, 110] width 144 height 194
drag, startPoint x: 510, startPoint y: 100, endPoint x: 475, endPoint y: 98, distance: 35.5
click at [475, 98] on div "+ // You can write code before a loop. hero . moveRight ( ) ; // Break open the…" at bounding box center [538, 110] width 144 height 194
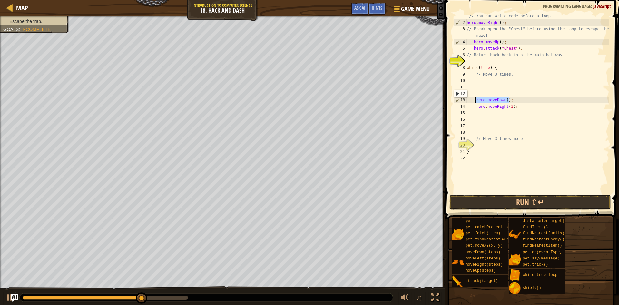
type textarea "hero.moveDown();"
click at [485, 62] on div "+ // You can write code before a loop. hero . moveRight ( ) ; // Break open the…" at bounding box center [538, 110] width 144 height 194
paste textarea "hero.moveDown();"
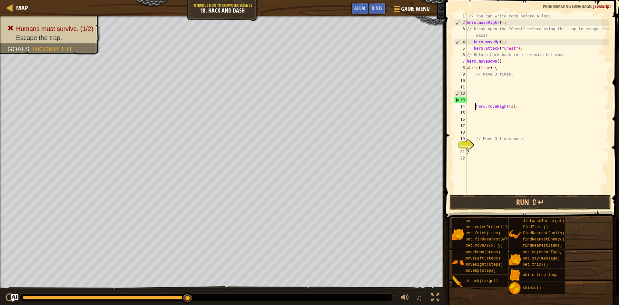
click at [476, 106] on div "+ // You can write code before a loop. hero . moveRight ( ) ; // Break open the…" at bounding box center [538, 110] width 144 height 194
type textarea "hero.moveRight(3);"
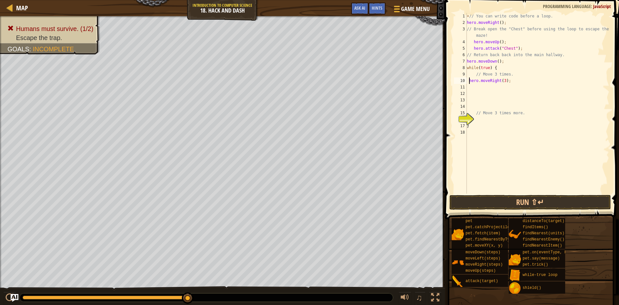
click at [507, 85] on div "+ // You can write code before a loop. hero . moveRight ( ) ; // Break open the…" at bounding box center [538, 110] width 144 height 194
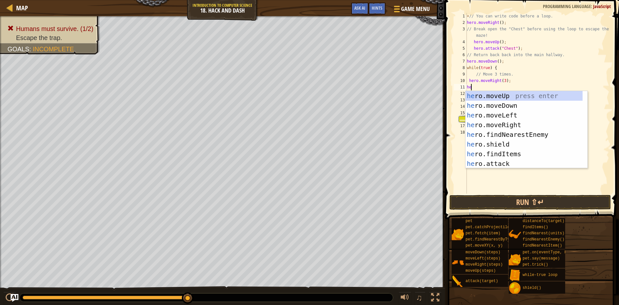
type textarea "her"
click at [510, 104] on div "her o.moveUp press enter her o.moveDown press enter her o.moveLeft press enter …" at bounding box center [524, 139] width 117 height 97
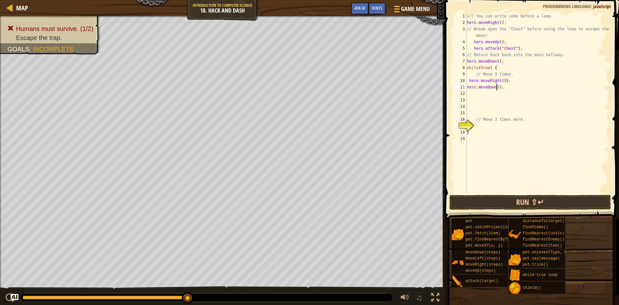
click at [496, 86] on div "+ // You can write code before a loop. hero . moveRight ( ) ; // Break open the…" at bounding box center [538, 110] width 144 height 194
type textarea "hero.moveDown(3);"
click at [511, 198] on button "Run ⇧↵" at bounding box center [531, 202] width 162 height 15
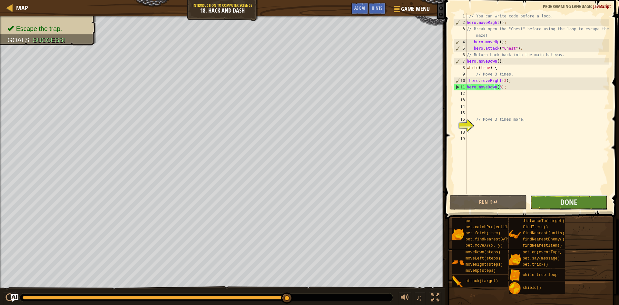
click at [547, 203] on button "Done" at bounding box center [568, 202] width 77 height 15
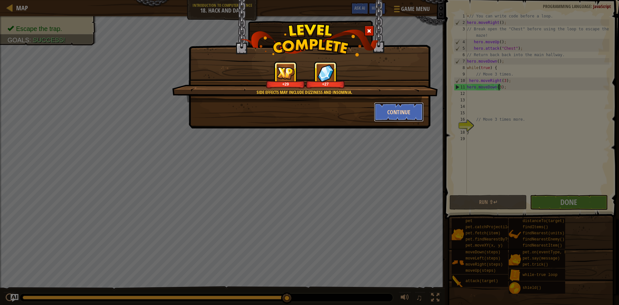
click at [400, 111] on button "Continue" at bounding box center [399, 111] width 50 height 19
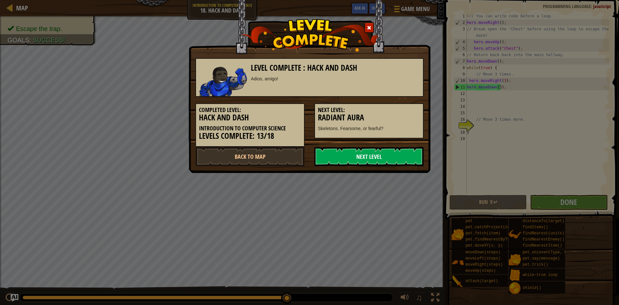
click at [382, 158] on link "Next Level" at bounding box center [369, 156] width 109 height 19
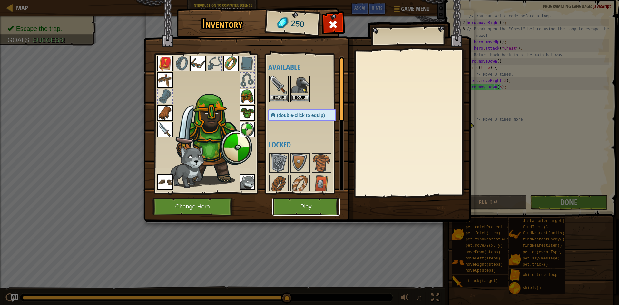
click at [315, 206] on button "Play" at bounding box center [306, 207] width 67 height 18
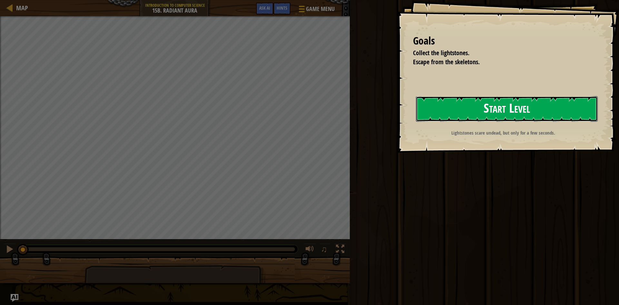
click at [421, 108] on button "Start Level" at bounding box center [507, 108] width 182 height 25
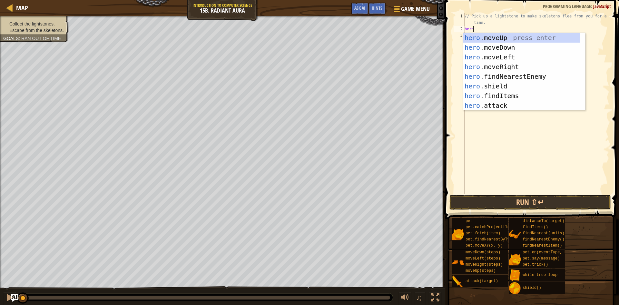
scroll to position [3, 0]
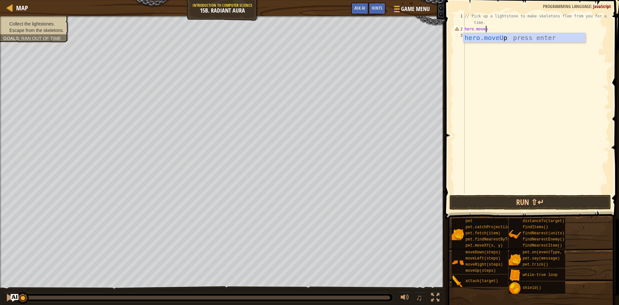
type textarea "hero.moveup"
type textarea "hero.movedown"
click at [464, 205] on button "Run ⇧↵" at bounding box center [531, 202] width 162 height 15
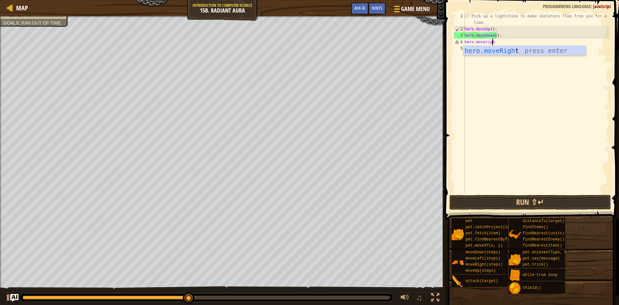
scroll to position [3, 2]
type textarea "hero.moverighr"
type textarea "hero.moveright"
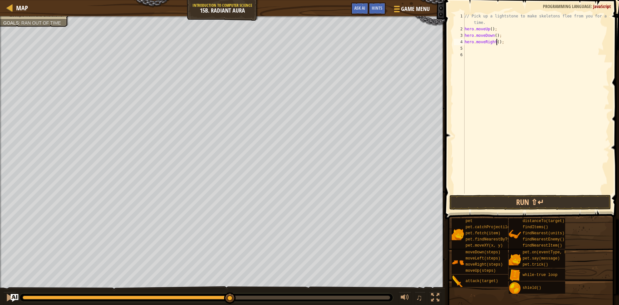
click at [497, 41] on div "// Pick up a lightstone to make skeletons flee from you for a short time. hero …" at bounding box center [537, 113] width 146 height 200
type textarea "hero.moveRight(2);"
click at [467, 49] on div "// Pick up a lightstone to make skeletons flee from you for a short time. hero …" at bounding box center [537, 113] width 146 height 200
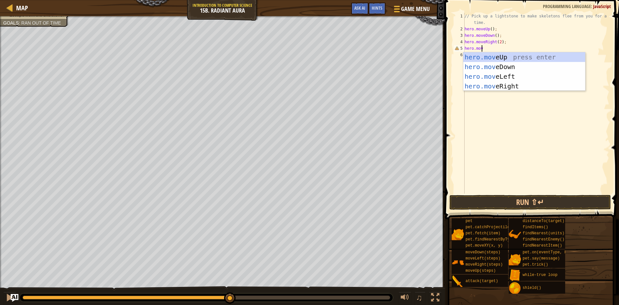
scroll to position [3, 1]
type textarea "hero.move"
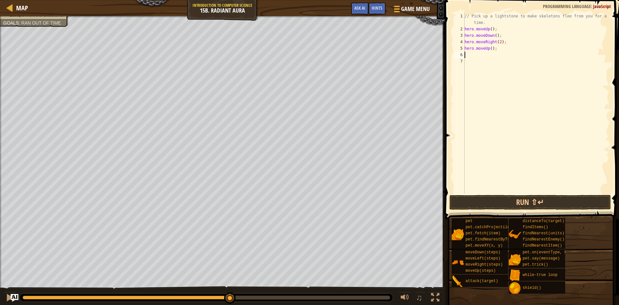
scroll to position [3, 0]
click at [451, 198] on button "Run ⇧↵" at bounding box center [531, 202] width 162 height 15
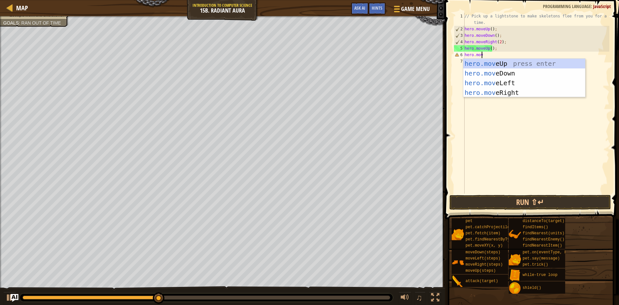
scroll to position [3, 1]
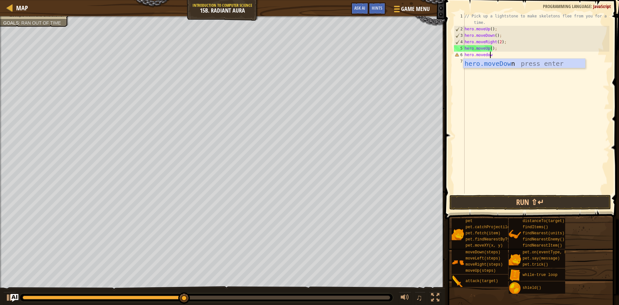
type textarea "hero.movedown"
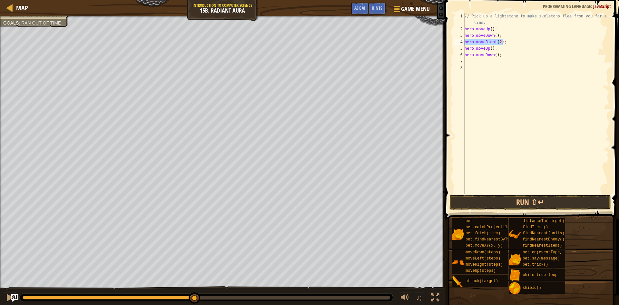
drag, startPoint x: 504, startPoint y: 41, endPoint x: 465, endPoint y: 40, distance: 39.0
click at [465, 40] on div "// Pick up a lightstone to make skeletons flee from you for a short time. hero …" at bounding box center [537, 113] width 146 height 200
type textarea "hero.moveRight(2);"
click at [468, 61] on div "// Pick up a lightstone to make skeletons flee from you for a short time. hero …" at bounding box center [537, 113] width 146 height 200
paste textarea "hero.moveRight(2);"
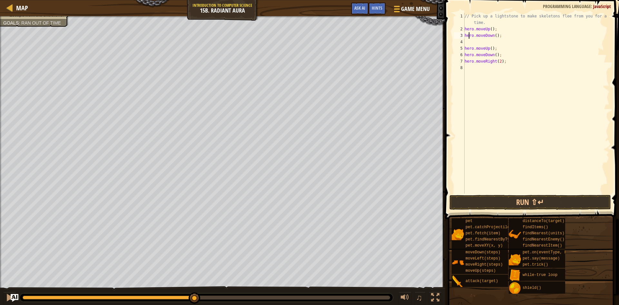
click at [469, 37] on div "// Pick up a lightstone to make skeletons flee from you for a short time. hero …" at bounding box center [537, 113] width 146 height 200
type textarea "hero.moveDown();"
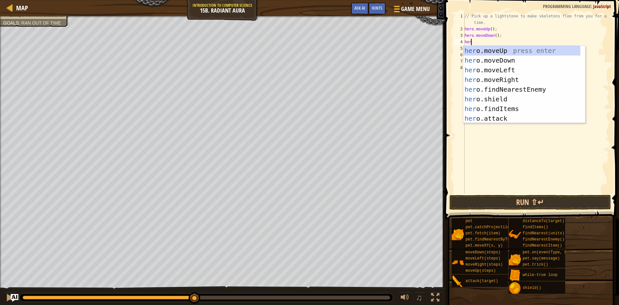
scroll to position [3, 0]
type textarea "hero."
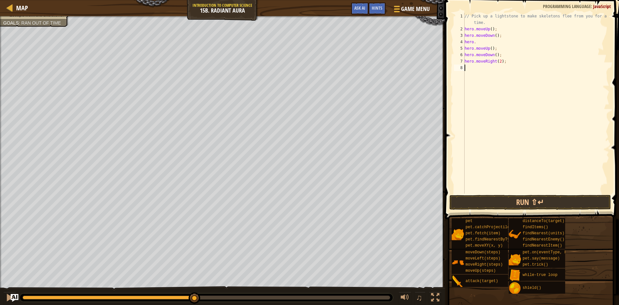
click at [519, 134] on div "// Pick up a lightstone to make skeletons flee from you for a short time. hero …" at bounding box center [537, 113] width 146 height 200
click at [476, 42] on div "// Pick up a lightstone to make skeletons flee from you for a short time. hero …" at bounding box center [537, 113] width 146 height 200
type textarea "hero.r"
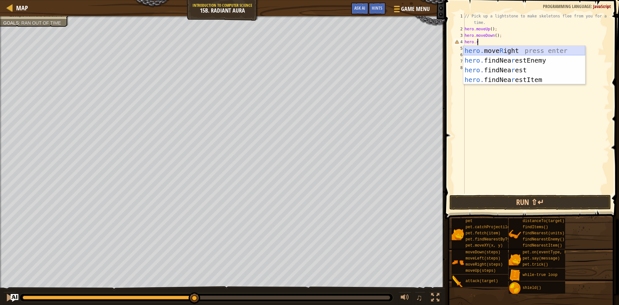
click at [496, 48] on div "hero. move R ight press enter hero. findNea r estEnemy press enter hero. findNe…" at bounding box center [525, 75] width 122 height 58
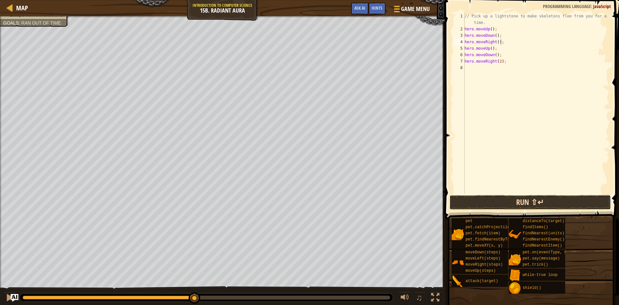
click at [555, 207] on button "Run ⇧↵" at bounding box center [531, 202] width 162 height 15
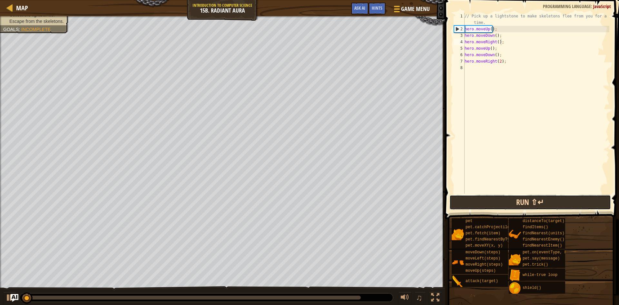
click at [552, 202] on button "Run ⇧↵" at bounding box center [531, 202] width 162 height 15
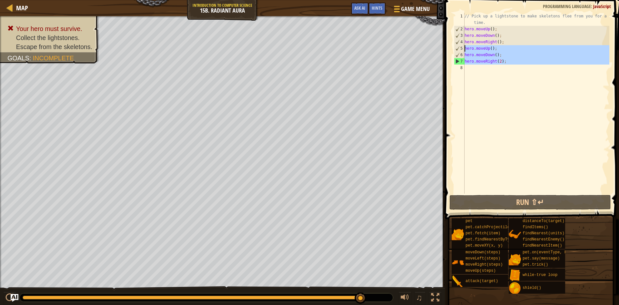
drag, startPoint x: 507, startPoint y: 65, endPoint x: 461, endPoint y: 49, distance: 48.9
click at [461, 49] on div "hero.moveRight(); 1 2 3 4 5 6 7 8 // Pick up a lightstone to make skeletons fle…" at bounding box center [531, 103] width 157 height 181
type textarea "hero.moveUp(); hero.moveDown();"
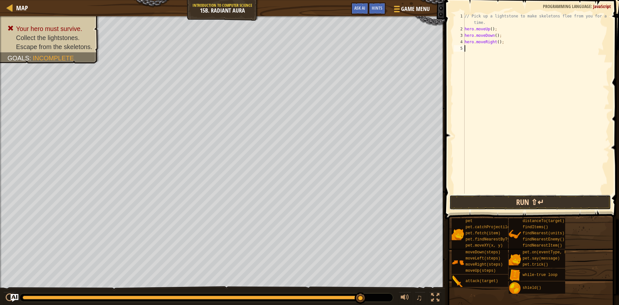
click at [480, 198] on button "Run ⇧↵" at bounding box center [531, 202] width 162 height 15
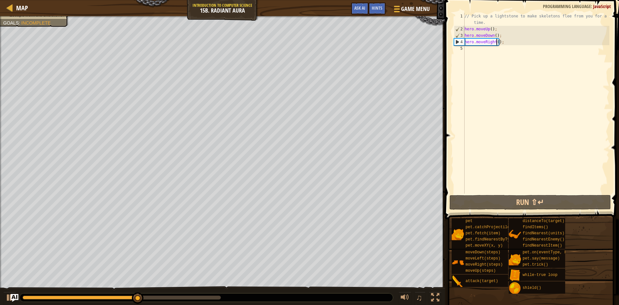
click at [497, 42] on div "// Pick up a lightstone to make skeletons flee from you for a short time. hero …" at bounding box center [537, 113] width 146 height 200
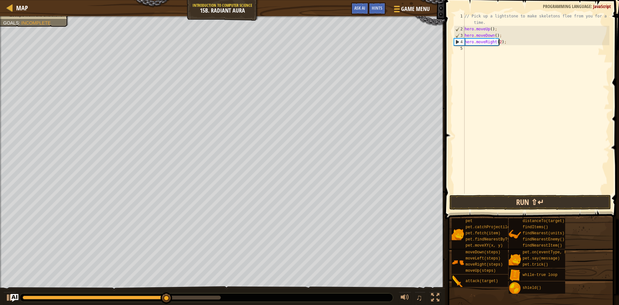
type textarea "hero.moveRight(2);"
click at [457, 200] on button "Run ⇧↵" at bounding box center [531, 202] width 162 height 15
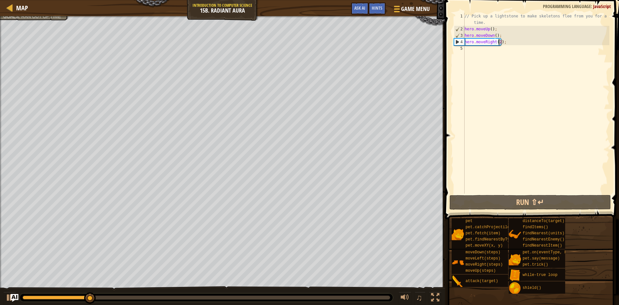
click at [469, 54] on div "// Pick up a lightstone to make skeletons flee from you for a short time. hero …" at bounding box center [537, 113] width 146 height 200
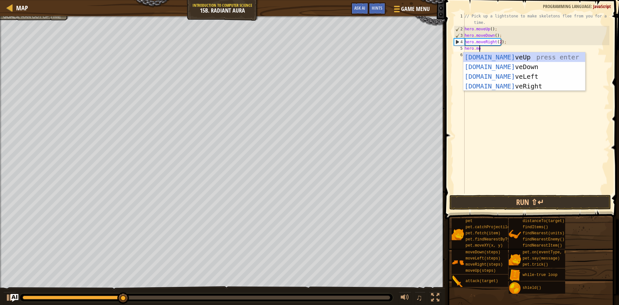
scroll to position [3, 1]
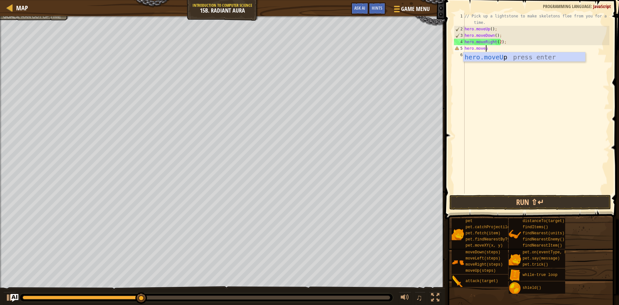
type textarea "hero.moveup"
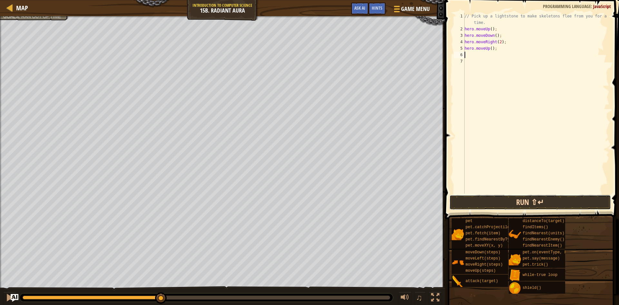
click at [481, 203] on button "Run ⇧↵" at bounding box center [531, 202] width 162 height 15
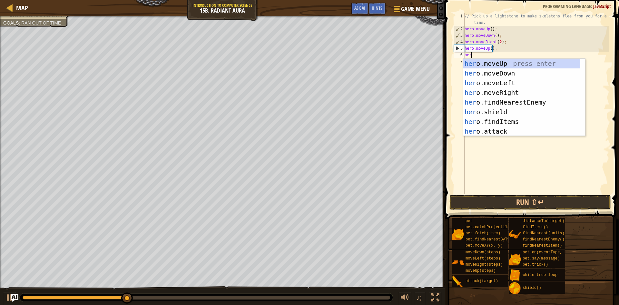
scroll to position [3, 0]
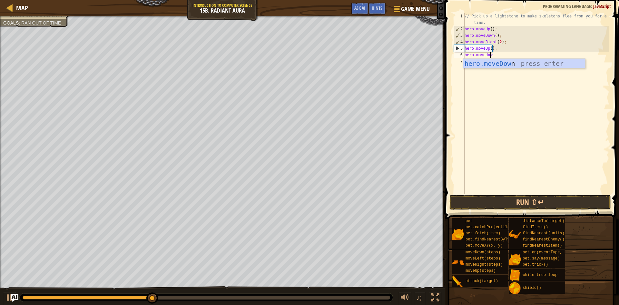
type textarea "hero.movedown"
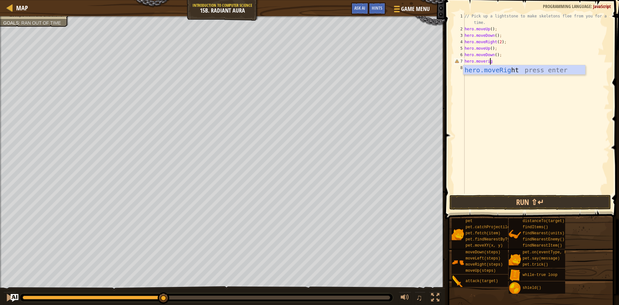
scroll to position [3, 2]
type textarea "hero.moveright"
type textarea "hero.moveRight(2);"
click at [543, 204] on button "Run ⇧↵" at bounding box center [531, 202] width 162 height 15
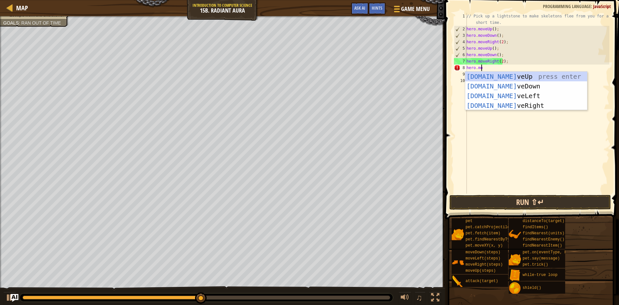
scroll to position [3, 1]
type textarea "hero.moveup"
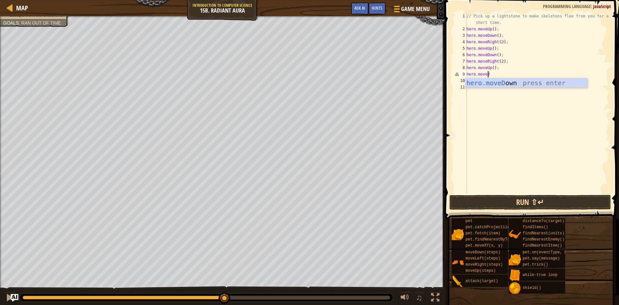
scroll to position [3, 2]
type textarea "hero.movedow"
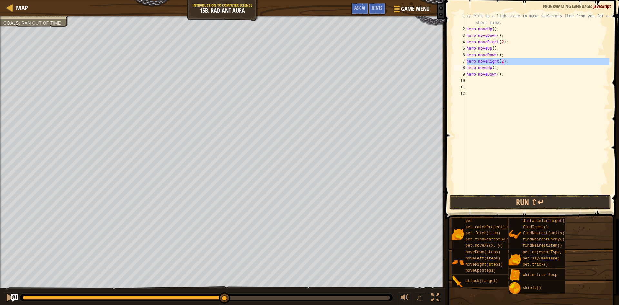
drag, startPoint x: 466, startPoint y: 61, endPoint x: 512, endPoint y: 62, distance: 45.8
click at [512, 62] on div "1 2 3 4 5 6 7 8 9 10 11 12 // Pick up a lightstone to make skeletons flee from …" at bounding box center [531, 103] width 157 height 181
type textarea "hero.moveRight(2); hero.moveUp();"
click at [474, 83] on div "// Pick up a lightstone to make skeletons flee from you for a short time. hero …" at bounding box center [538, 113] width 144 height 200
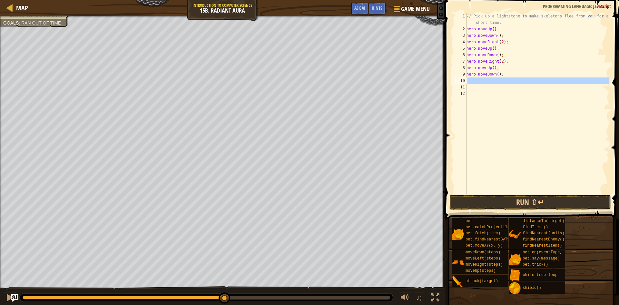
drag, startPoint x: 466, startPoint y: 81, endPoint x: 487, endPoint y: 81, distance: 21.3
click at [487, 81] on div "1 2 3 4 5 6 7 8 9 10 11 12 // Pick up a lightstone to make skeletons flee from …" at bounding box center [531, 103] width 157 height 181
drag, startPoint x: 467, startPoint y: 62, endPoint x: 502, endPoint y: 62, distance: 34.8
click at [502, 62] on div "// Pick up a lightstone to make skeletons flee from you for a short time. hero …" at bounding box center [538, 113] width 144 height 200
type textarea ";"
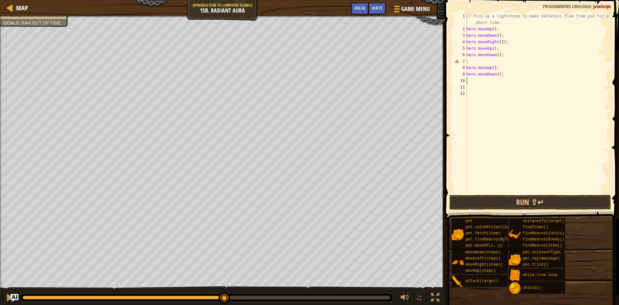
drag, startPoint x: 467, startPoint y: 80, endPoint x: 506, endPoint y: 81, distance: 38.4
click at [506, 81] on div "// Pick up a lightstone to make skeletons flee from you for a short time. hero …" at bounding box center [538, 113] width 144 height 200
paste textarea "hero.moveRight(2)"
click at [467, 62] on div "hero.moveRight(2) 1 2 3 4 5 6 7 8 9 10 11 12 // Pick up a lightstone to make sk…" at bounding box center [531, 103] width 157 height 181
type textarea ";"
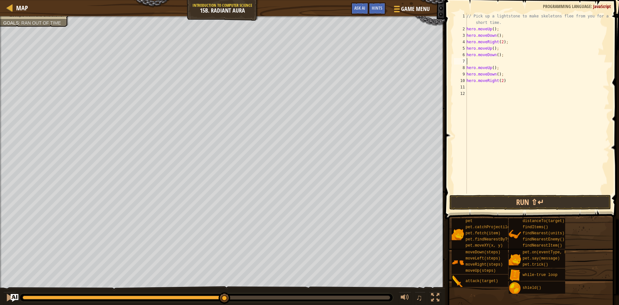
click at [506, 79] on div "// Pick up a lightstone to make skeletons flee from you for a short time. hero …" at bounding box center [538, 113] width 144 height 200
paste textarea ";"
click at [468, 58] on div "// Pick up a lightstone to make skeletons flee from you for a short time. hero …" at bounding box center [538, 113] width 144 height 200
type textarea "hero.moveDown();"
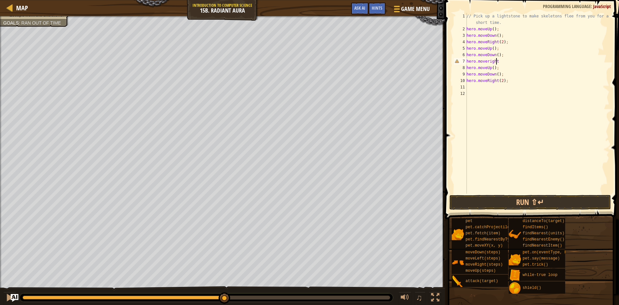
scroll to position [3, 2]
type textarea "hero.moveright"
click at [497, 62] on div "// Pick up a lightstone to make skeletons flee from you for a short time. hero …" at bounding box center [538, 113] width 144 height 200
type textarea "hero.moveRight(2);"
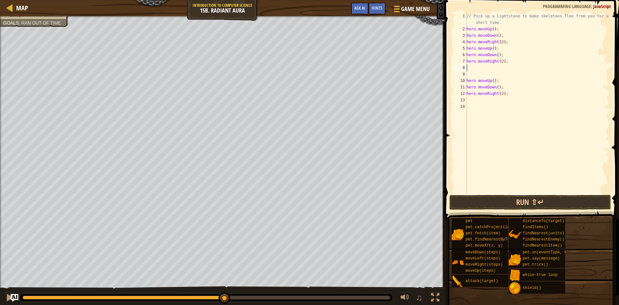
type textarea "hero.moveRight(2);"
click at [513, 199] on button "Run ⇧↵" at bounding box center [531, 202] width 162 height 15
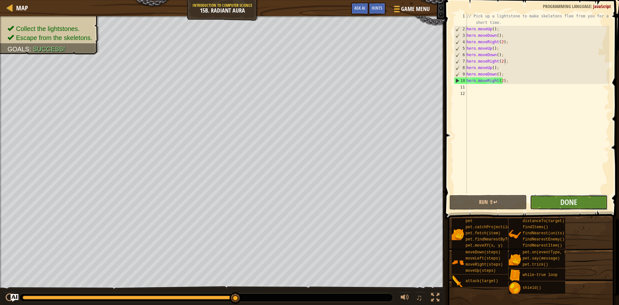
click at [550, 201] on button "Done" at bounding box center [568, 202] width 77 height 15
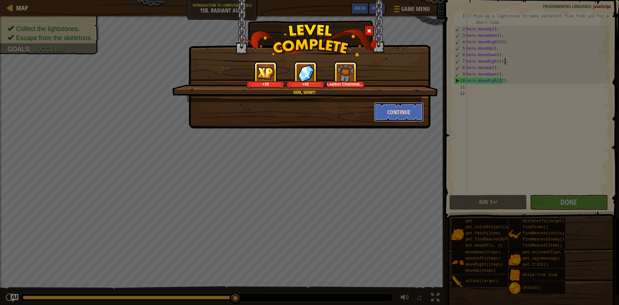
click at [396, 105] on button "Continue" at bounding box center [399, 111] width 50 height 19
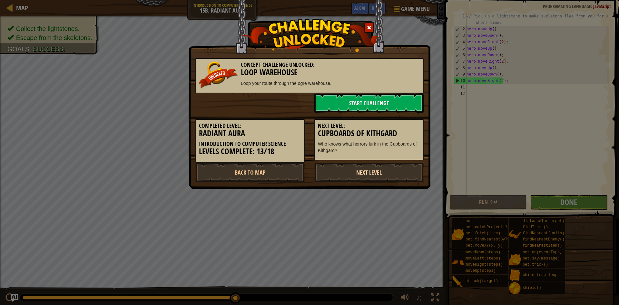
click at [374, 168] on link "Next Level" at bounding box center [369, 172] width 109 height 19
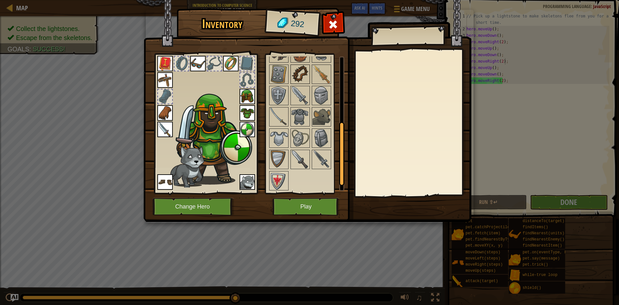
scroll to position [153, 0]
click at [274, 111] on img at bounding box center [279, 116] width 18 height 18
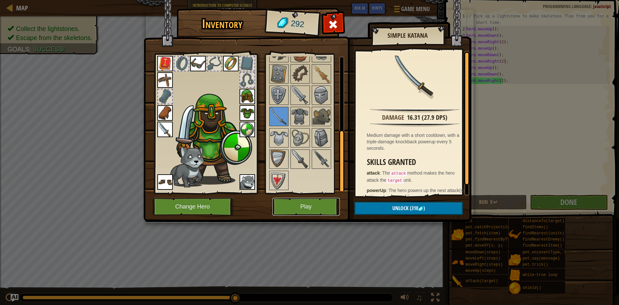
click at [305, 212] on button "Play" at bounding box center [306, 207] width 67 height 18
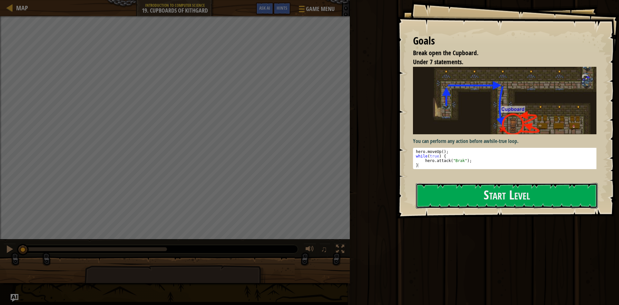
drag, startPoint x: 536, startPoint y: 205, endPoint x: 535, endPoint y: 208, distance: 3.9
click at [535, 208] on div "Start Level" at bounding box center [507, 196] width 182 height 26
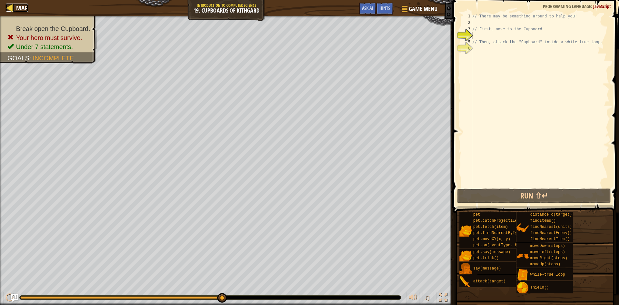
click at [10, 8] on div at bounding box center [10, 8] width 8 height 8
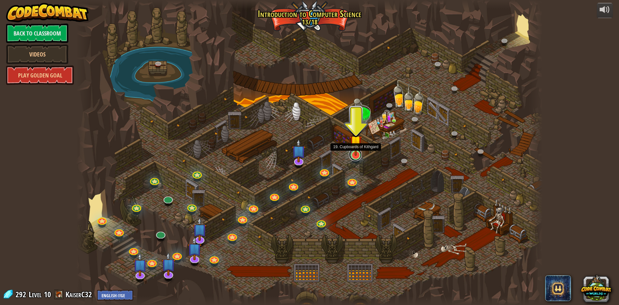
click at [354, 156] on link at bounding box center [355, 154] width 13 height 13
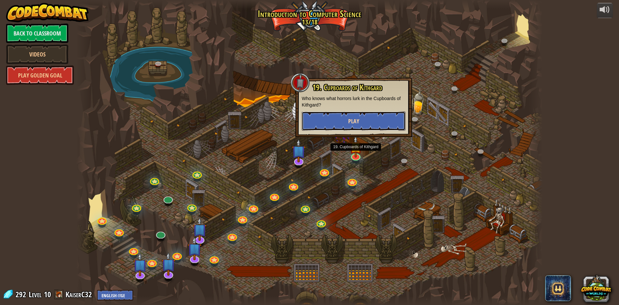
click at [348, 116] on button "Play" at bounding box center [354, 120] width 104 height 19
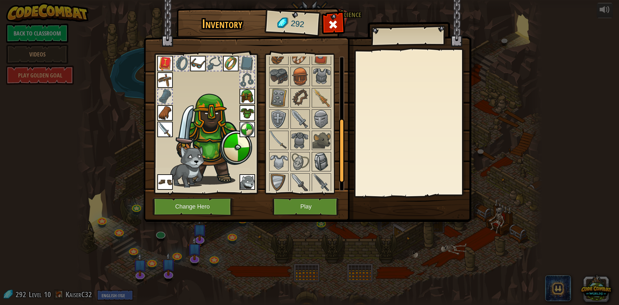
scroll to position [153, 0]
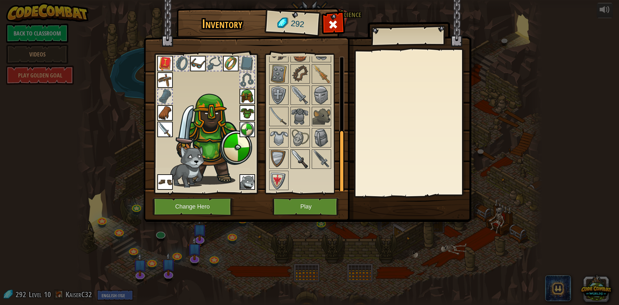
click at [298, 156] on img at bounding box center [300, 159] width 18 height 18
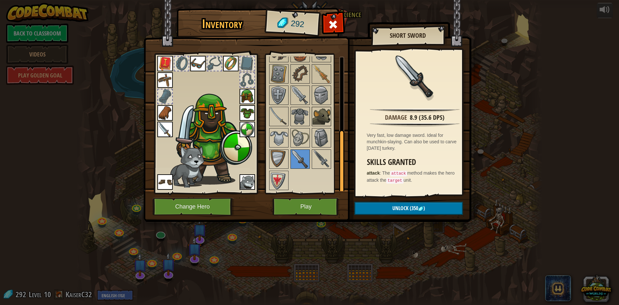
click at [324, 122] on img at bounding box center [322, 116] width 18 height 18
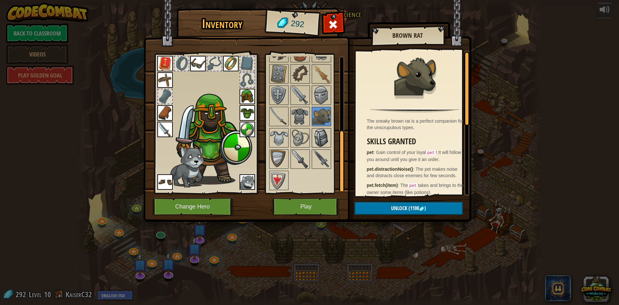
click at [322, 139] on img at bounding box center [322, 138] width 18 height 18
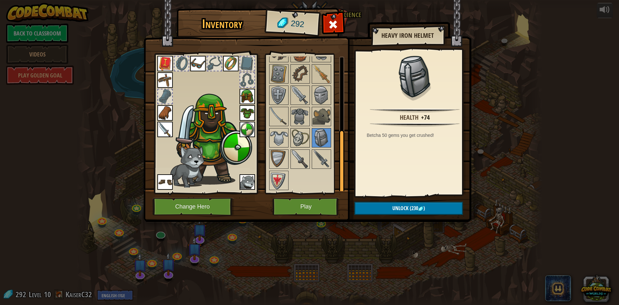
click at [301, 131] on img at bounding box center [300, 138] width 18 height 18
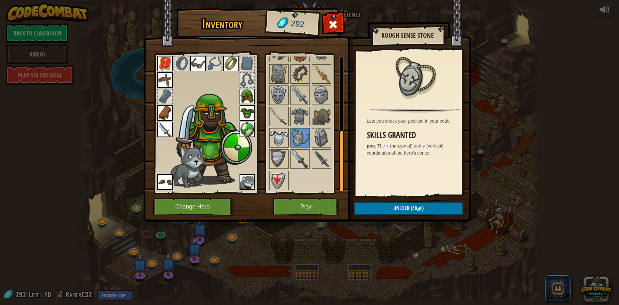
click at [282, 141] on img at bounding box center [279, 138] width 18 height 18
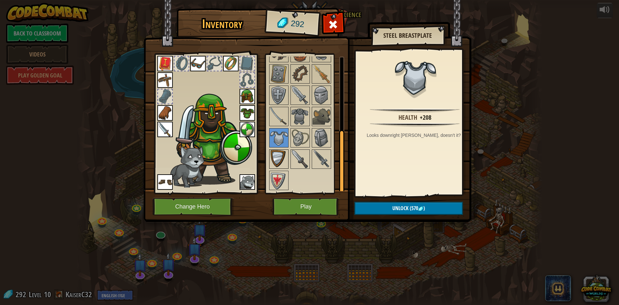
click at [274, 155] on img at bounding box center [279, 159] width 18 height 18
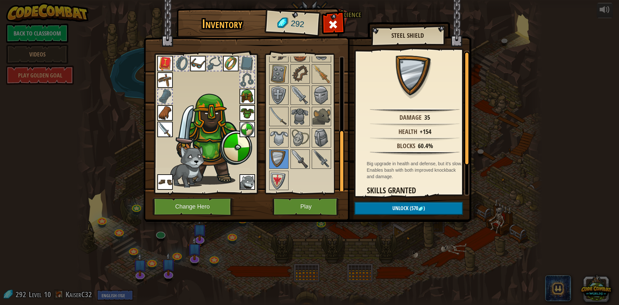
drag, startPoint x: 298, startPoint y: 134, endPoint x: 338, endPoint y: 135, distance: 39.4
click at [299, 134] on img at bounding box center [300, 138] width 18 height 18
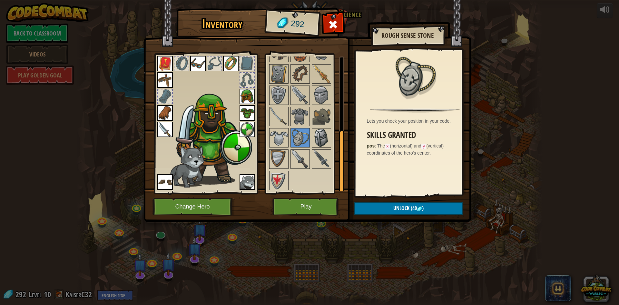
click at [325, 135] on img at bounding box center [322, 138] width 18 height 18
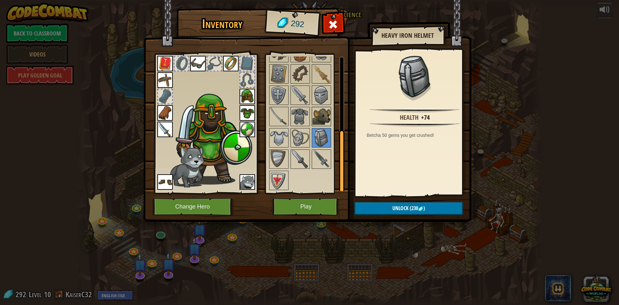
click at [323, 123] on img at bounding box center [322, 116] width 18 height 18
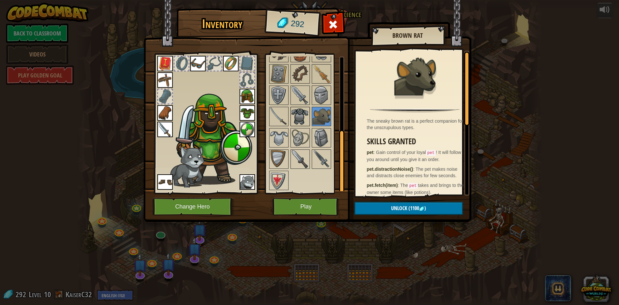
click at [298, 116] on img at bounding box center [300, 116] width 18 height 18
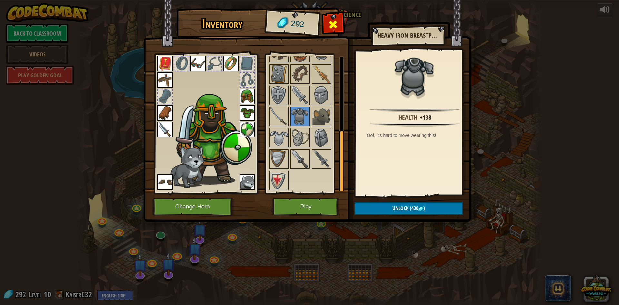
click at [331, 22] on span at bounding box center [333, 24] width 10 height 10
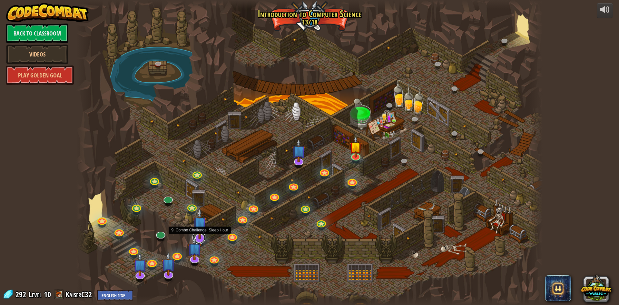
click at [204, 240] on link at bounding box center [199, 237] width 13 height 13
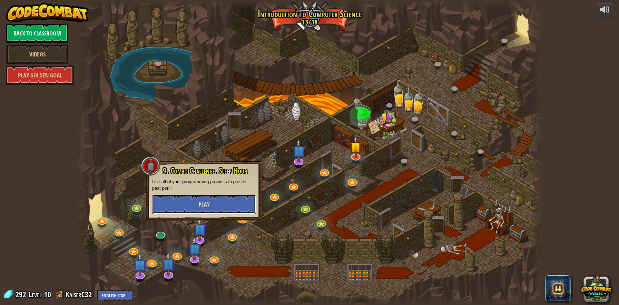
click at [221, 200] on button "Play" at bounding box center [204, 204] width 104 height 19
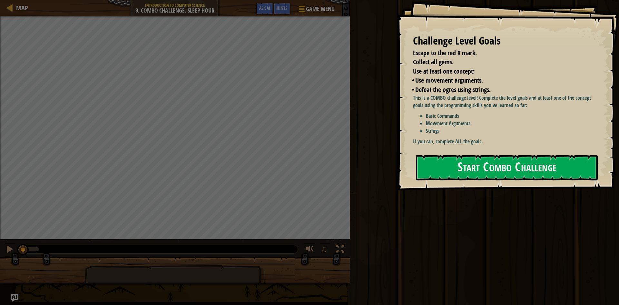
click at [433, 145] on div "This is a COMBO challenge level! Complete the level goals and at least one of t…" at bounding box center [507, 121] width 188 height 54
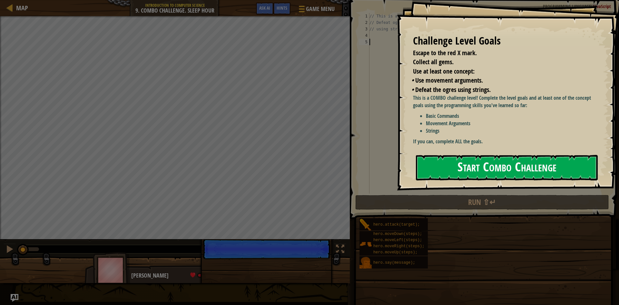
click at [444, 166] on button "Start Combo Challenge" at bounding box center [507, 167] width 182 height 25
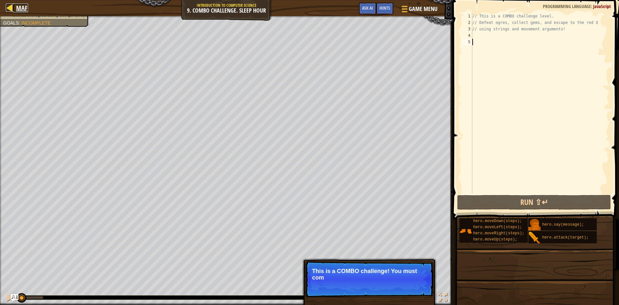
click at [12, 12] on div at bounding box center [10, 8] width 8 height 8
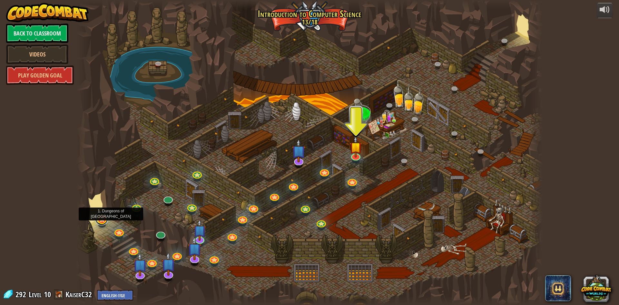
click at [104, 220] on link at bounding box center [101, 218] width 13 height 13
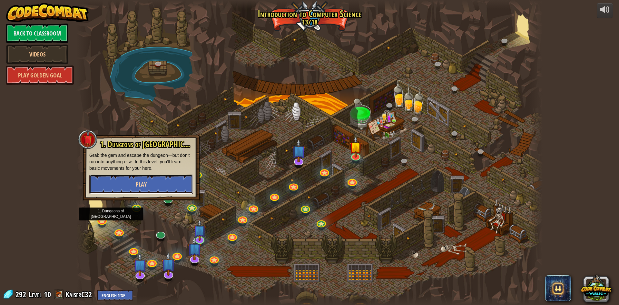
click at [113, 189] on button "Play" at bounding box center [141, 184] width 104 height 19
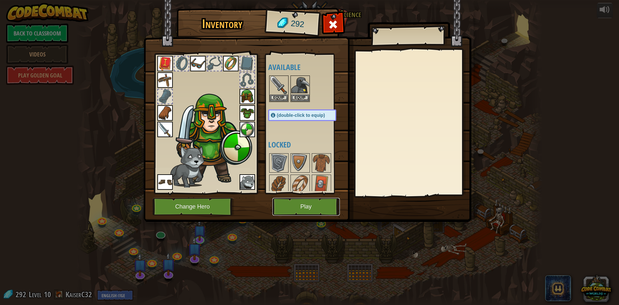
click at [319, 204] on button "Play" at bounding box center [306, 207] width 67 height 18
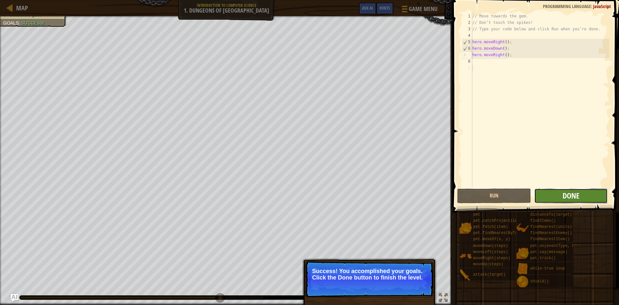
click at [573, 195] on span "Done" at bounding box center [571, 195] width 17 height 10
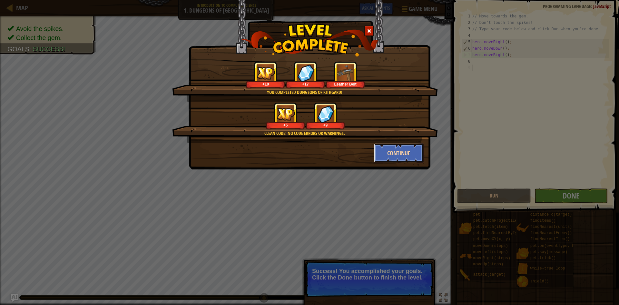
click at [382, 154] on button "Continue" at bounding box center [399, 152] width 50 height 19
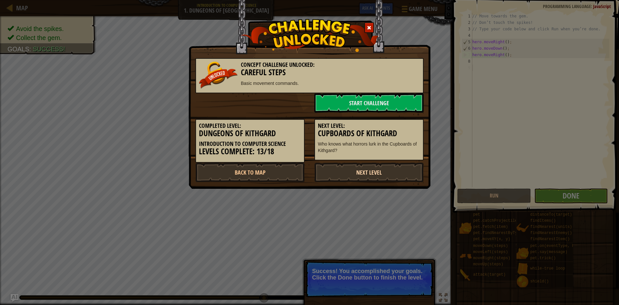
click at [369, 176] on link "Next Level" at bounding box center [369, 172] width 109 height 19
